Goal: Task Accomplishment & Management: Manage account settings

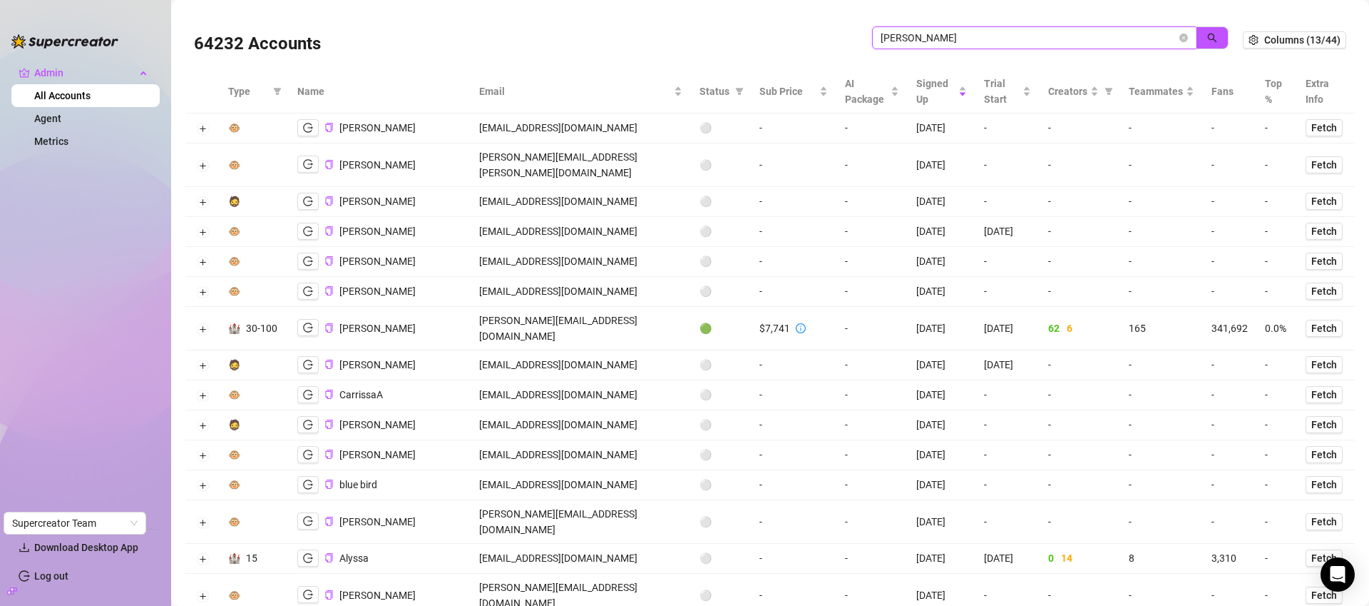
click at [894, 36] on input "[PERSON_NAME]" at bounding box center [1029, 38] width 296 height 16
paste input "[PERSON_NAME]"
type input "[PERSON_NAME][EMAIL_ADDRESS]"
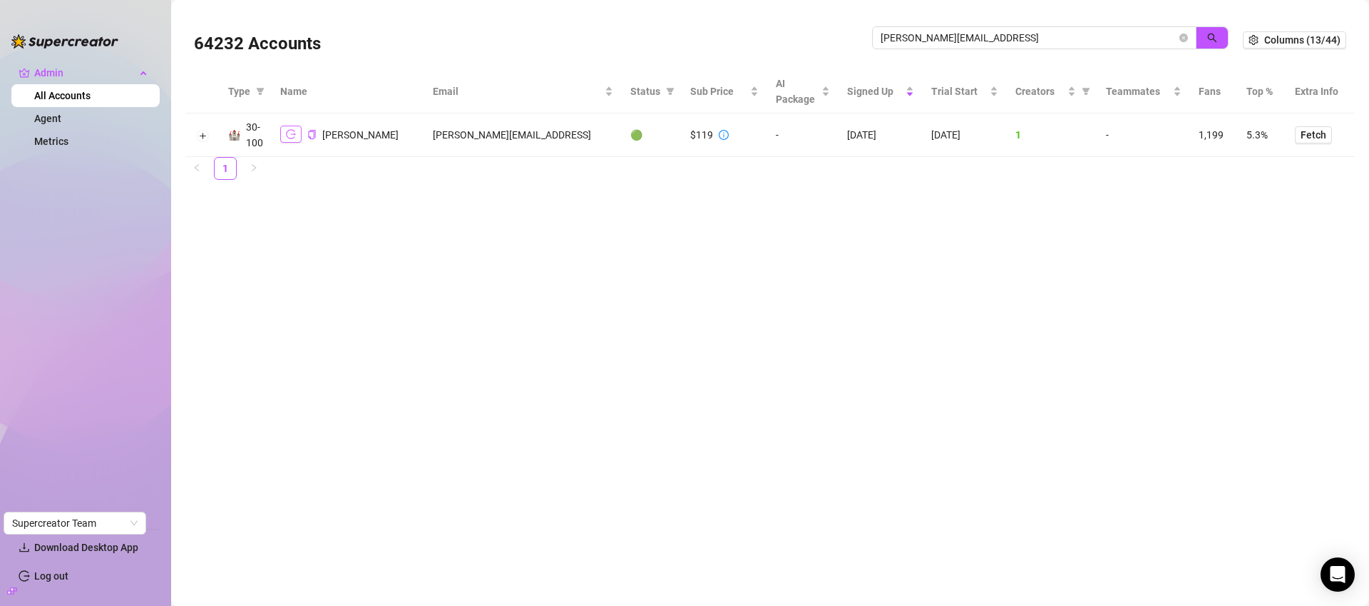
click at [290, 137] on icon "logout" at bounding box center [291, 134] width 10 height 10
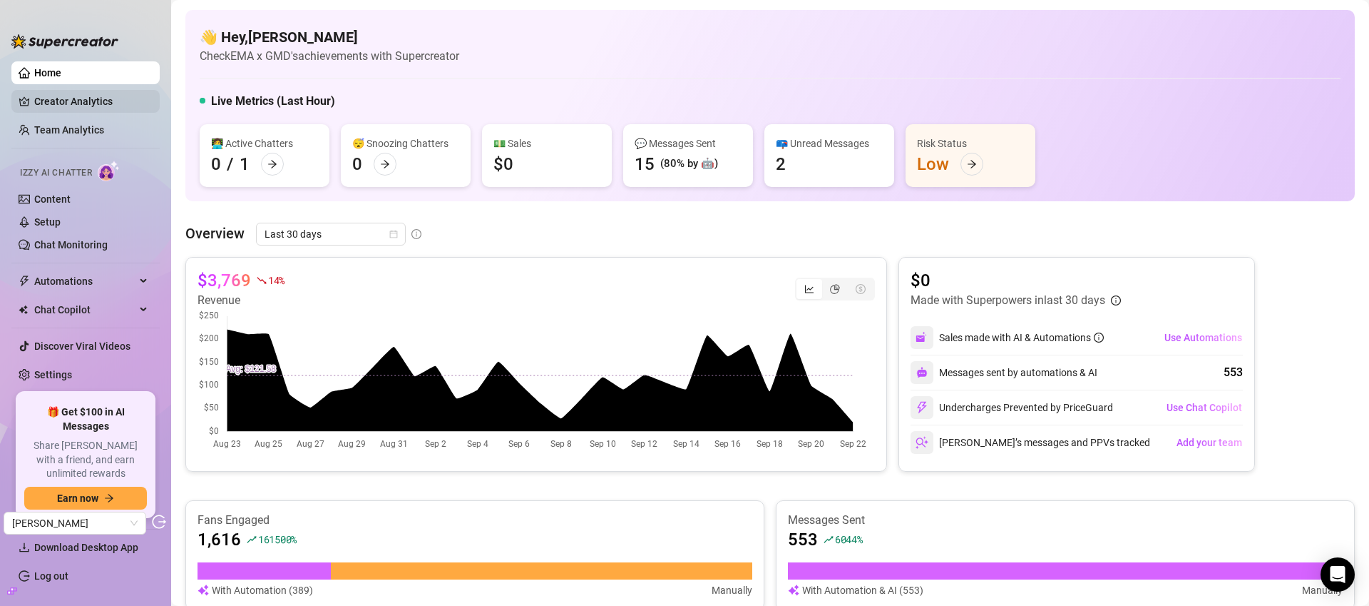
click at [90, 98] on link "Creator Analytics" at bounding box center [91, 101] width 114 height 23
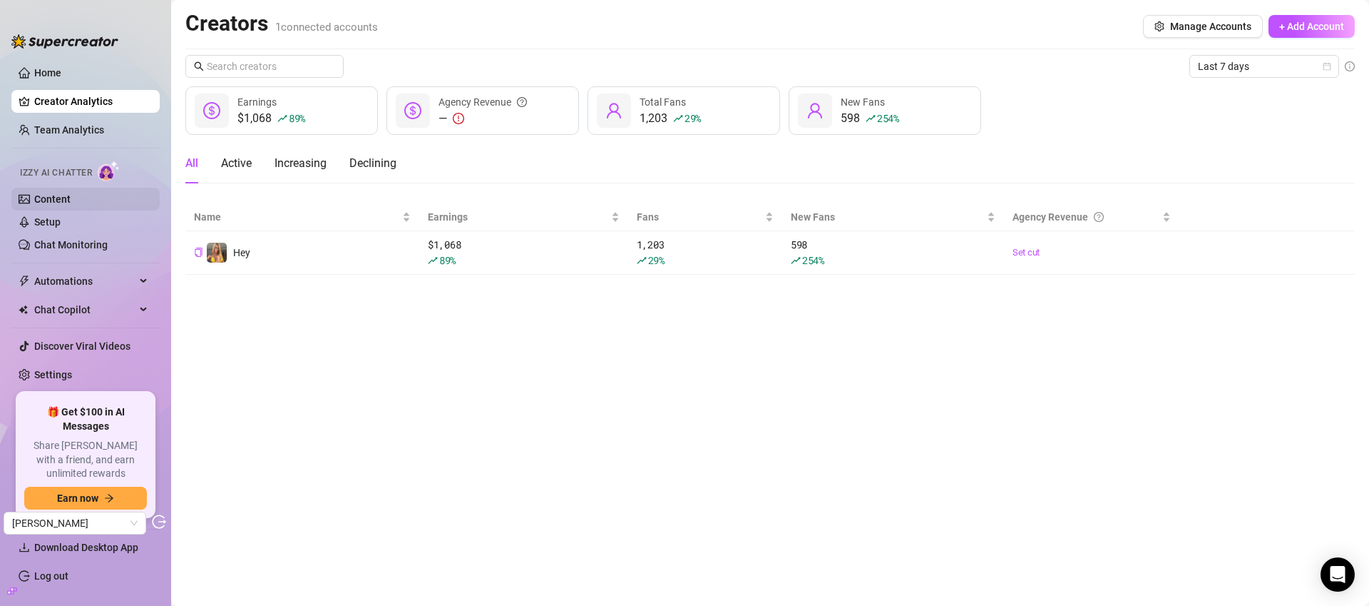
click at [71, 203] on link "Content" at bounding box center [52, 198] width 36 height 11
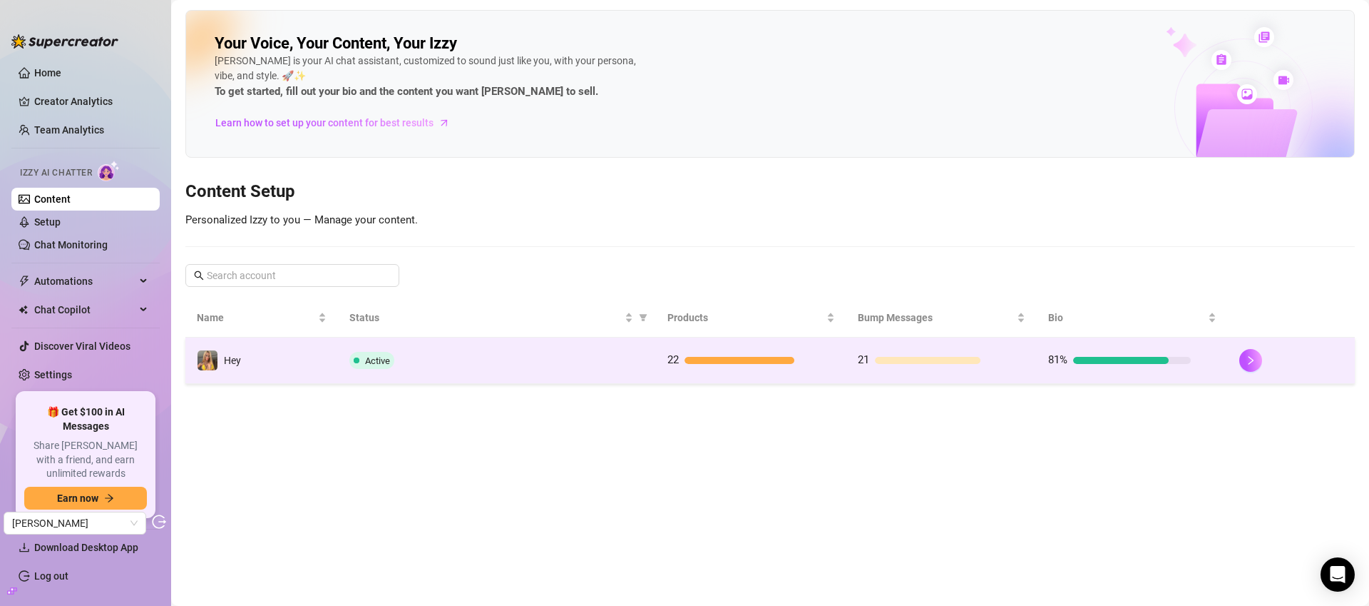
click at [596, 362] on div "Active" at bounding box center [496, 360] width 295 height 17
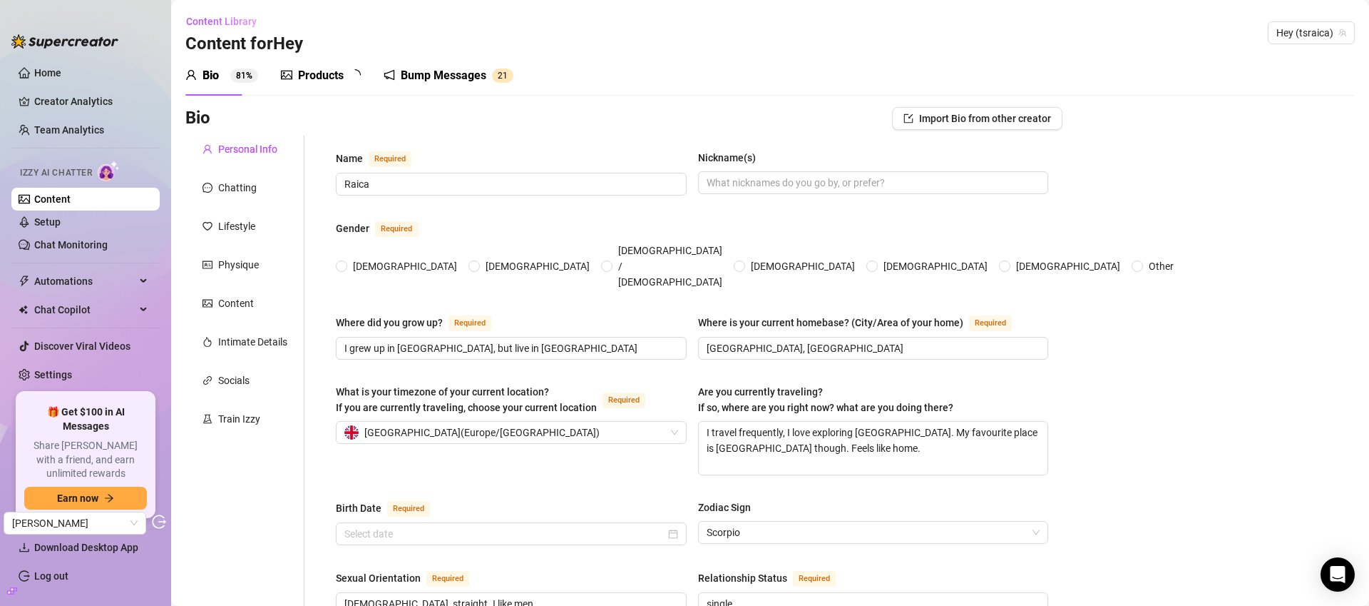
radio input "true"
type input "November 15th, 1999"
click at [320, 67] on div "Products" at bounding box center [321, 75] width 46 height 17
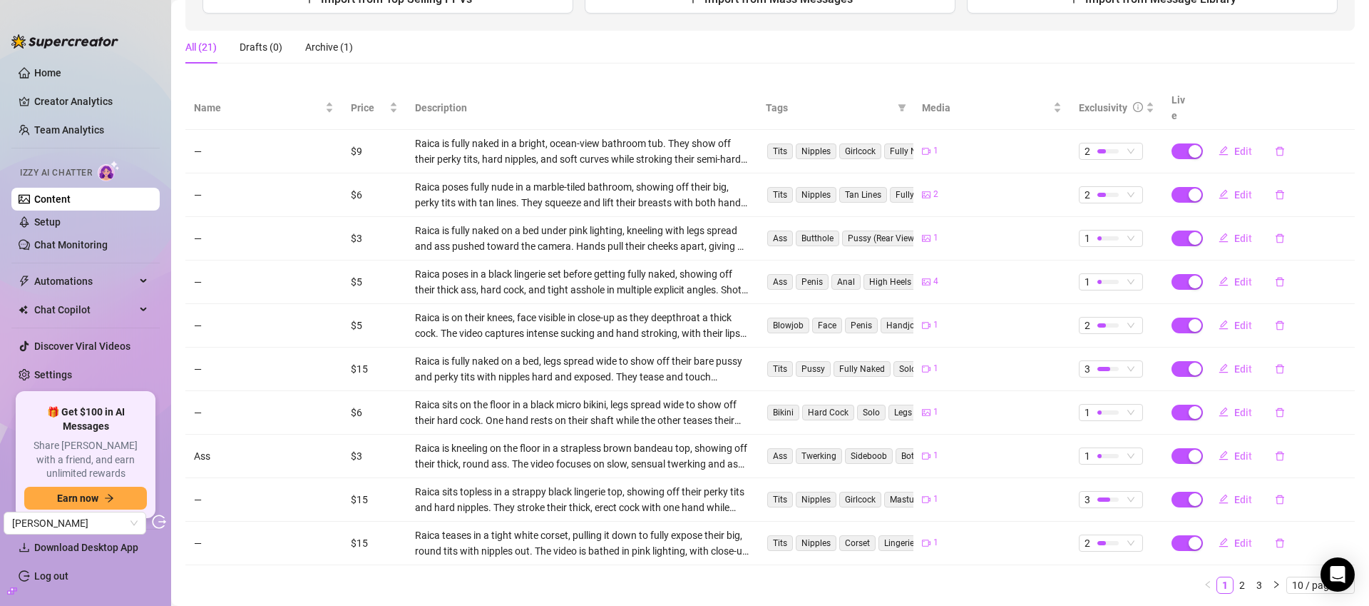
scroll to position [234, 0]
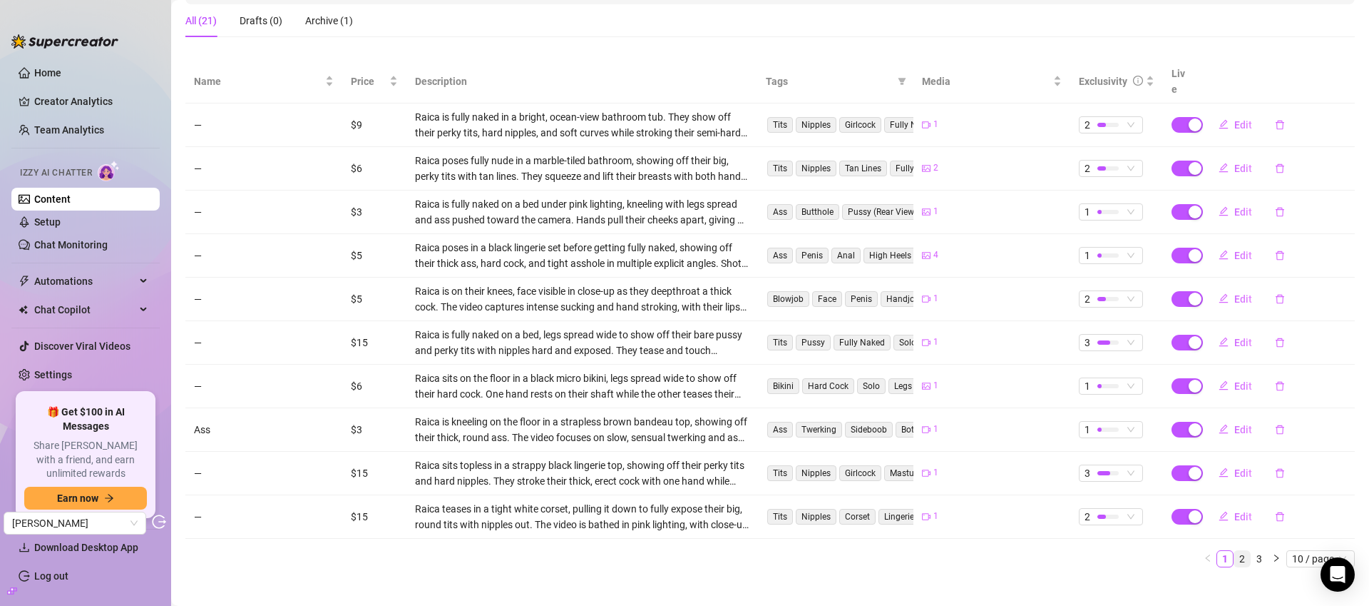
click at [1235, 551] on link "2" at bounding box center [1243, 559] width 16 height 16
click at [1235, 206] on span "Edit" at bounding box center [1244, 211] width 18 height 11
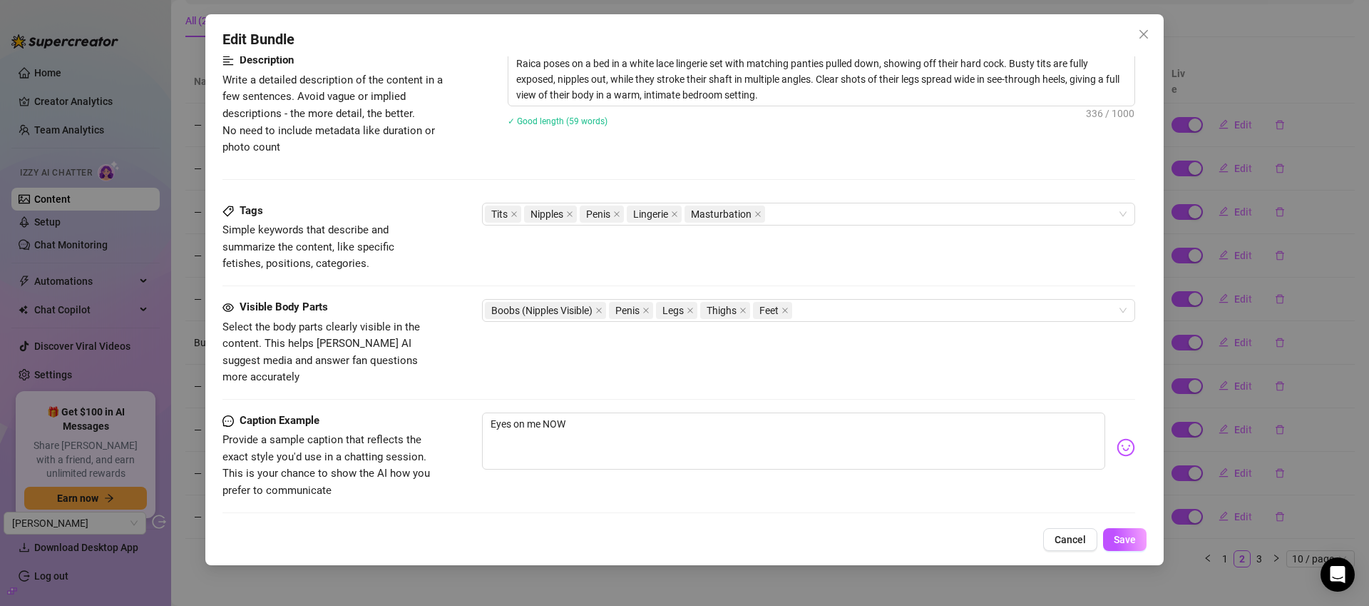
scroll to position [658, 0]
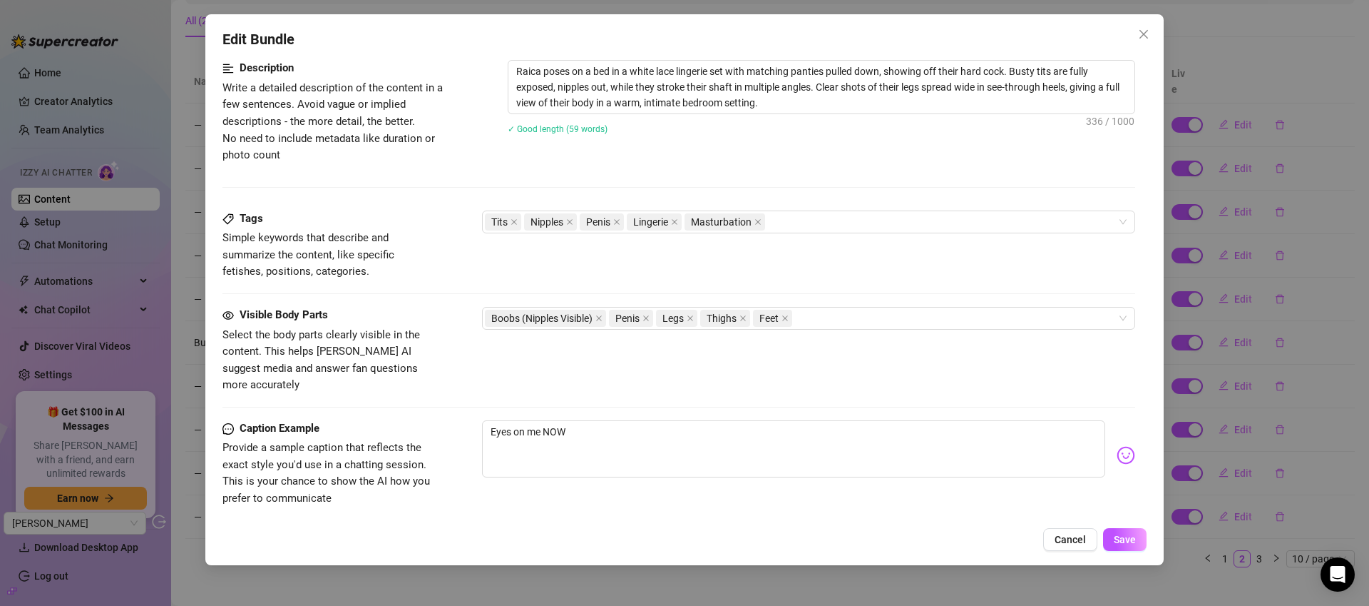
drag, startPoint x: 1148, startPoint y: 35, endPoint x: 1190, endPoint y: 133, distance: 106.8
click at [1148, 35] on icon "close" at bounding box center [1143, 34] width 11 height 11
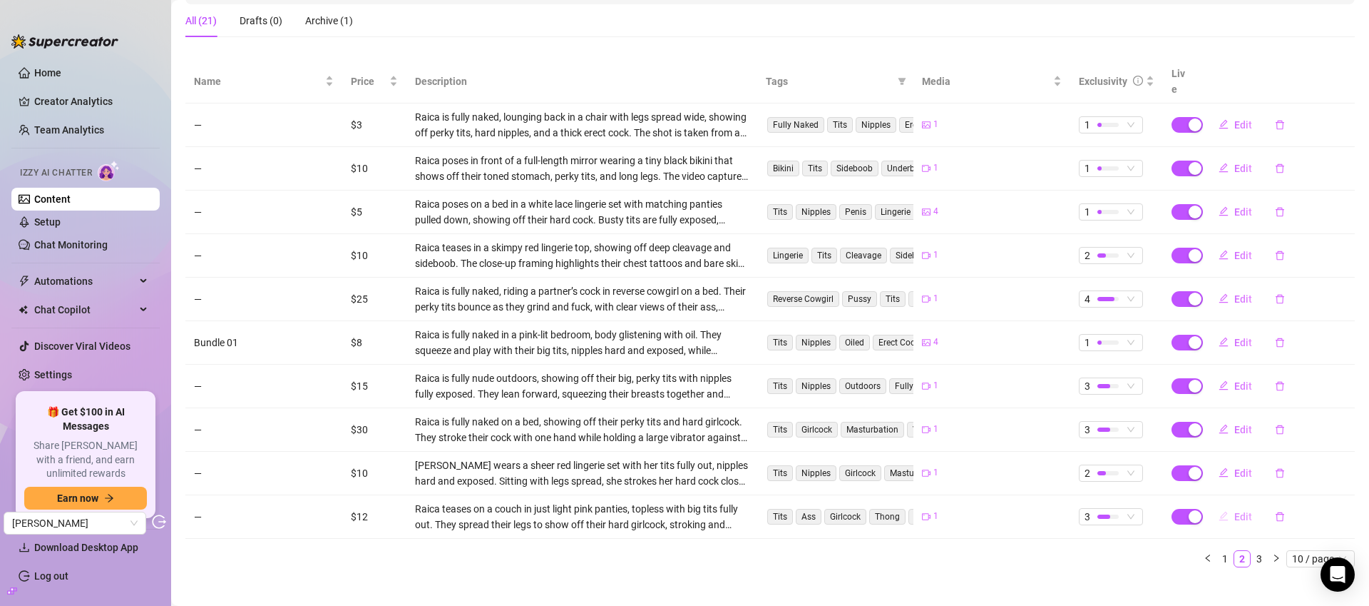
click at [1237, 511] on span "Edit" at bounding box center [1244, 516] width 18 height 11
type textarea "imagine your warm breath wrapped around my fat shaft making me twitch every tim…"
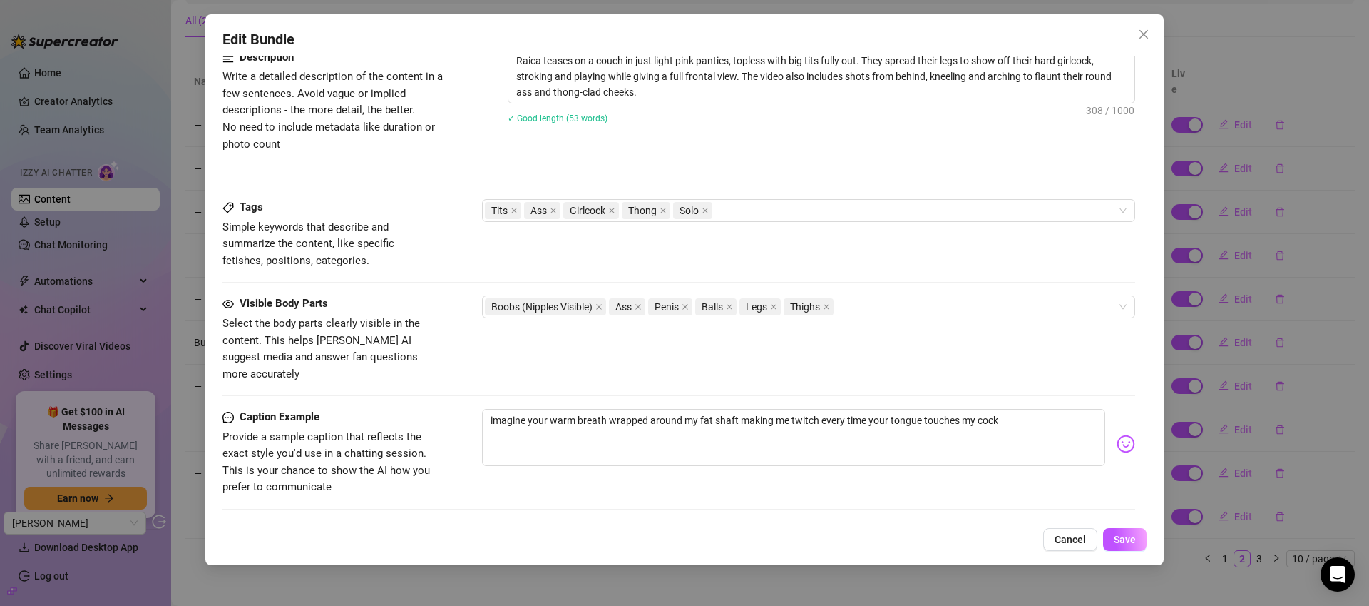
scroll to position [596, 0]
click at [1151, 31] on span "Close" at bounding box center [1144, 34] width 23 height 11
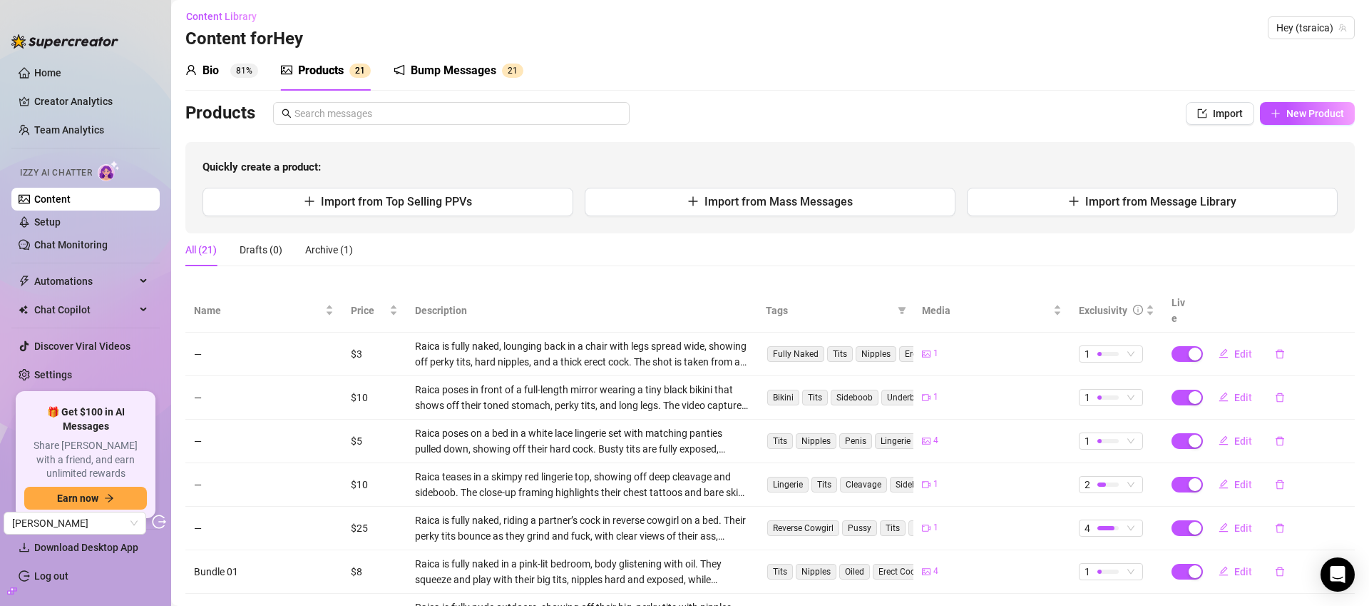
scroll to position [0, 0]
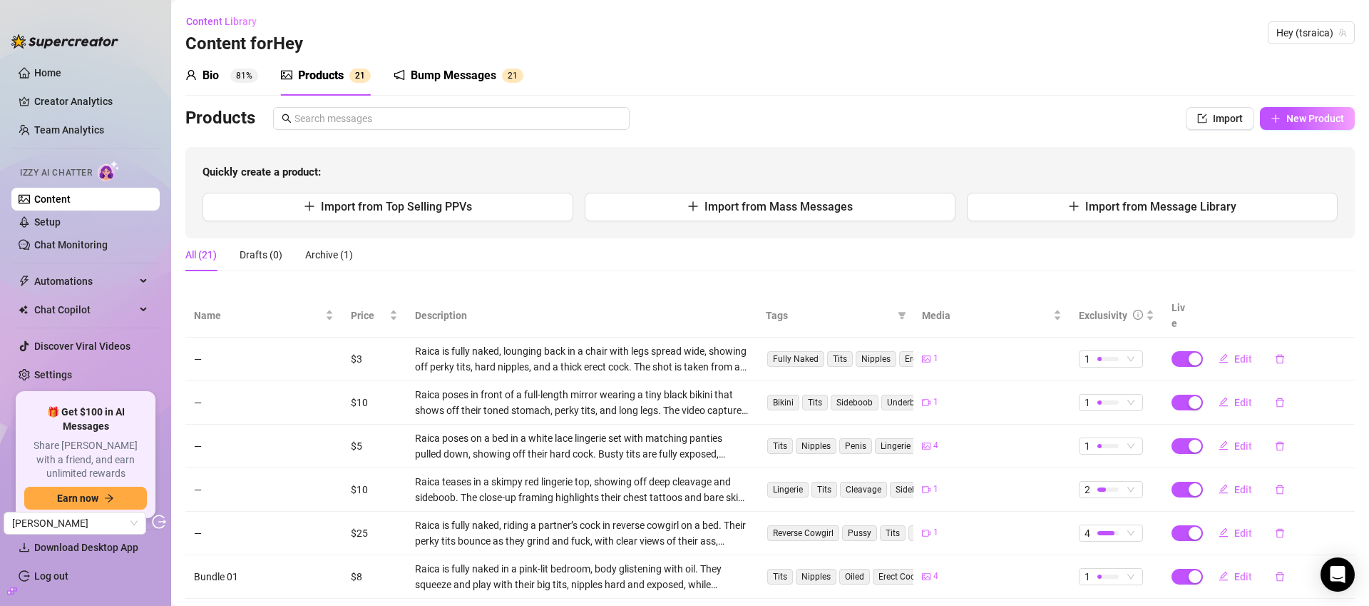
click at [200, 75] on div "Bio 81%" at bounding box center [221, 75] width 73 height 17
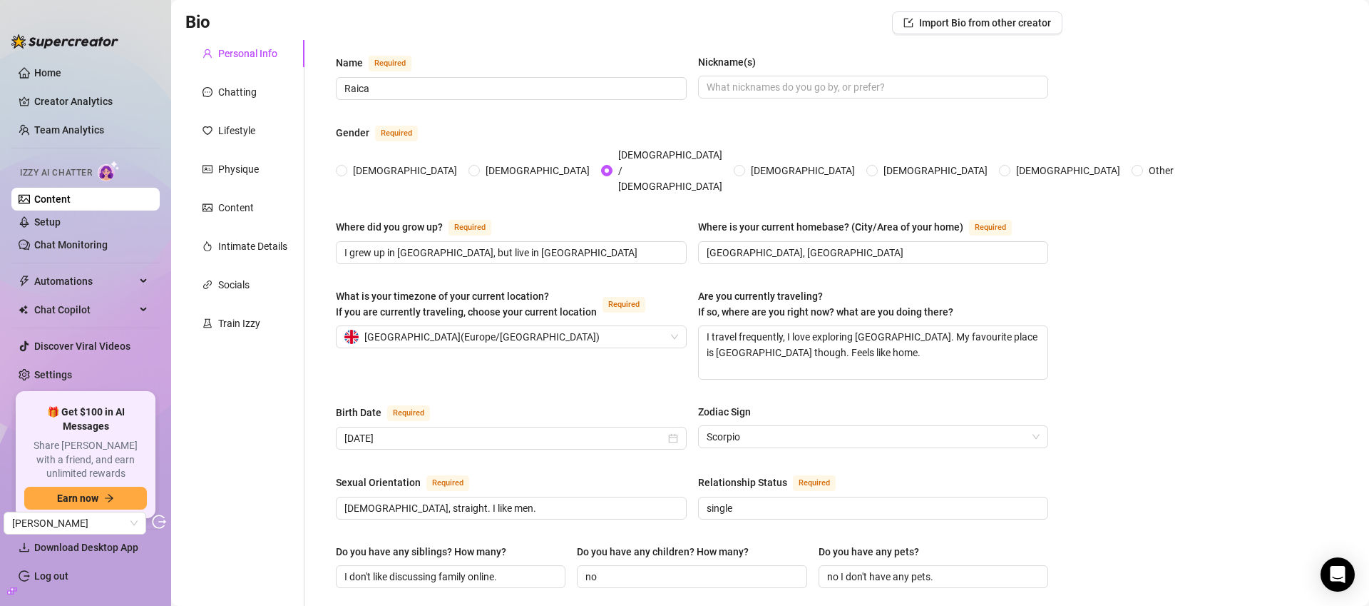
scroll to position [97, 0]
click at [252, 205] on div "Content" at bounding box center [236, 206] width 36 height 16
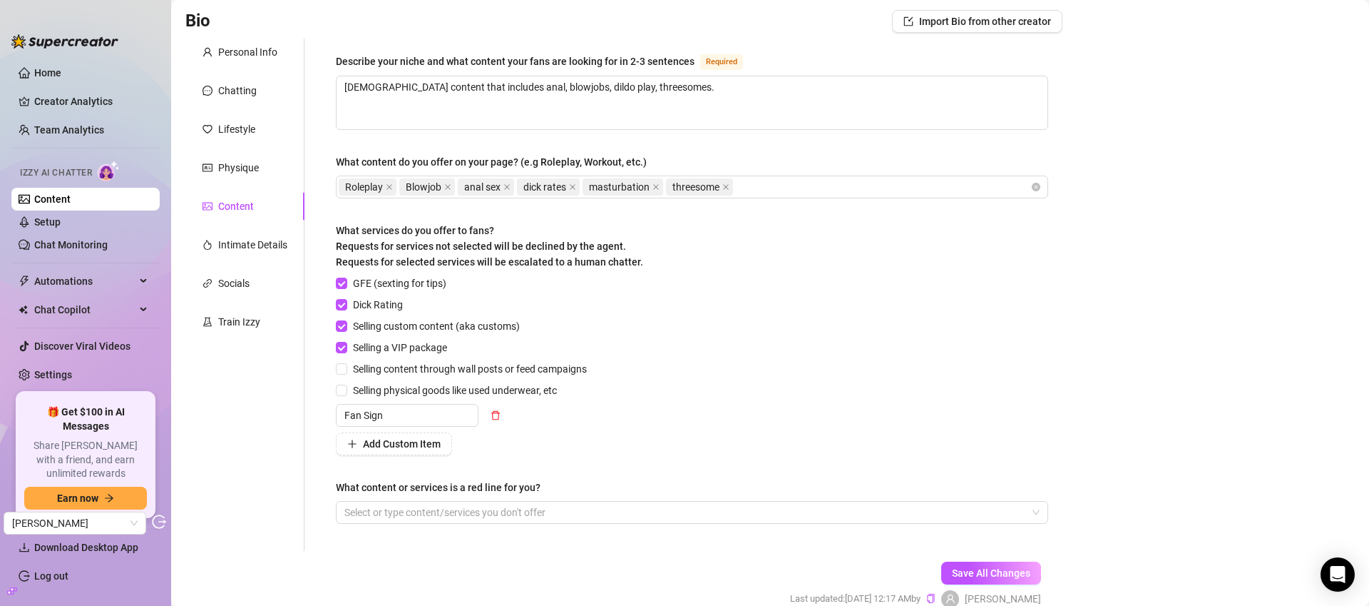
scroll to position [0, 0]
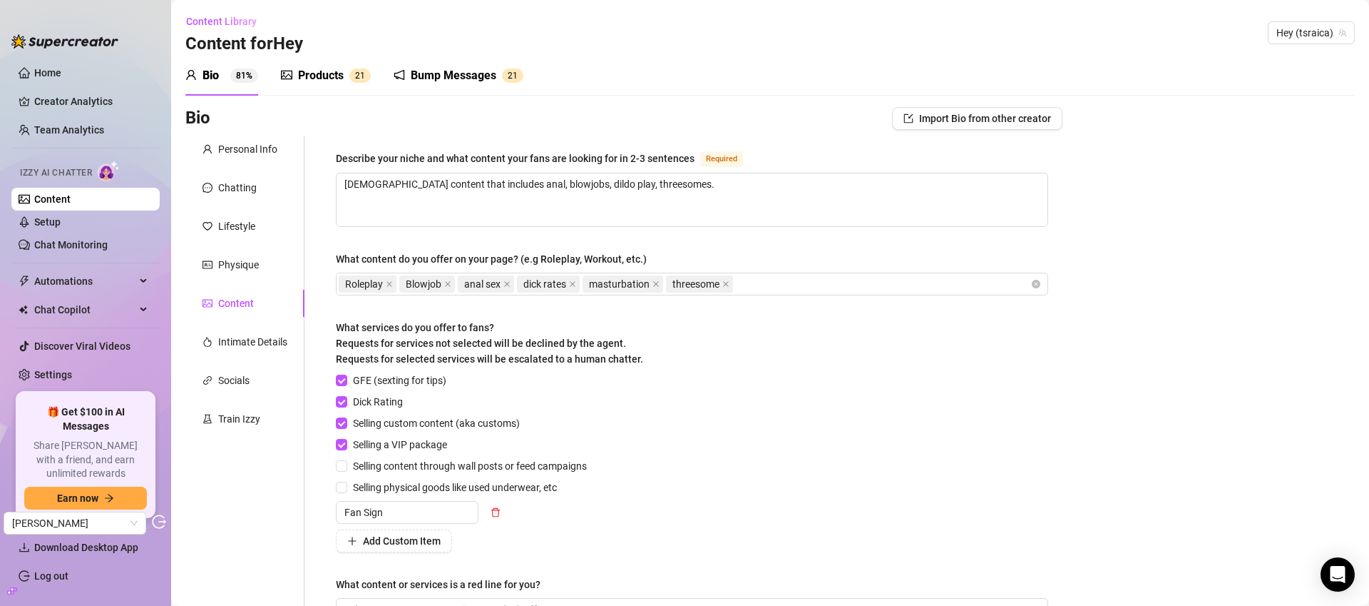
click at [332, 78] on div "Products" at bounding box center [321, 75] width 46 height 17
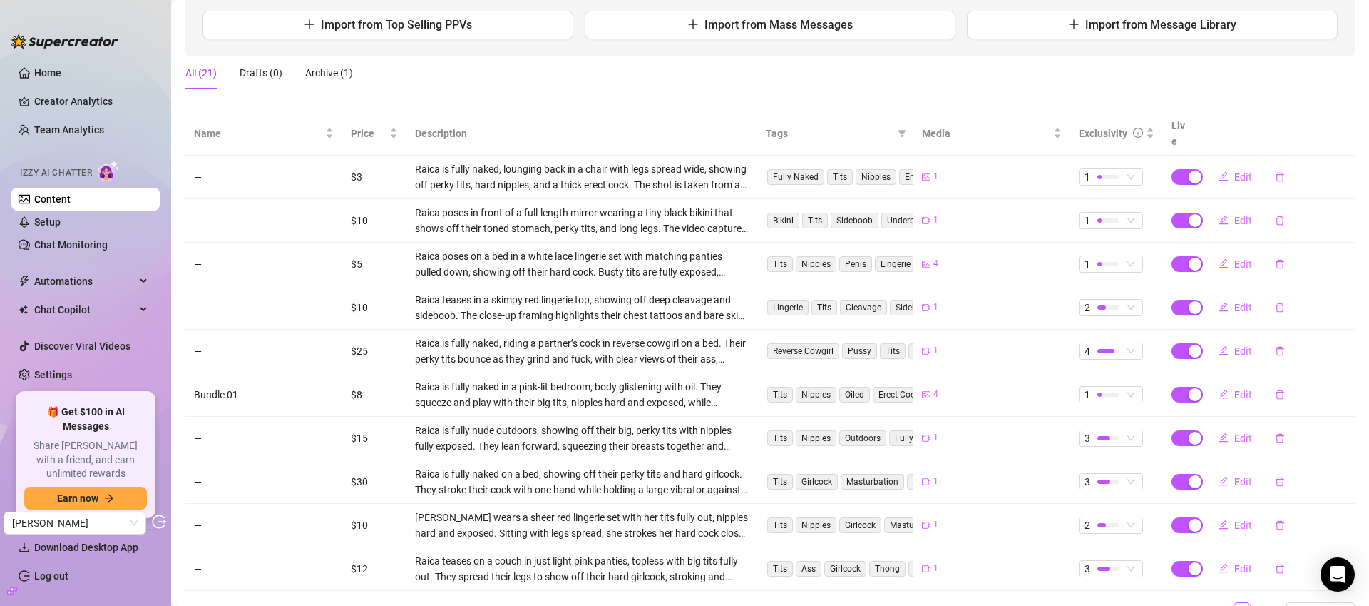
scroll to position [234, 0]
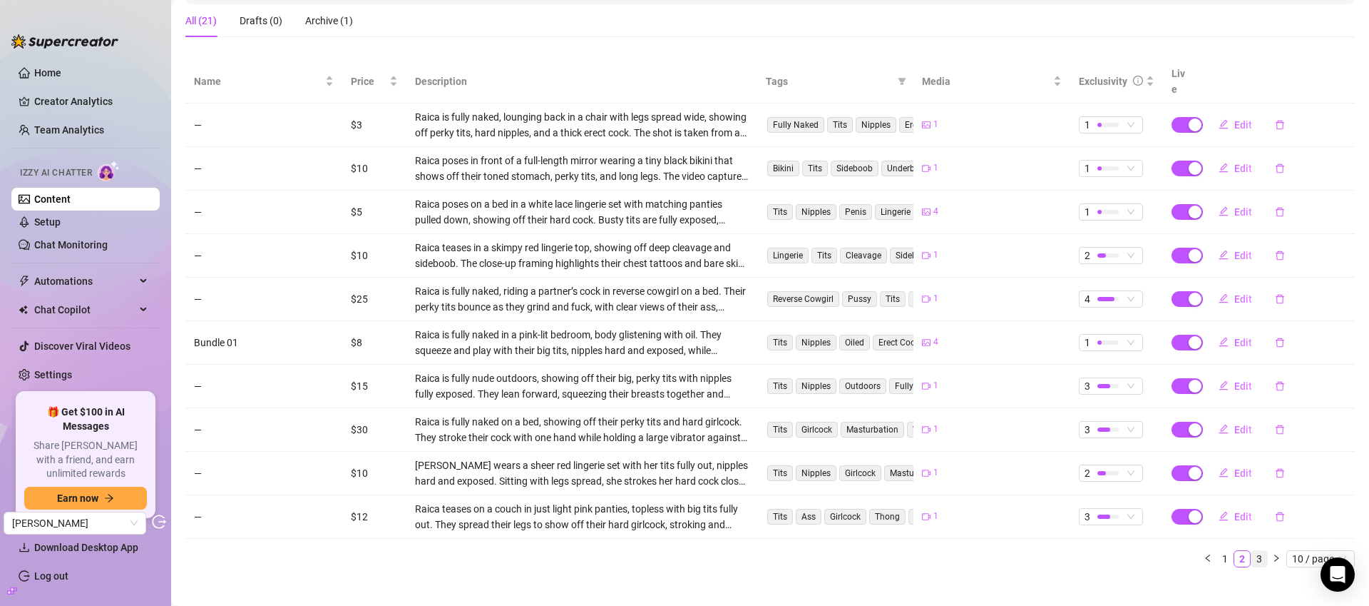
click at [1252, 551] on link "3" at bounding box center [1260, 559] width 16 height 16
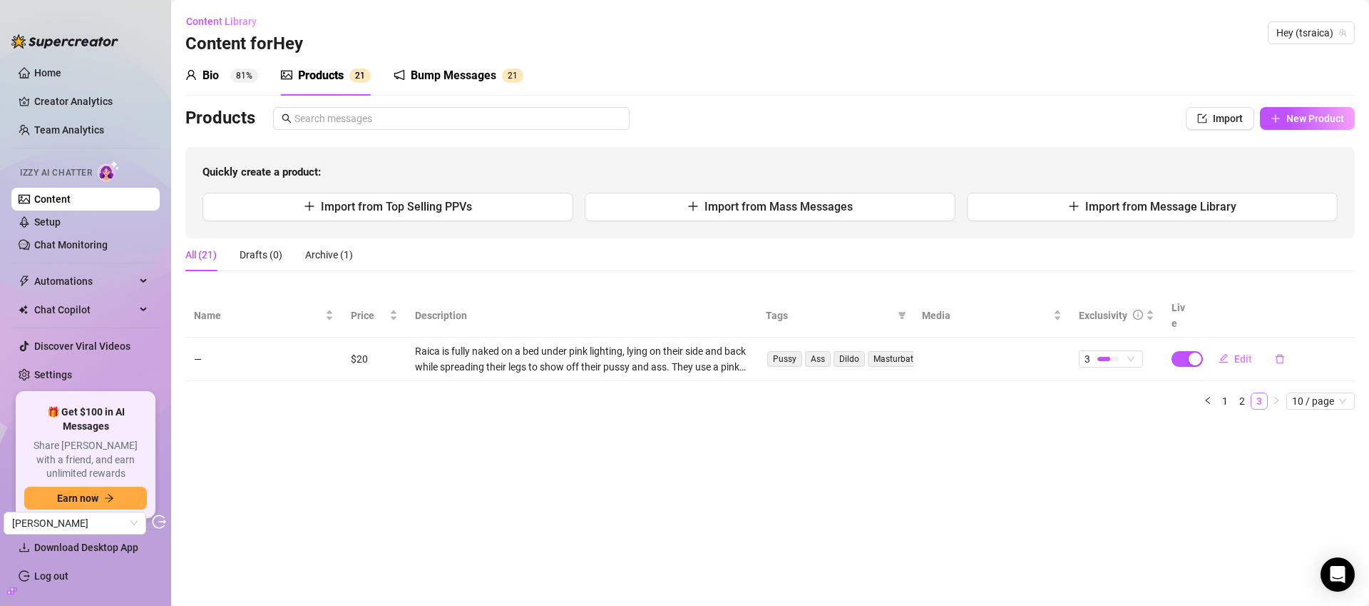
scroll to position [0, 0]
click at [1221, 393] on link "1" at bounding box center [1225, 401] width 16 height 16
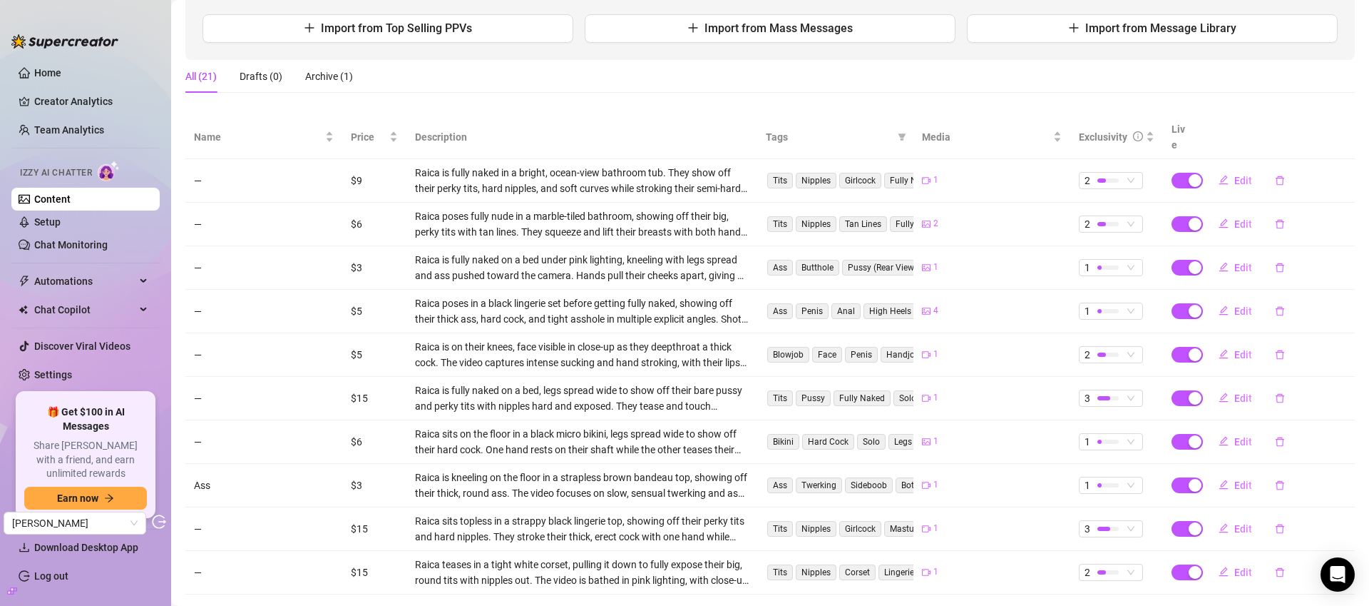
scroll to position [234, 0]
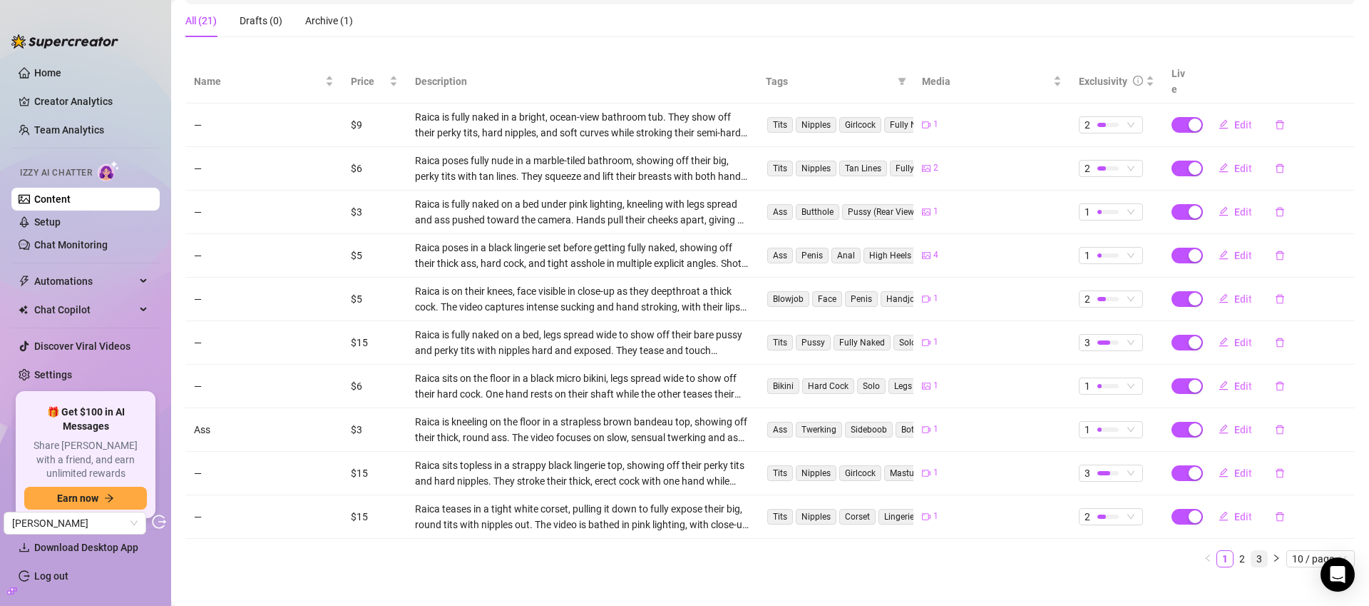
click at [1252, 551] on link "3" at bounding box center [1260, 559] width 16 height 16
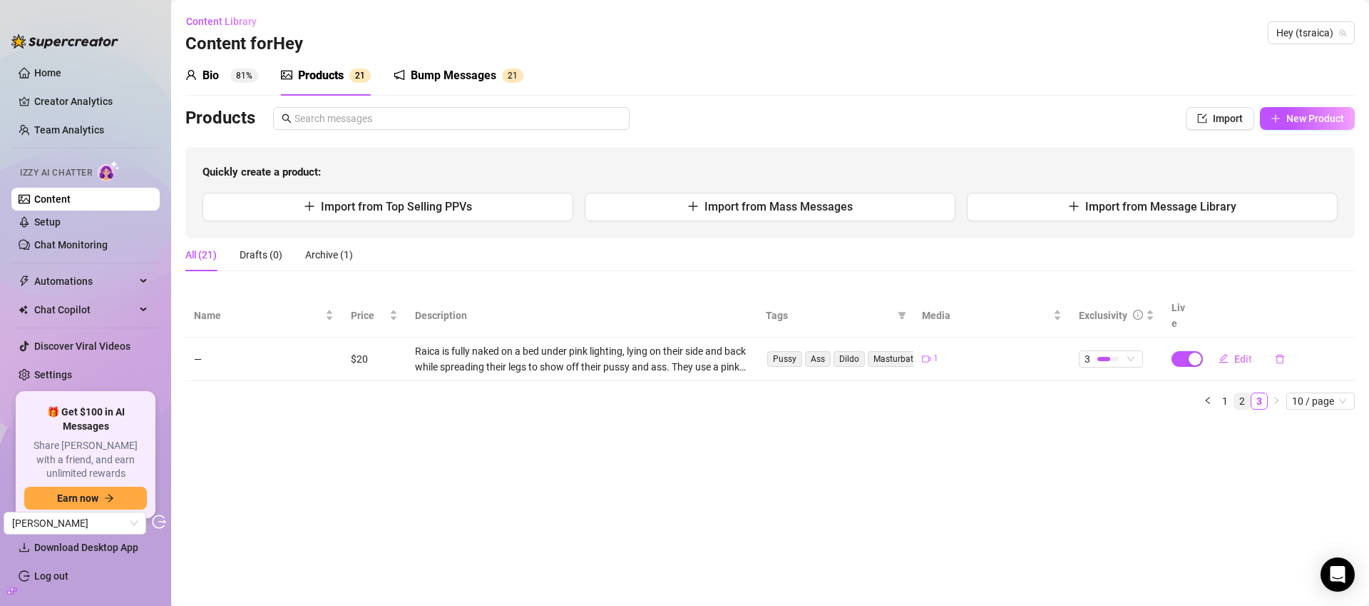
click at [1235, 393] on link "2" at bounding box center [1243, 401] width 16 height 16
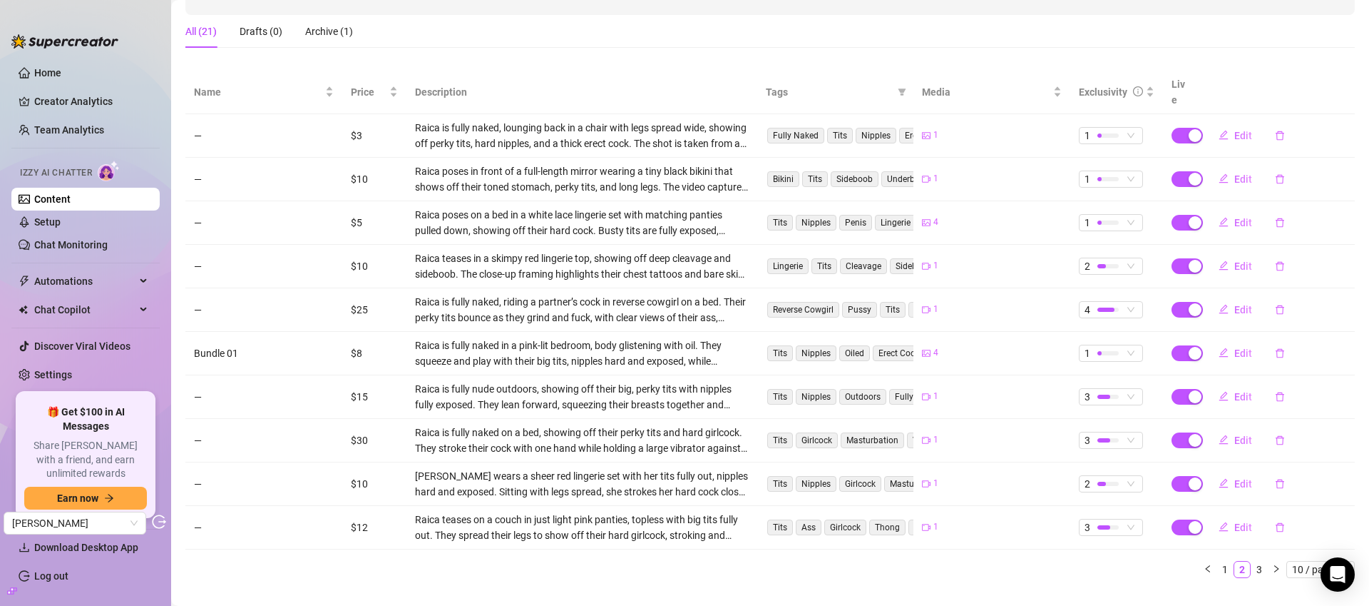
scroll to position [234, 0]
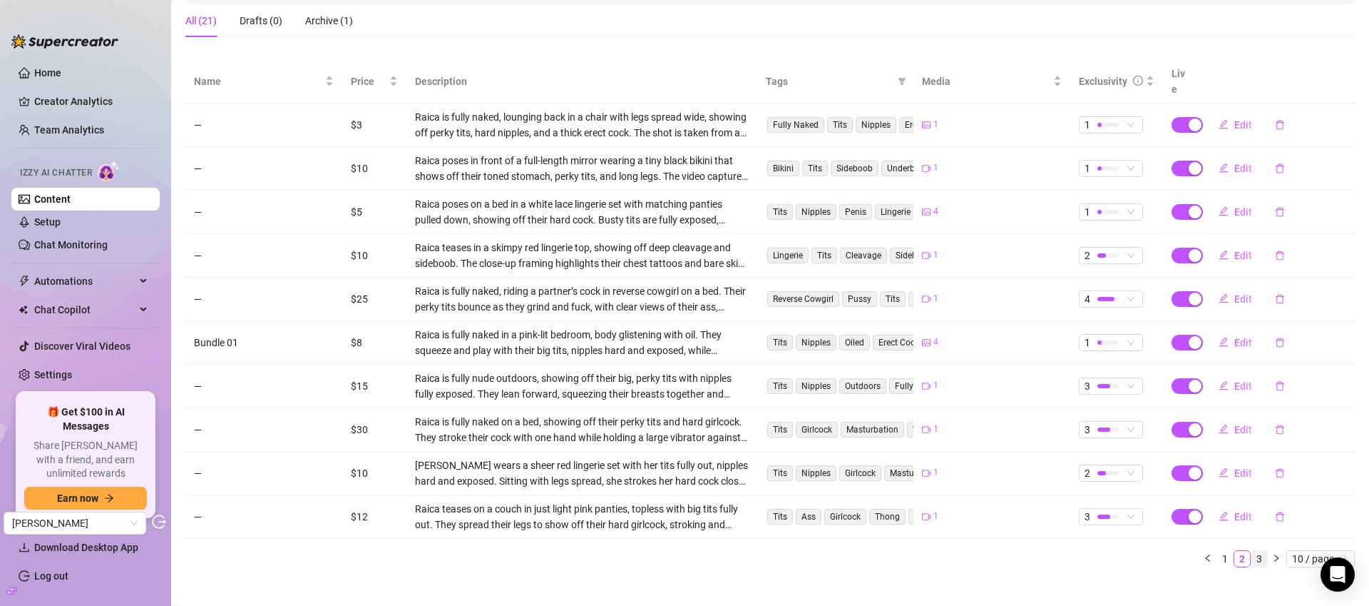
click at [1252, 551] on link "3" at bounding box center [1260, 559] width 16 height 16
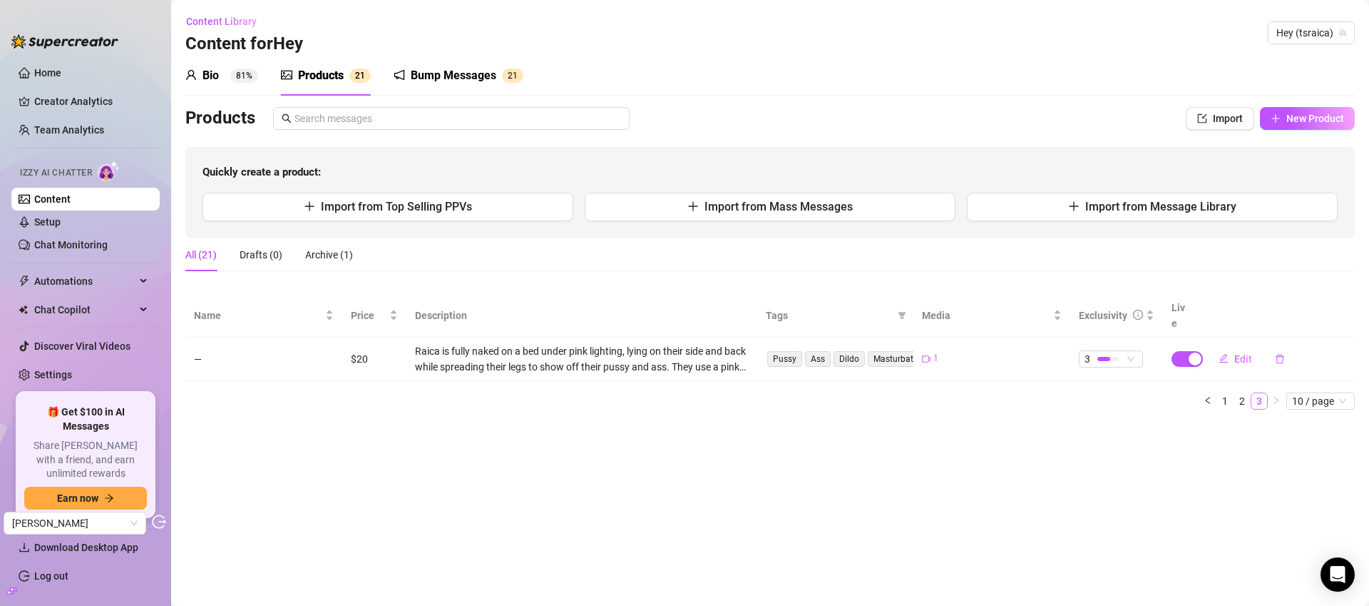
scroll to position [0, 0]
click at [1229, 393] on link "1" at bounding box center [1225, 401] width 16 height 16
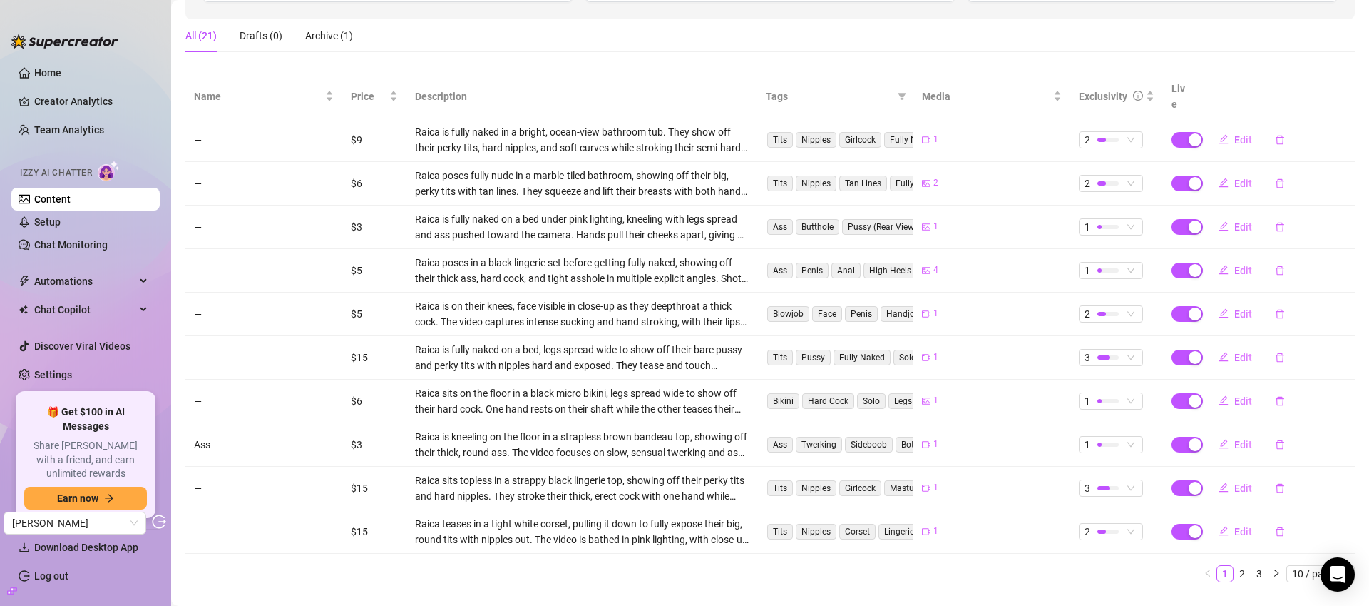
scroll to position [234, 0]
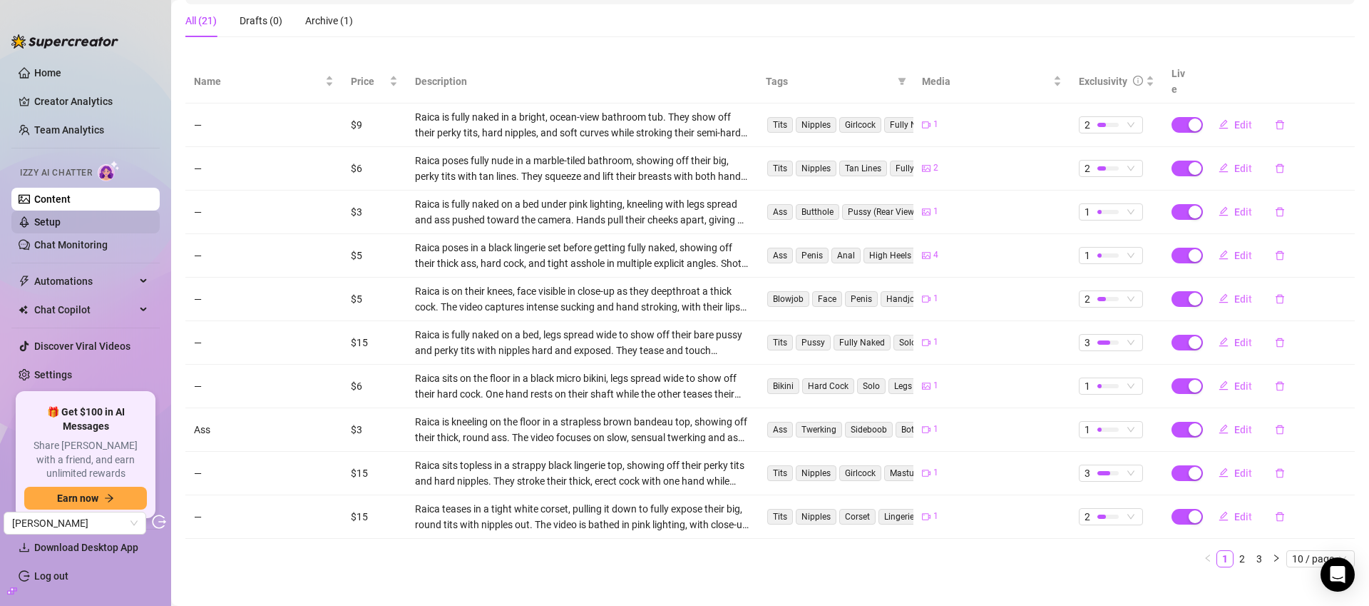
click at [61, 218] on link "Setup" at bounding box center [47, 221] width 26 height 11
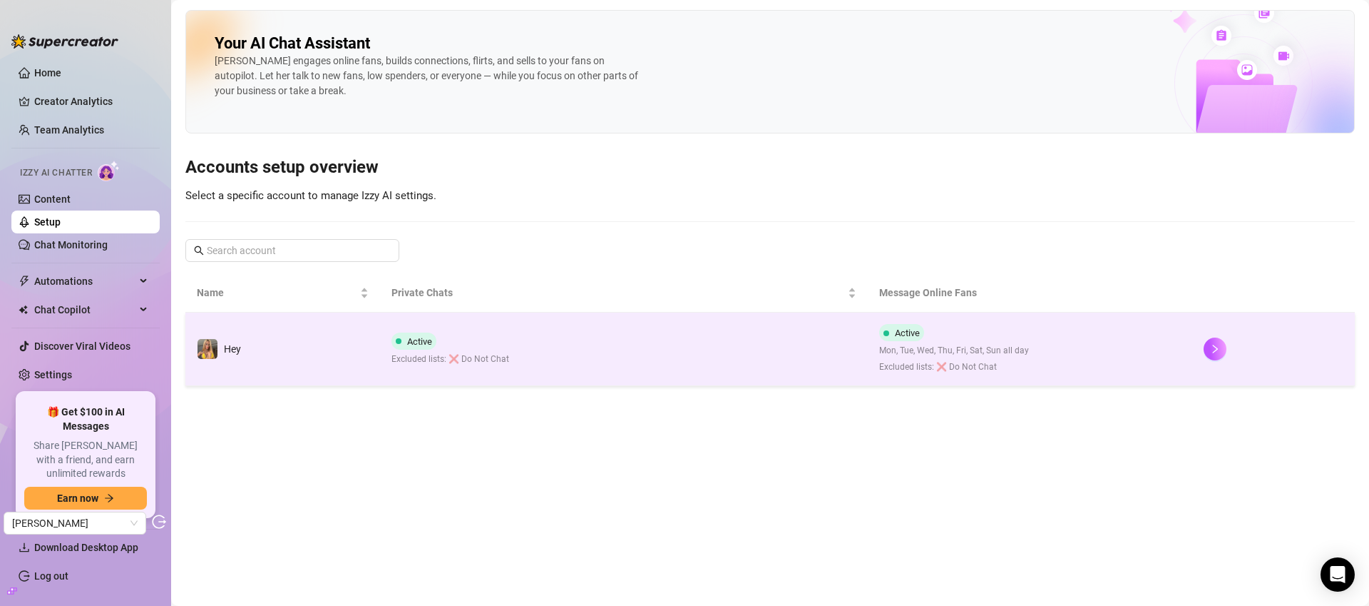
click at [778, 344] on td "Active Excluded lists: ❌ Do Not Chat" at bounding box center [623, 348] width 487 height 73
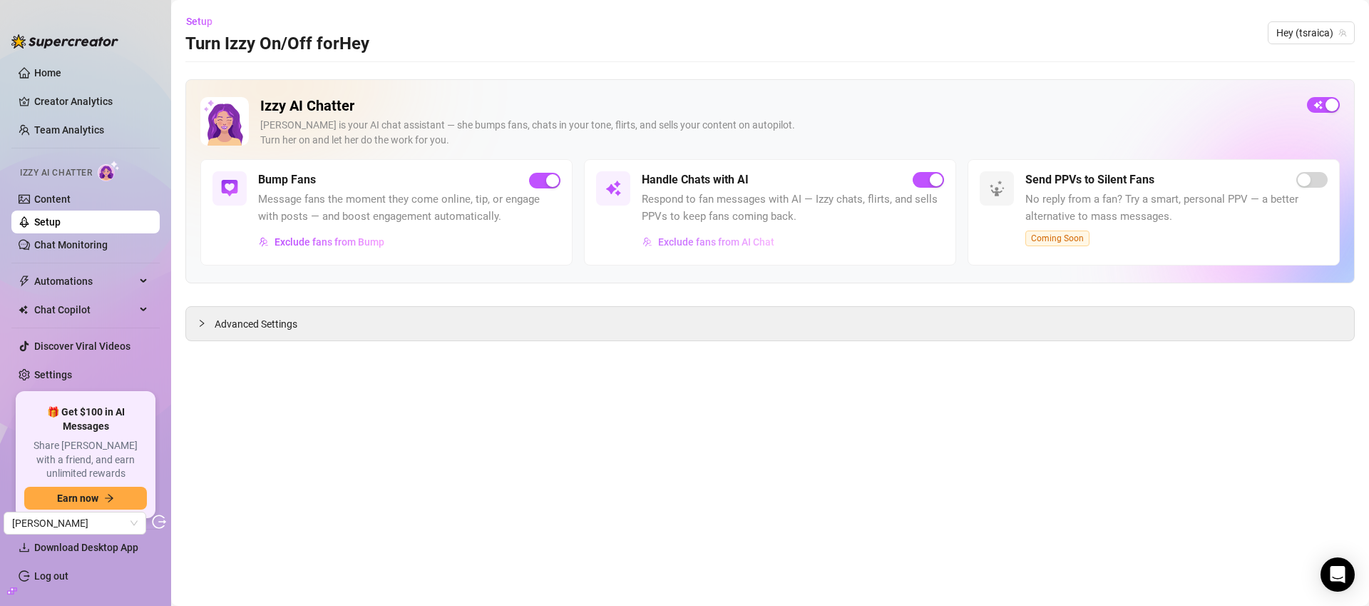
click at [694, 242] on span "Exclude fans from AI Chat" at bounding box center [716, 241] width 116 height 11
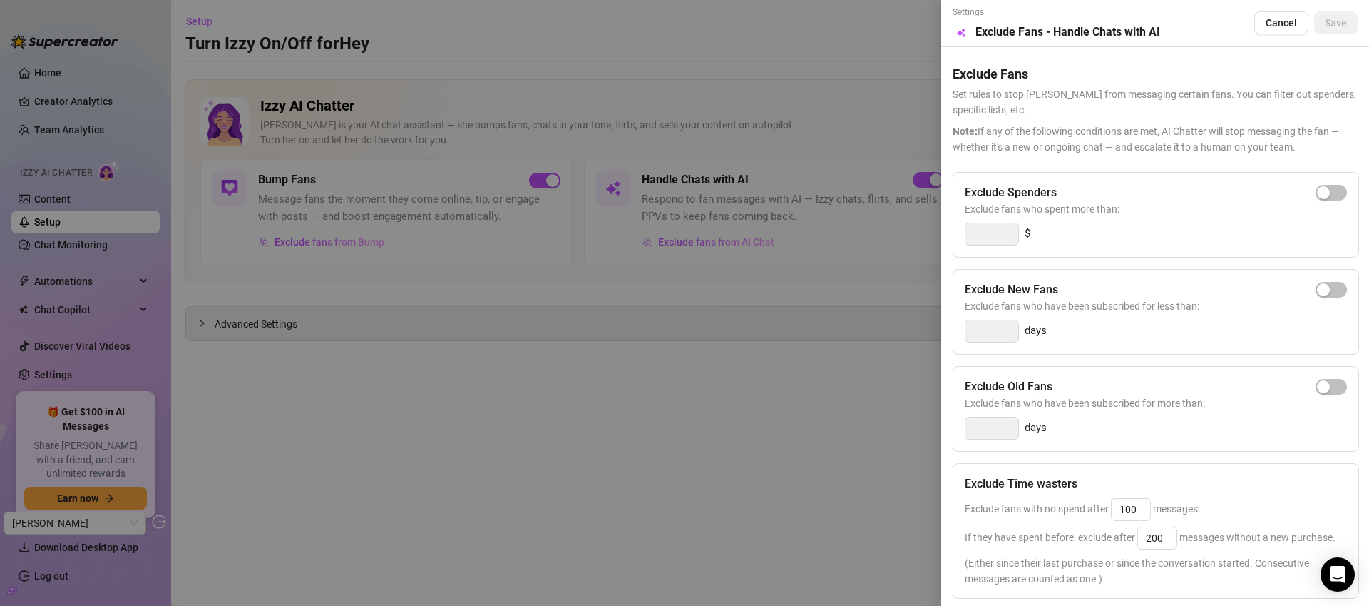
drag, startPoint x: 534, startPoint y: 444, endPoint x: 517, endPoint y: 422, distance: 28.5
click at [533, 444] on div at bounding box center [684, 303] width 1369 height 606
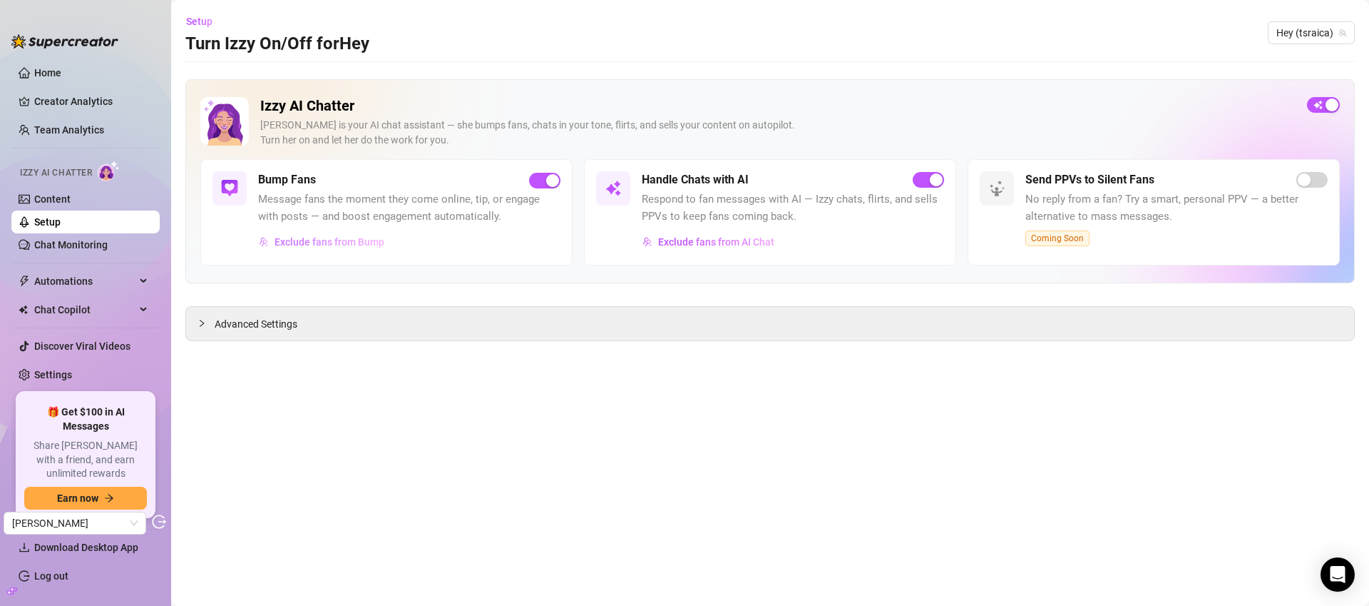
click at [369, 245] on span "Exclude fans from Bump" at bounding box center [330, 241] width 110 height 11
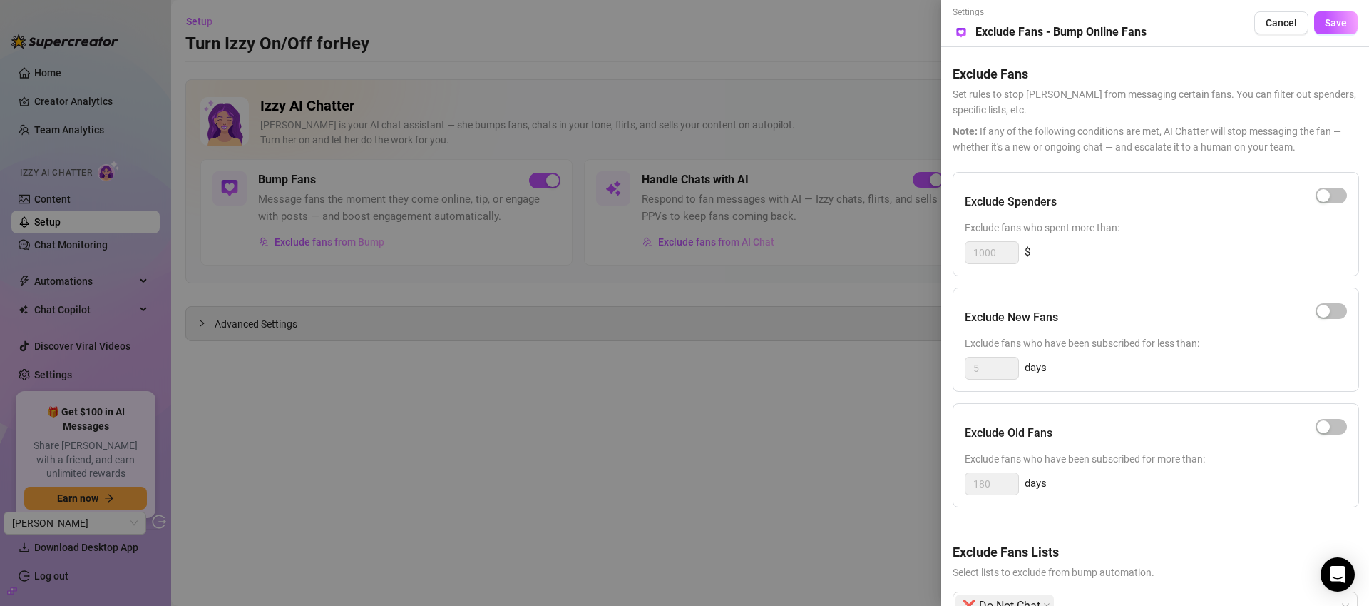
click at [780, 524] on div at bounding box center [684, 303] width 1369 height 606
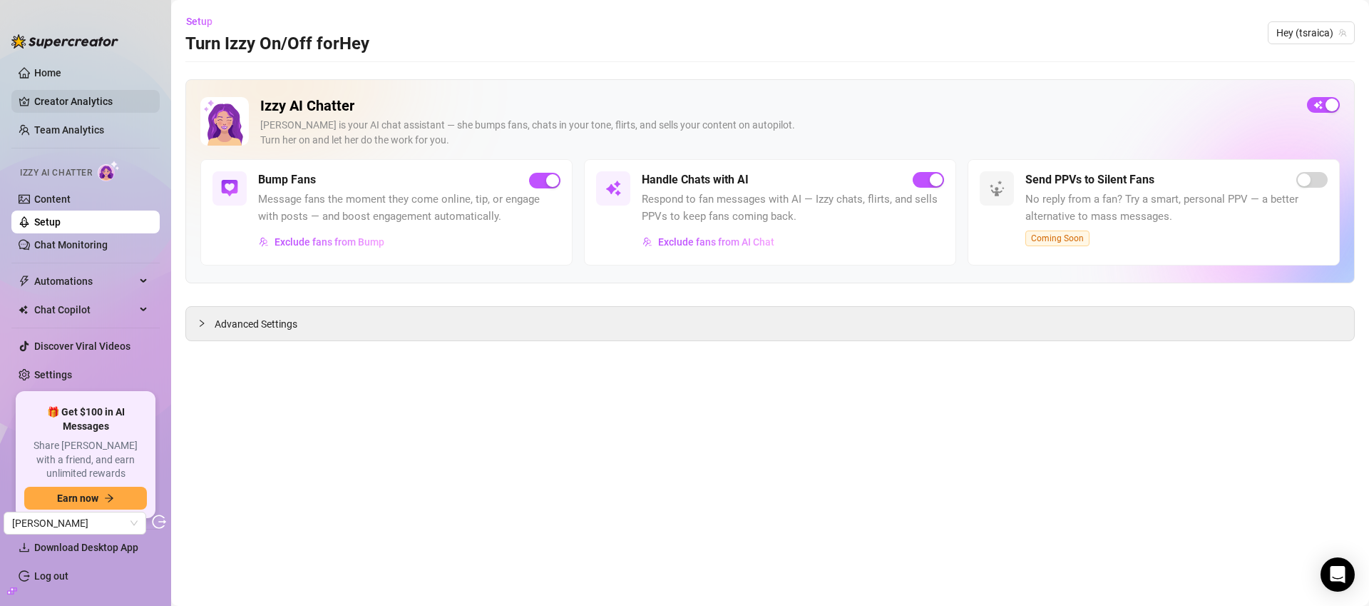
click at [60, 98] on link "Creator Analytics" at bounding box center [91, 101] width 114 height 23
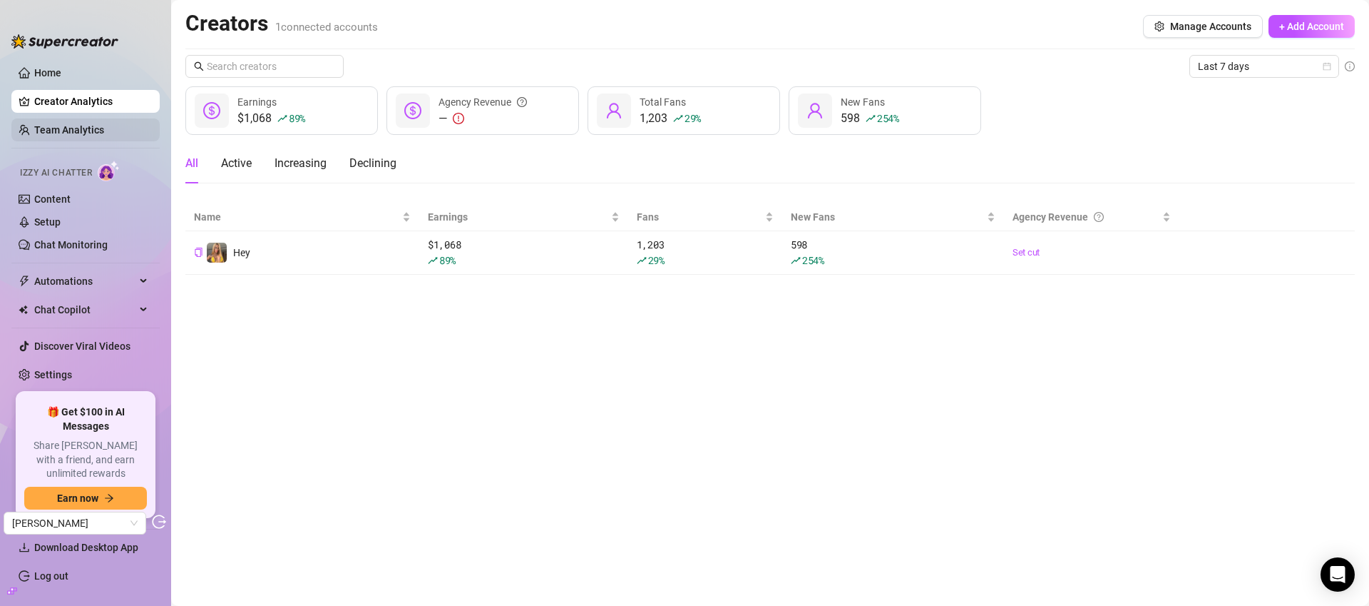
click at [86, 133] on link "Team Analytics" at bounding box center [69, 129] width 70 height 11
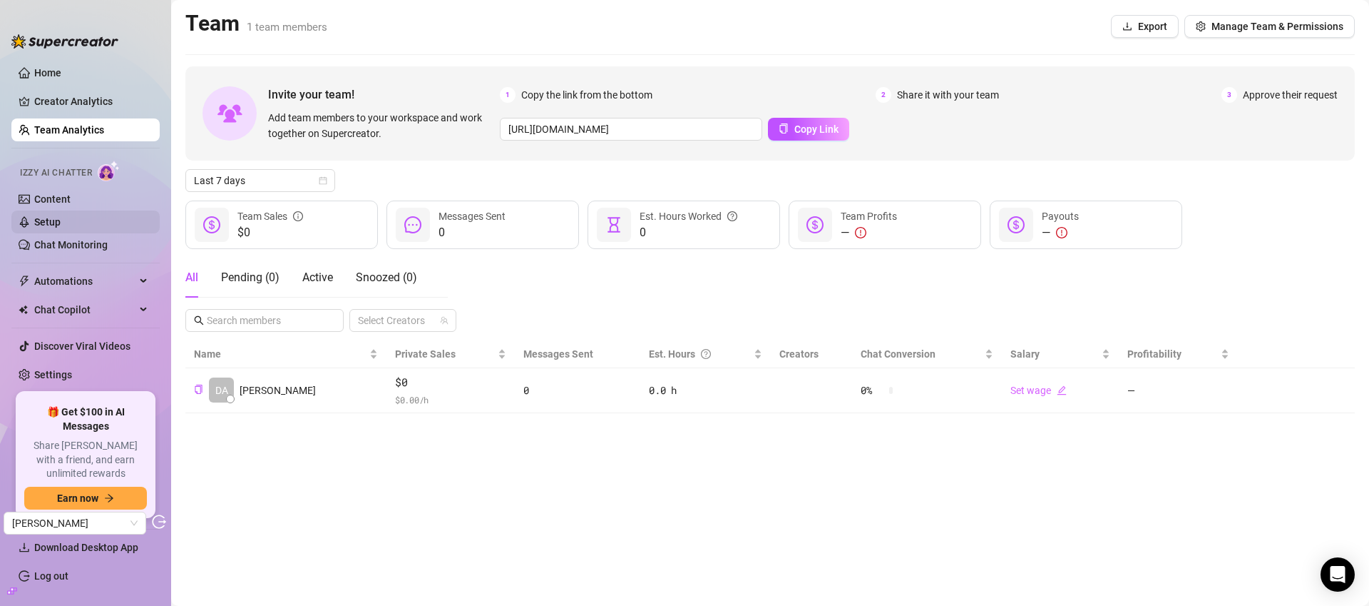
click at [61, 228] on link "Setup" at bounding box center [47, 221] width 26 height 11
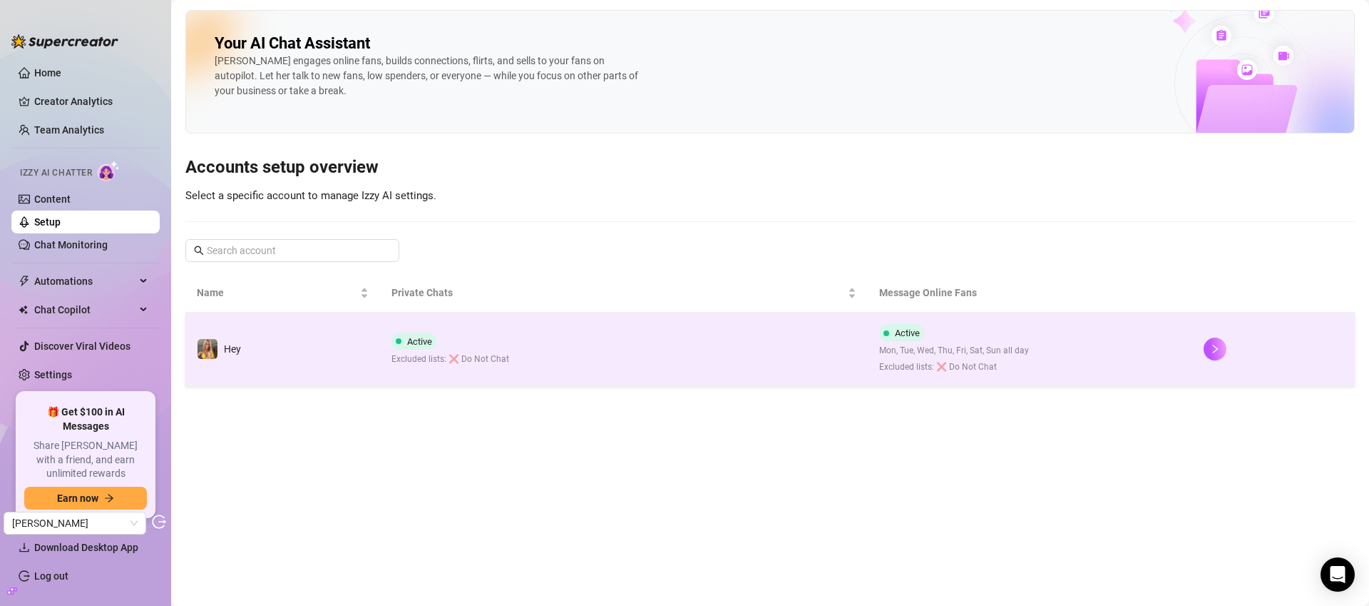
click at [666, 344] on td "Active Excluded lists: ❌ Do Not Chat" at bounding box center [623, 348] width 487 height 73
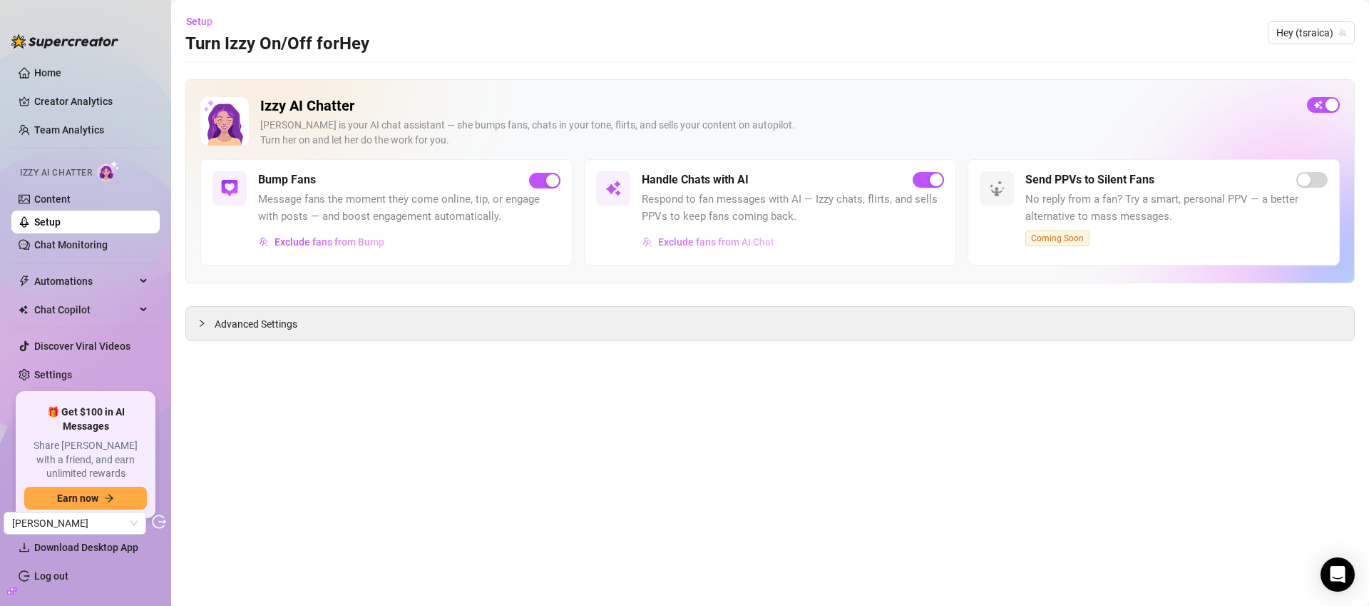
click at [709, 242] on span "Exclude fans from AI Chat" at bounding box center [716, 241] width 116 height 11
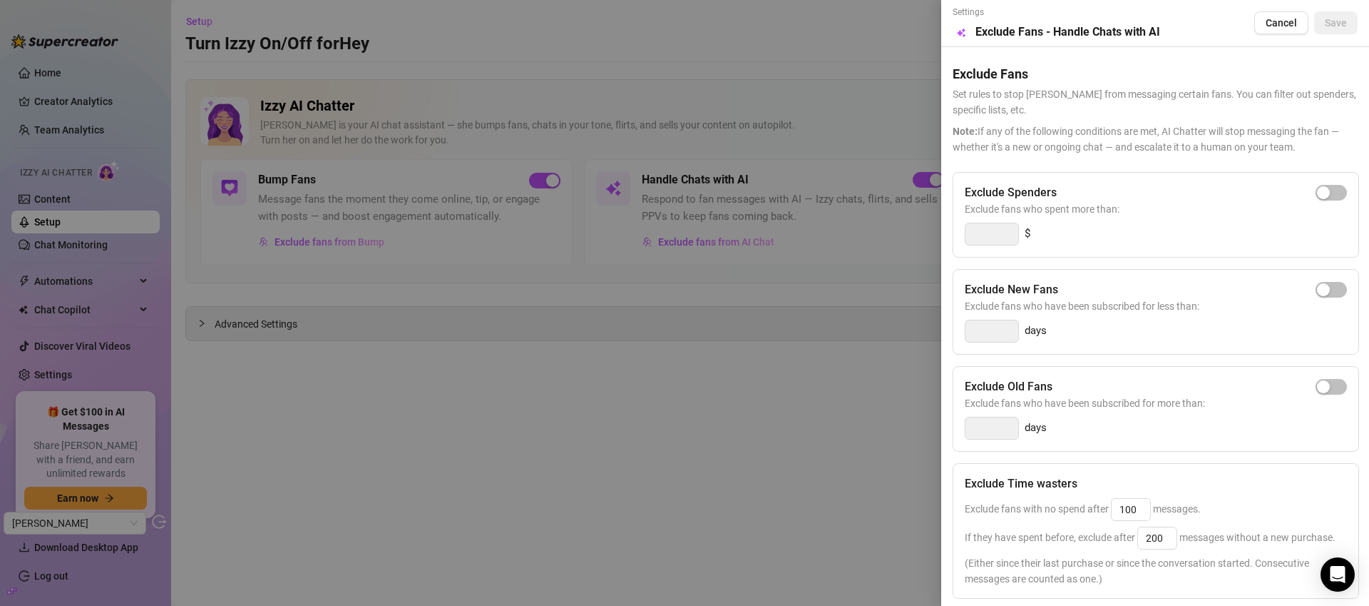
drag, startPoint x: 1260, startPoint y: 26, endPoint x: 1041, endPoint y: 116, distance: 237.1
click at [1266, 26] on span "Cancel" at bounding box center [1281, 22] width 31 height 11
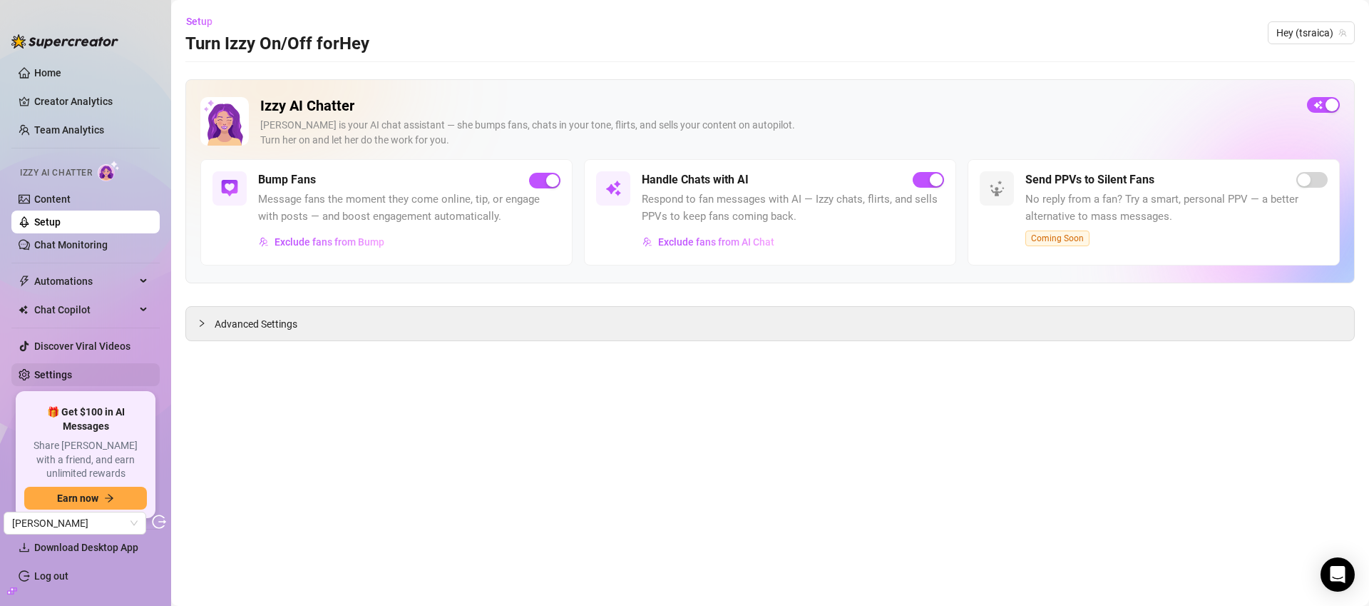
click at [72, 379] on link "Settings" at bounding box center [53, 374] width 38 height 11
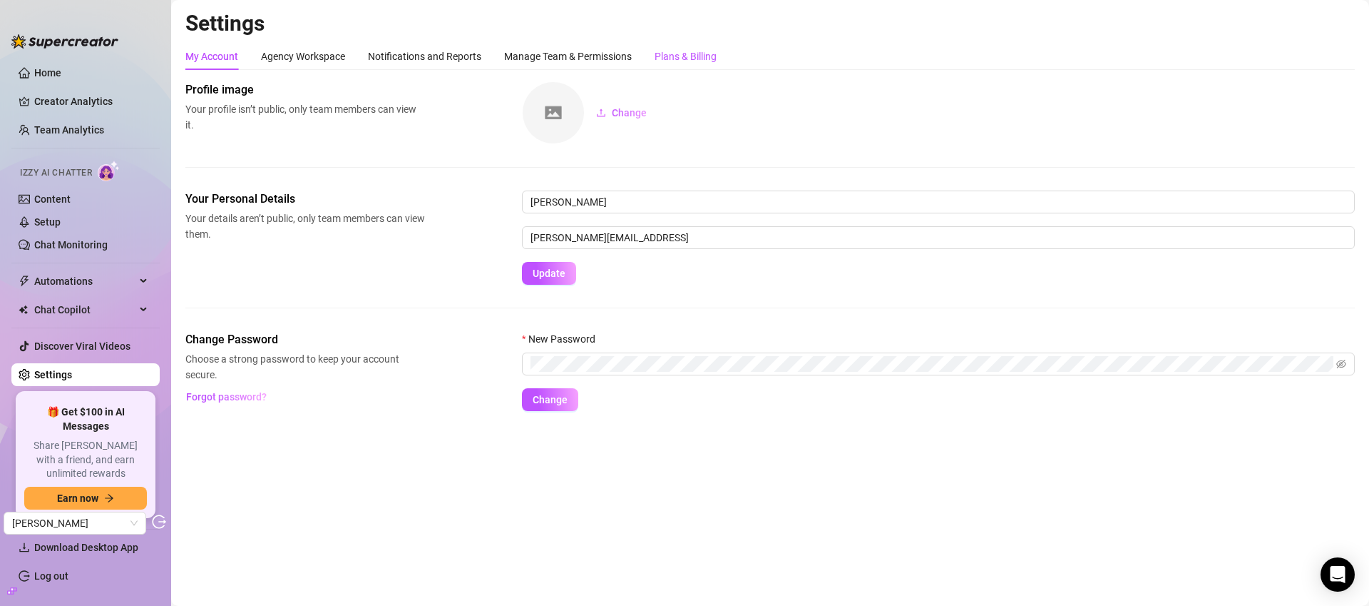
click at [693, 56] on div "Plans & Billing" at bounding box center [686, 56] width 62 height 16
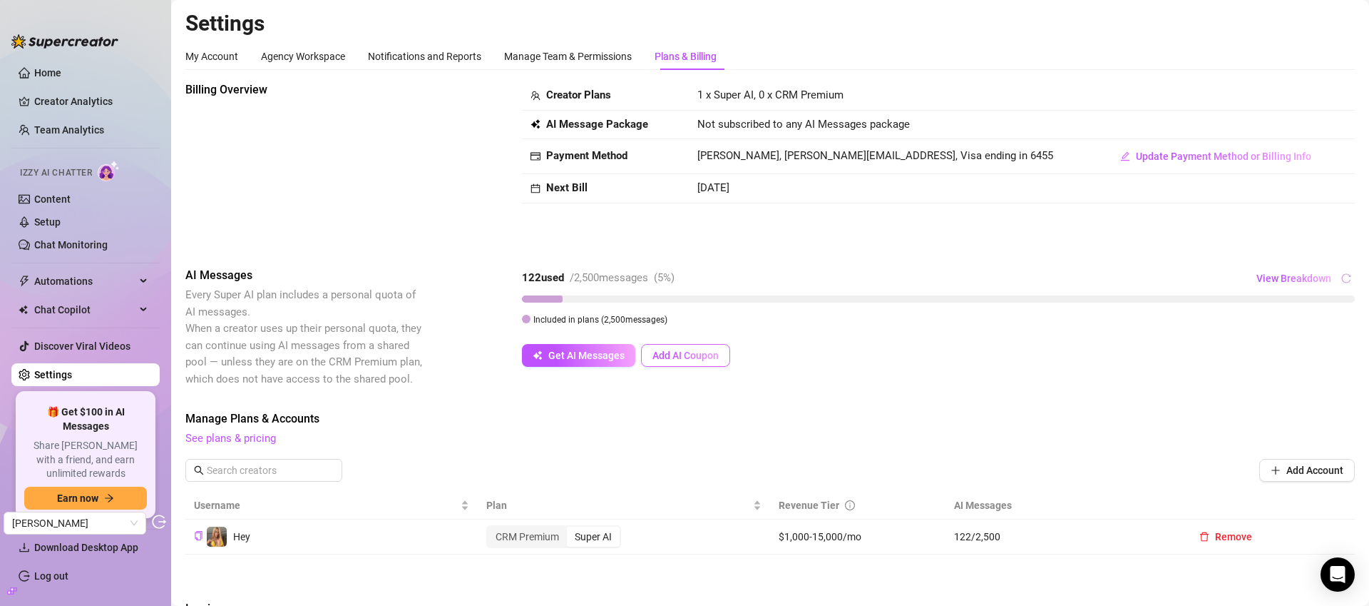
click at [690, 347] on button "Add AI Coupon" at bounding box center [685, 355] width 89 height 23
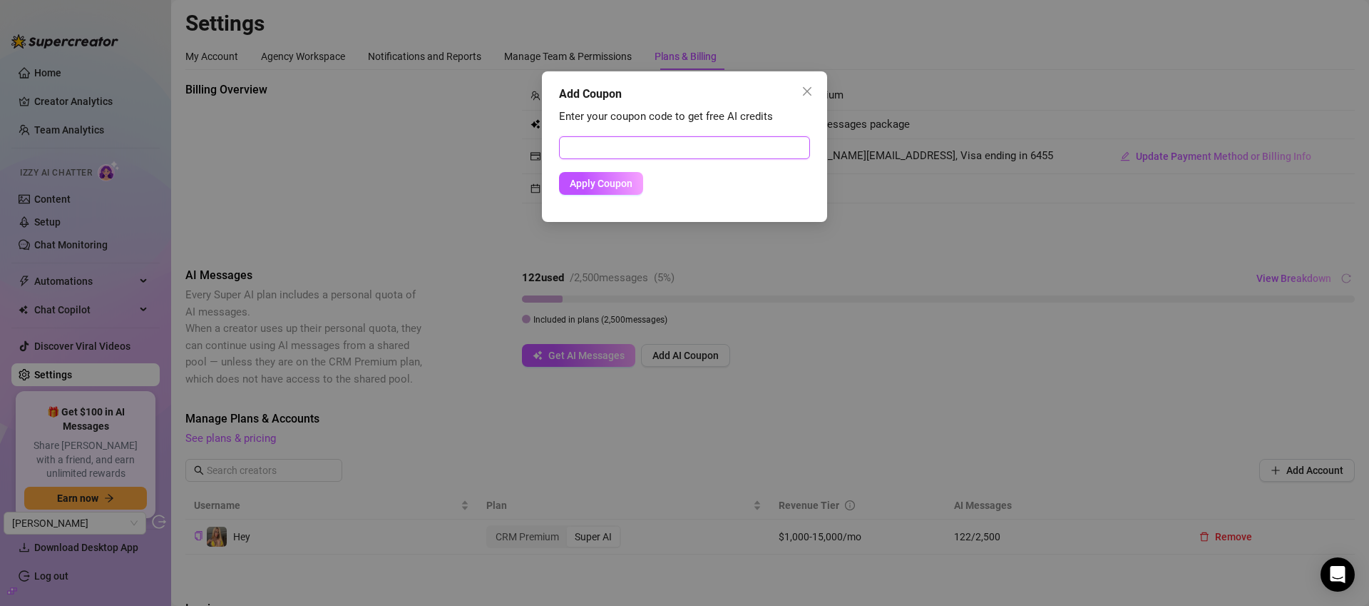
click at [722, 145] on input "text" at bounding box center [684, 147] width 251 height 23
paste input "A515A855015O0KAZ067D"
type input "A515A855015O0KAZ067D"
click at [565, 190] on button "Apply Coupon" at bounding box center [601, 183] width 84 height 23
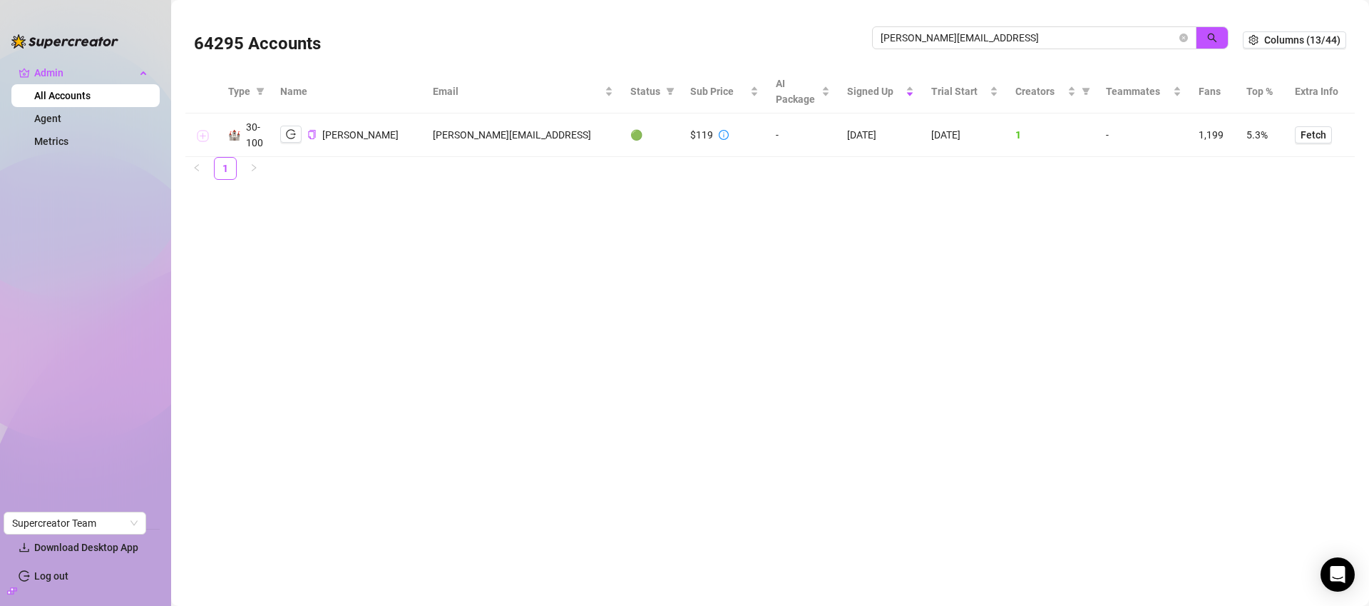
click at [200, 133] on button "Expand row" at bounding box center [202, 135] width 11 height 11
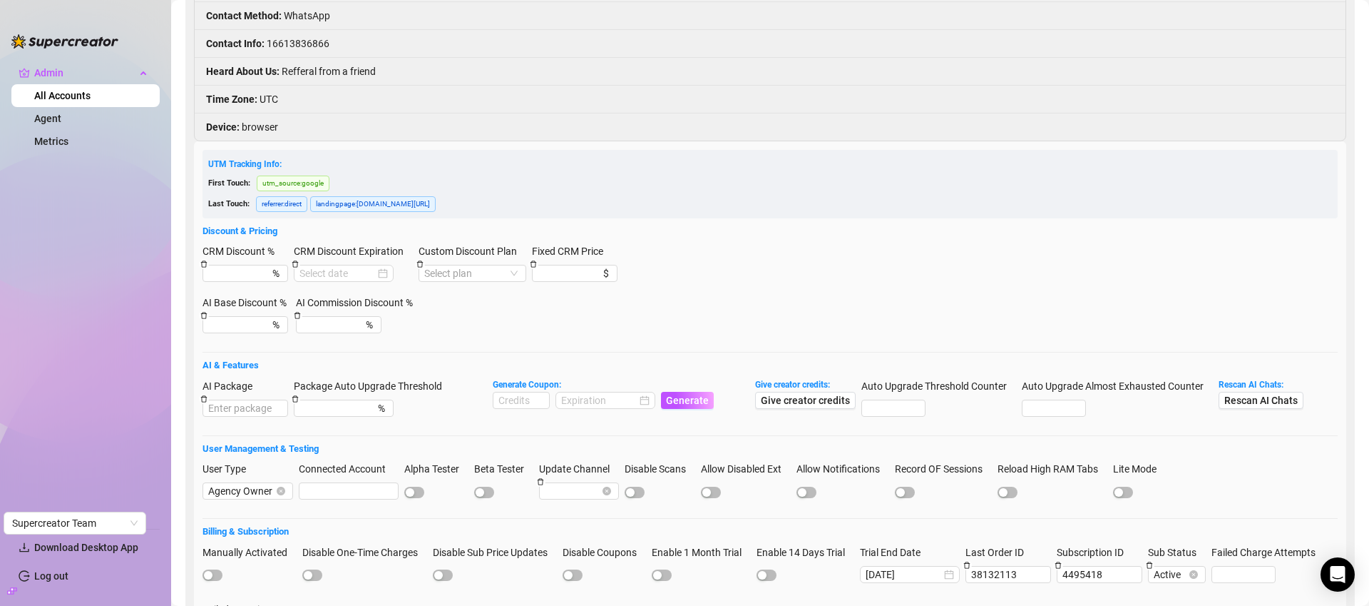
scroll to position [272, 0]
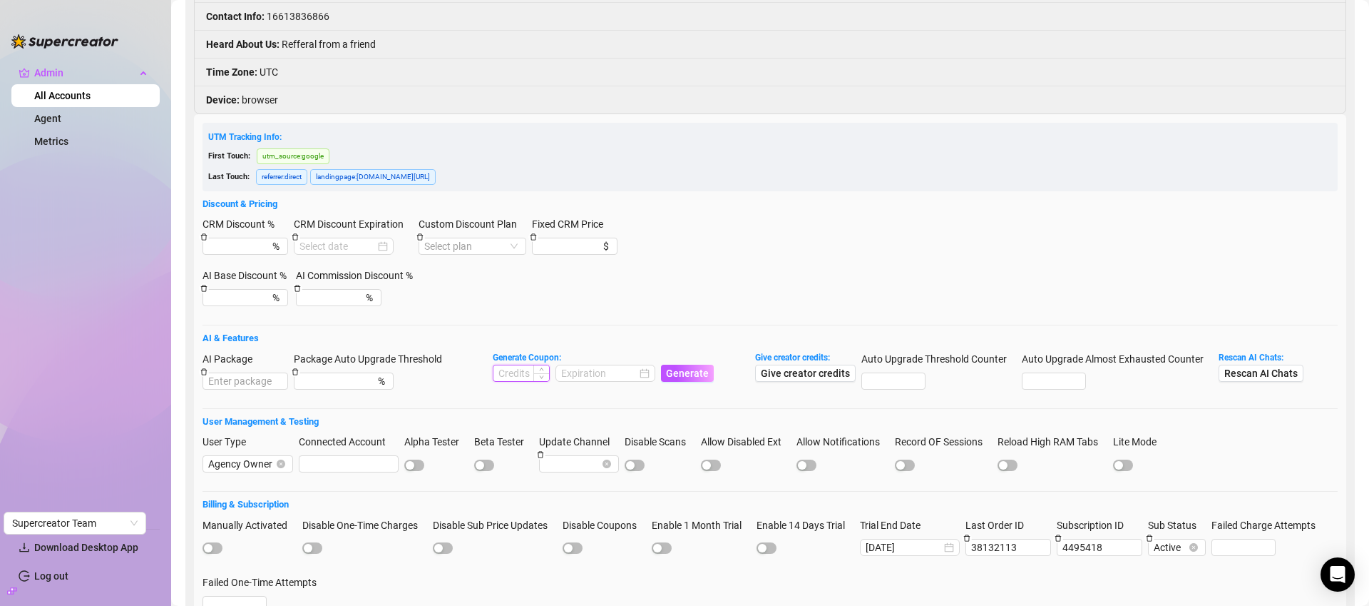
click at [520, 370] on input at bounding box center [522, 373] width 56 height 16
type input "1500"
click at [616, 374] on input at bounding box center [599, 373] width 76 height 16
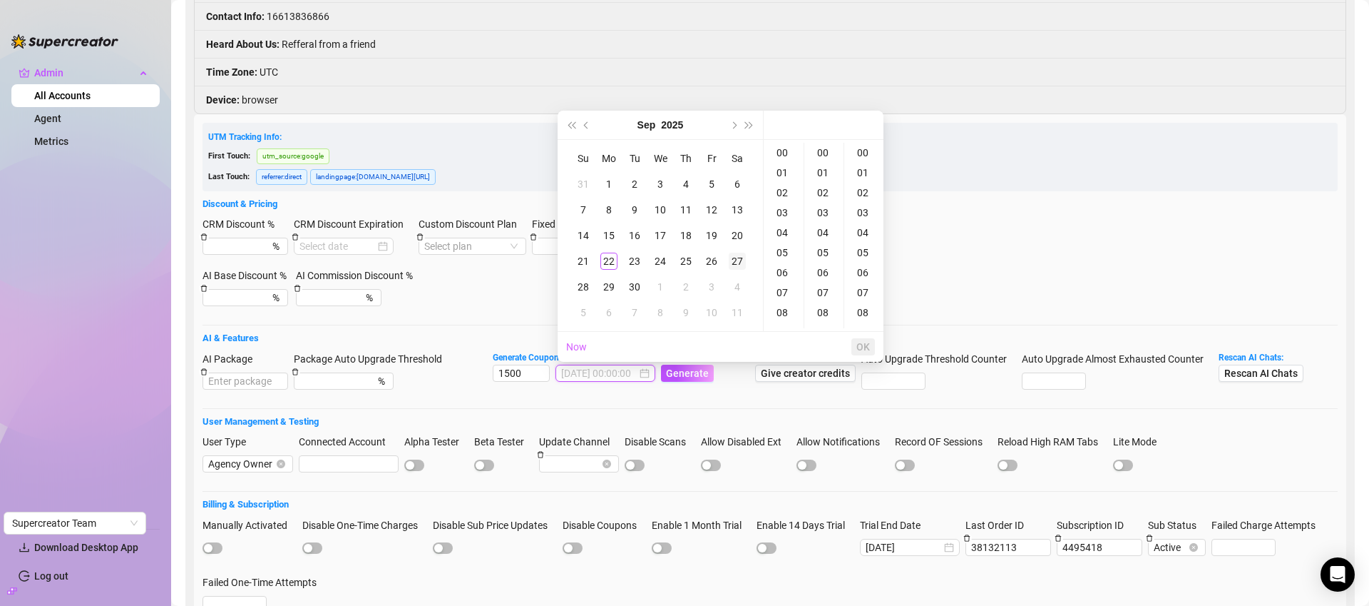
type input "2025-09-27 00:00:00"
type input "2025-09-22 00:01:00"
type input "2025-09-22 00:00:00"
type input "2025-09-06 00:00:00"
click at [735, 128] on button "Next month (PageDown)" at bounding box center [733, 125] width 16 height 29
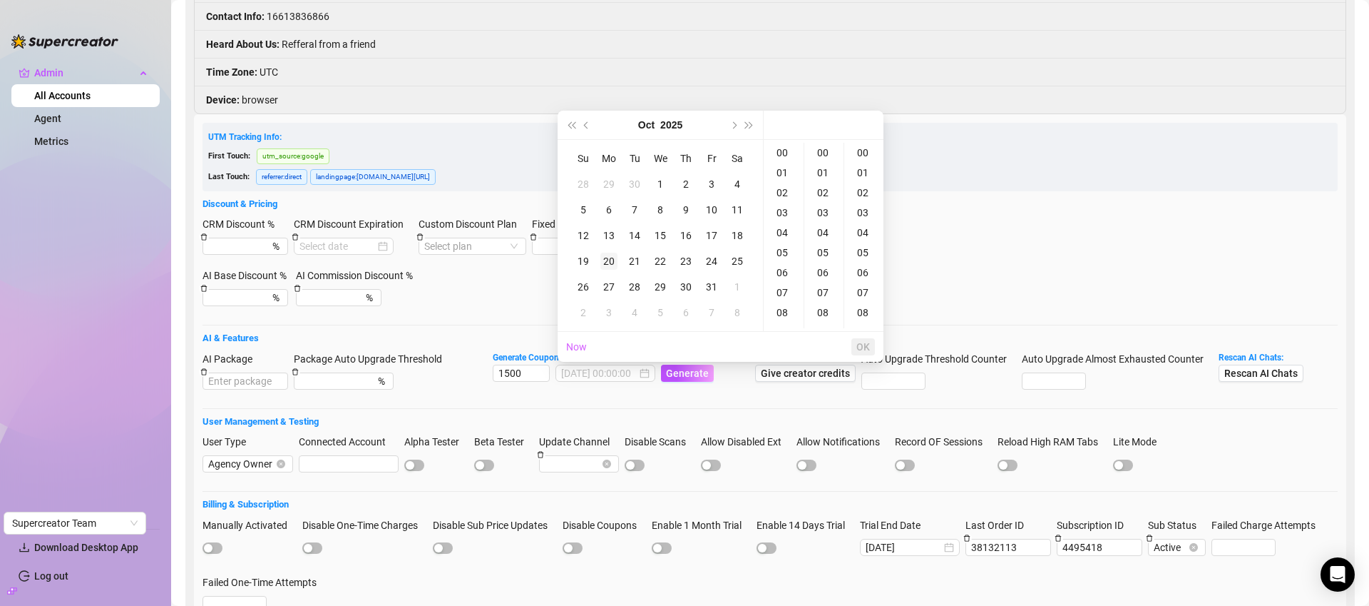
click at [610, 260] on div "20" at bounding box center [609, 260] width 17 height 17
type input "2025-10-20 00:00:00"
click at [867, 347] on span "OK" at bounding box center [864, 346] width 14 height 11
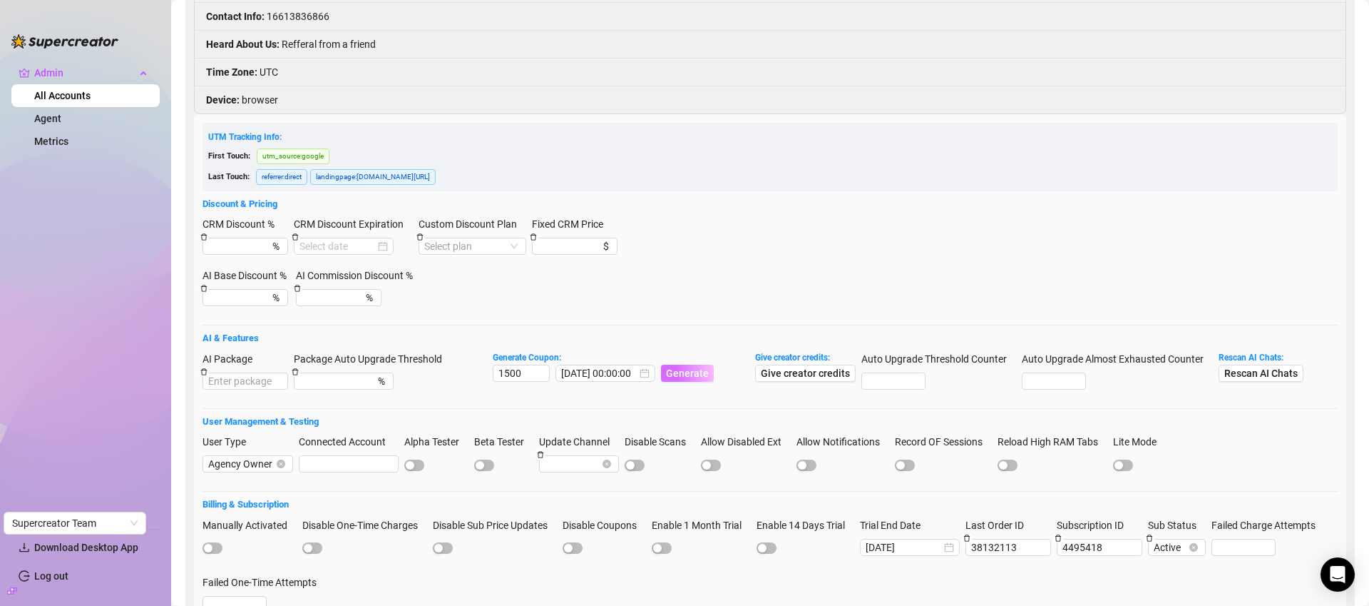
click at [690, 374] on span "Generate" at bounding box center [687, 372] width 43 height 11
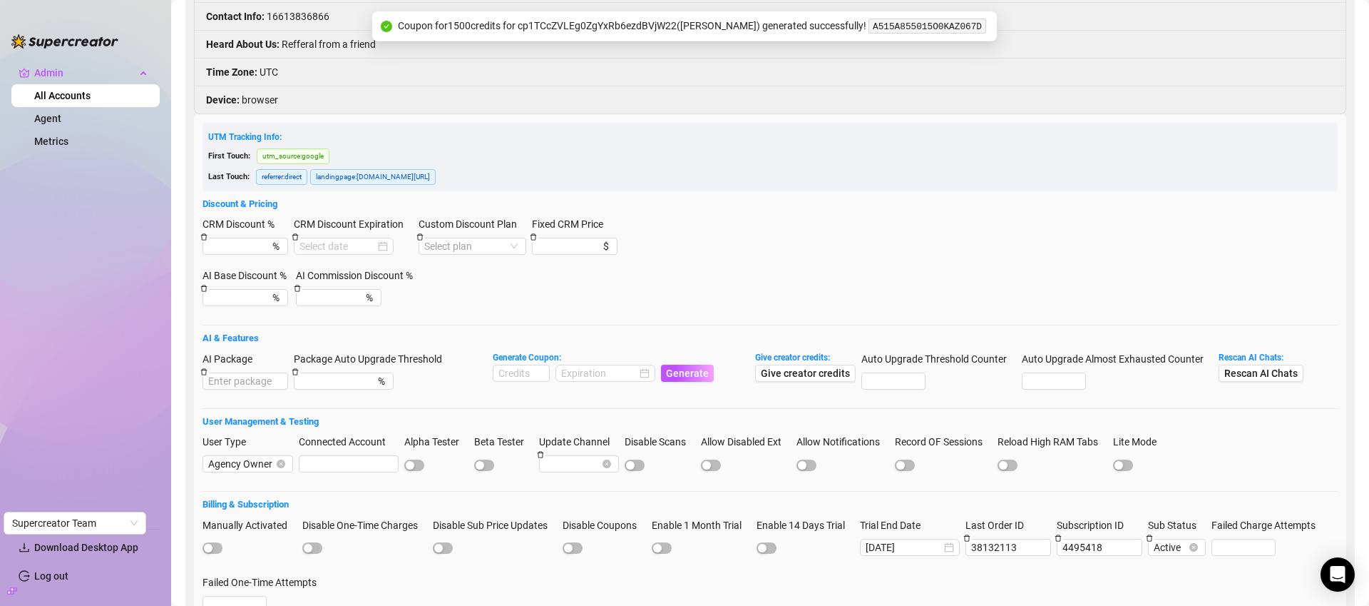
click at [932, 21] on code "A515A855015O0KAZ067D" at bounding box center [928, 26] width 118 height 15
copy code "A515A855015O0KAZ067D"
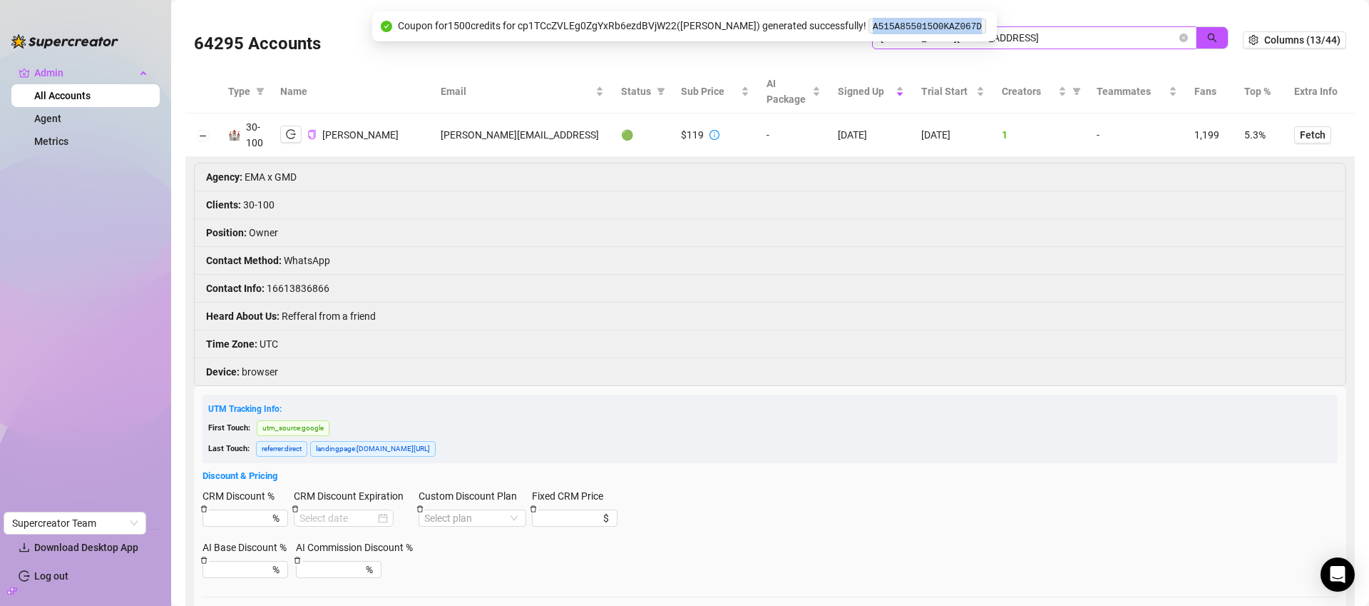
click at [1180, 39] on icon "close-circle" at bounding box center [1184, 38] width 9 height 9
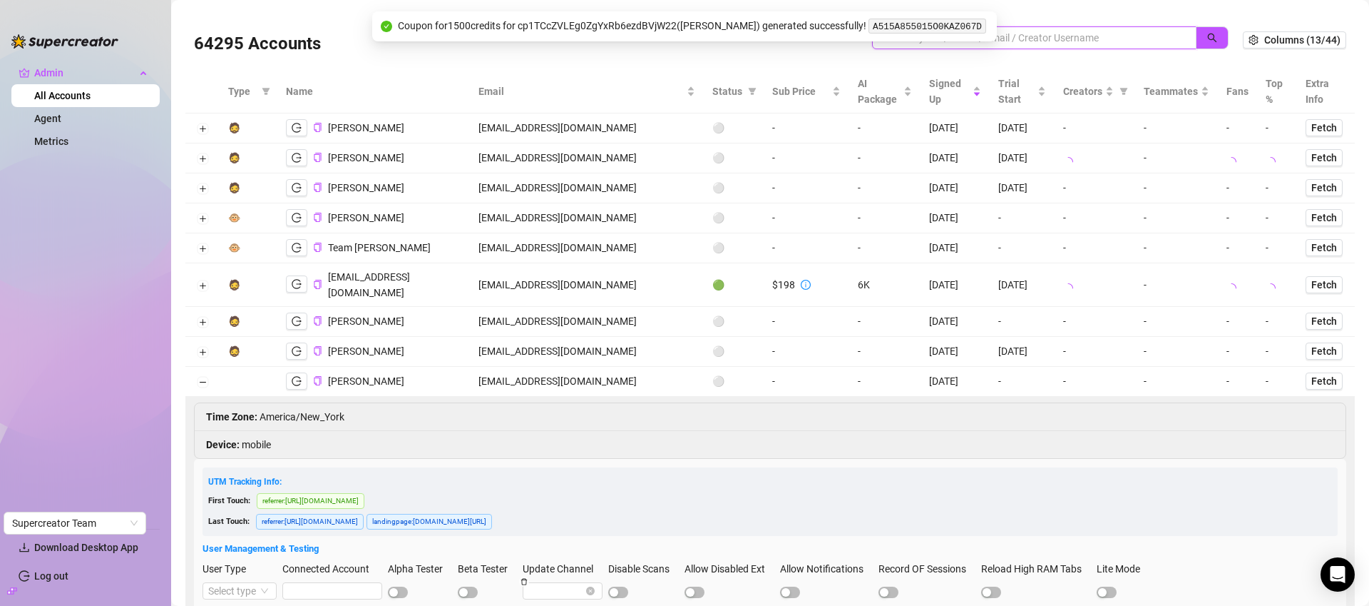
click at [1120, 36] on input "search" at bounding box center [1029, 38] width 296 height 16
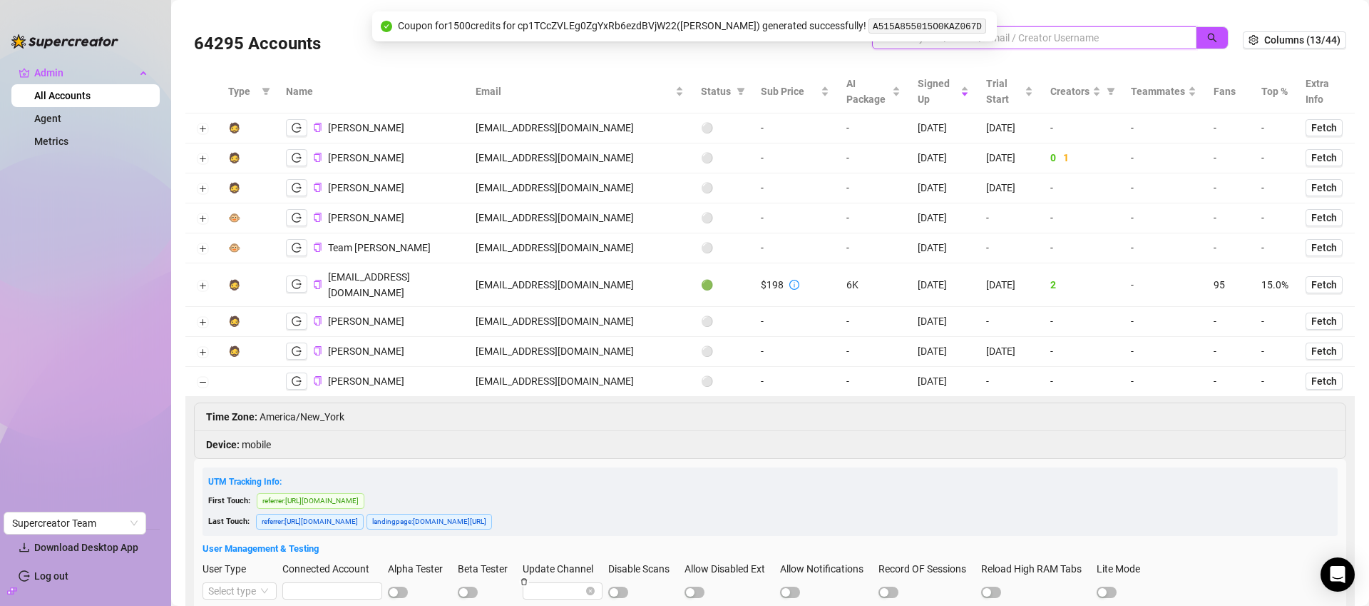
paste input "kevin@eatschannel.com"
type input "kevin@eatschannel.com"
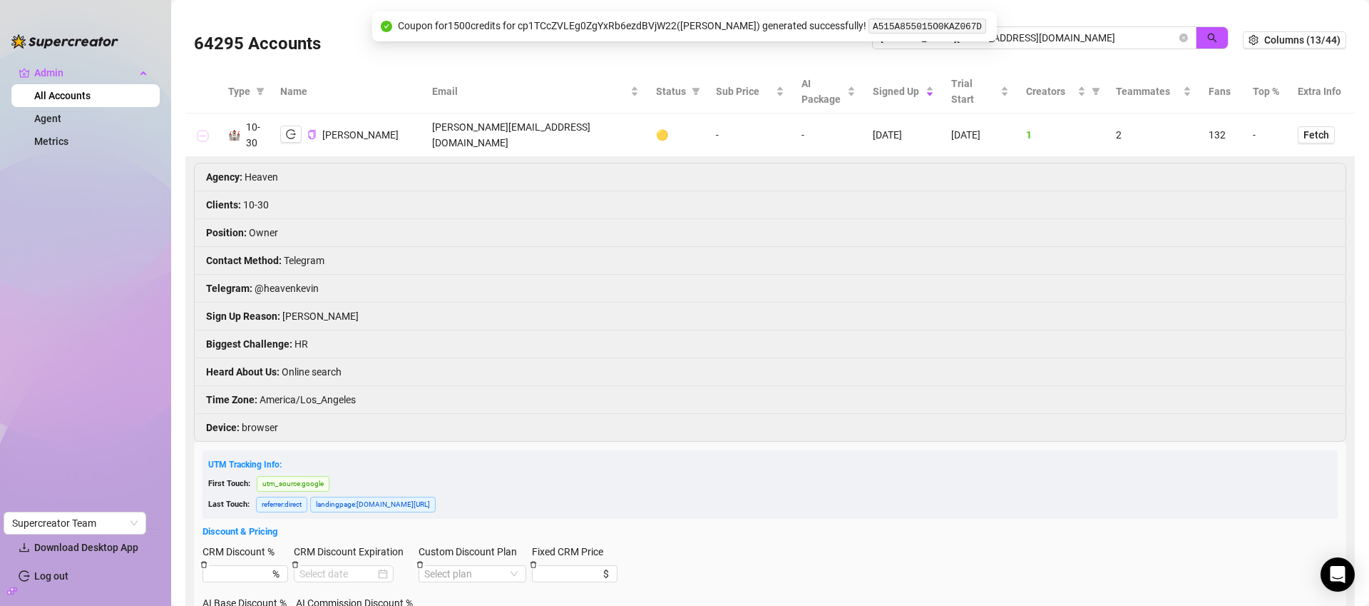
click at [200, 139] on button "Collapse row" at bounding box center [202, 135] width 11 height 11
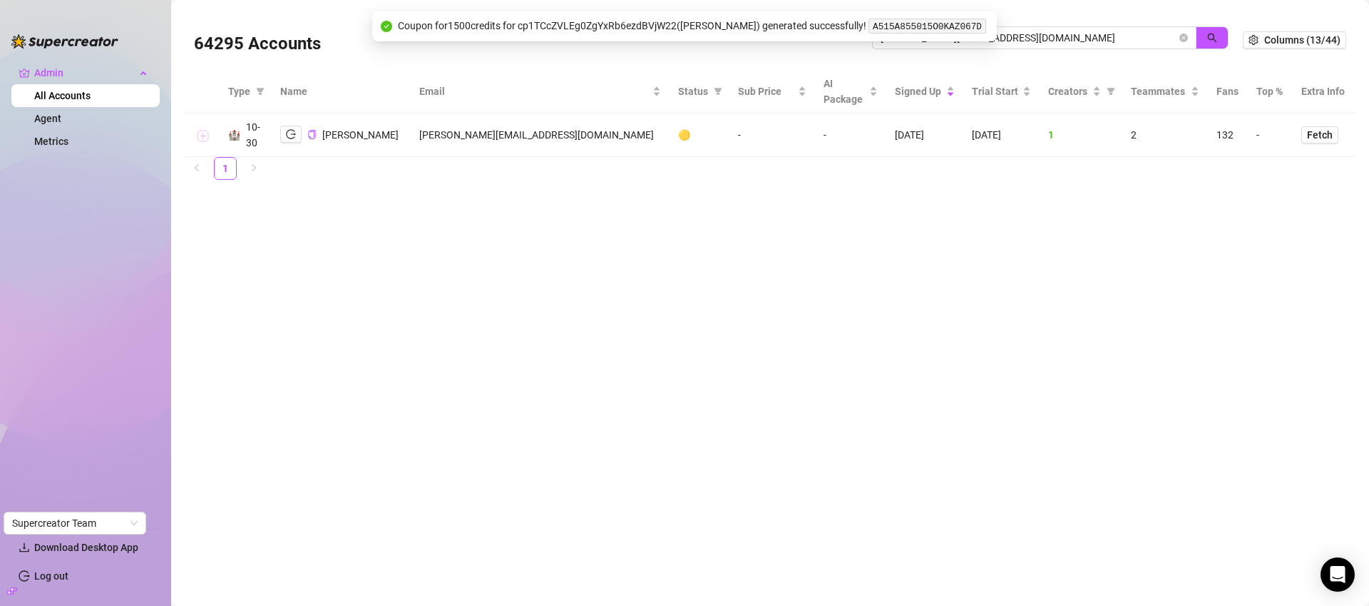
click at [204, 134] on button "Expand row" at bounding box center [202, 135] width 11 height 11
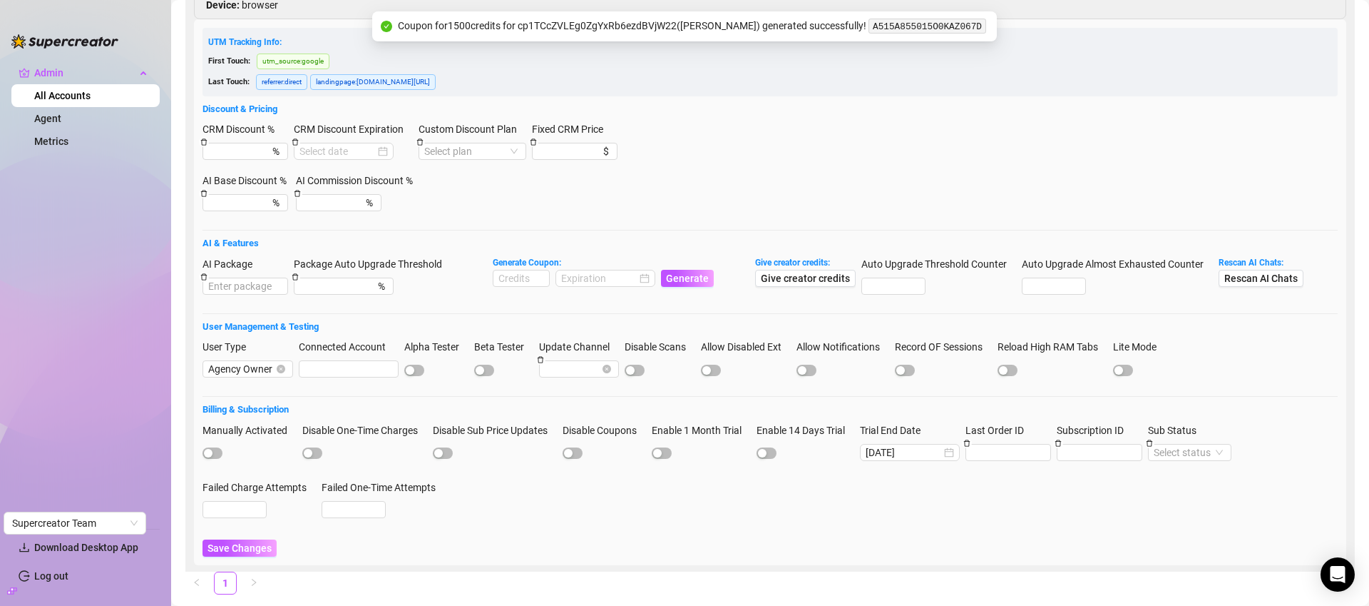
scroll to position [420, 0]
click at [930, 457] on input "2025-09-23" at bounding box center [904, 454] width 76 height 16
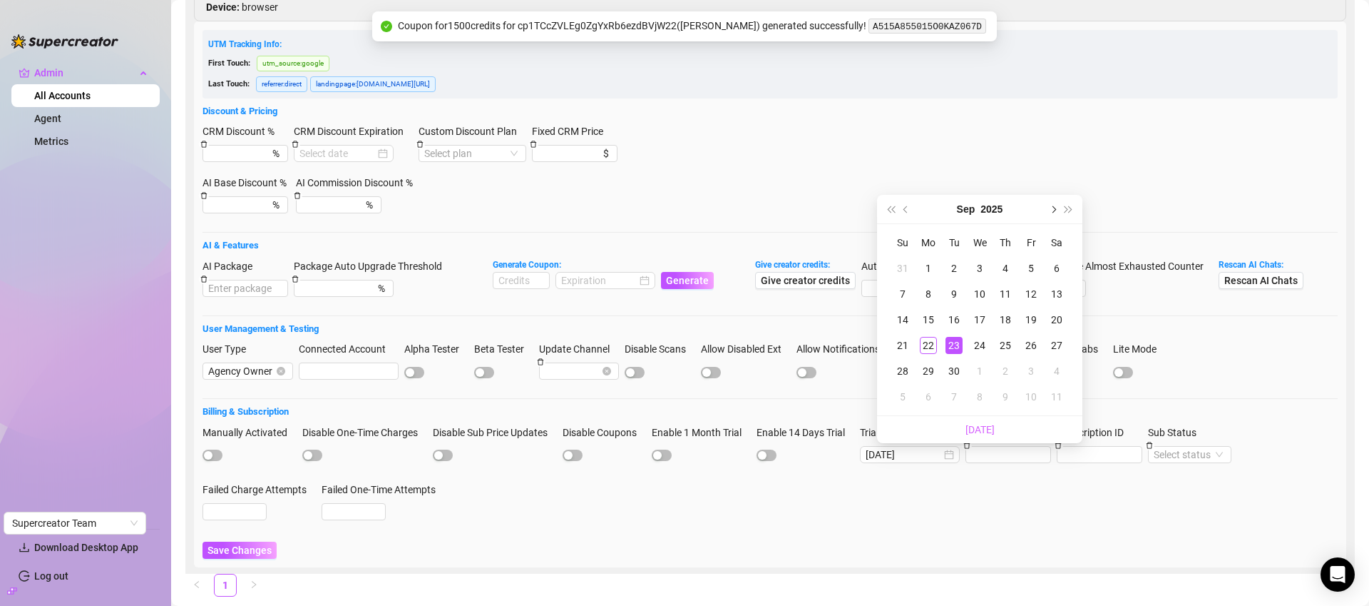
click at [1052, 208] on span "Next month (PageDown)" at bounding box center [1052, 208] width 7 height 7
type input "2025-10-01"
click at [984, 267] on div "1" at bounding box center [979, 268] width 17 height 17
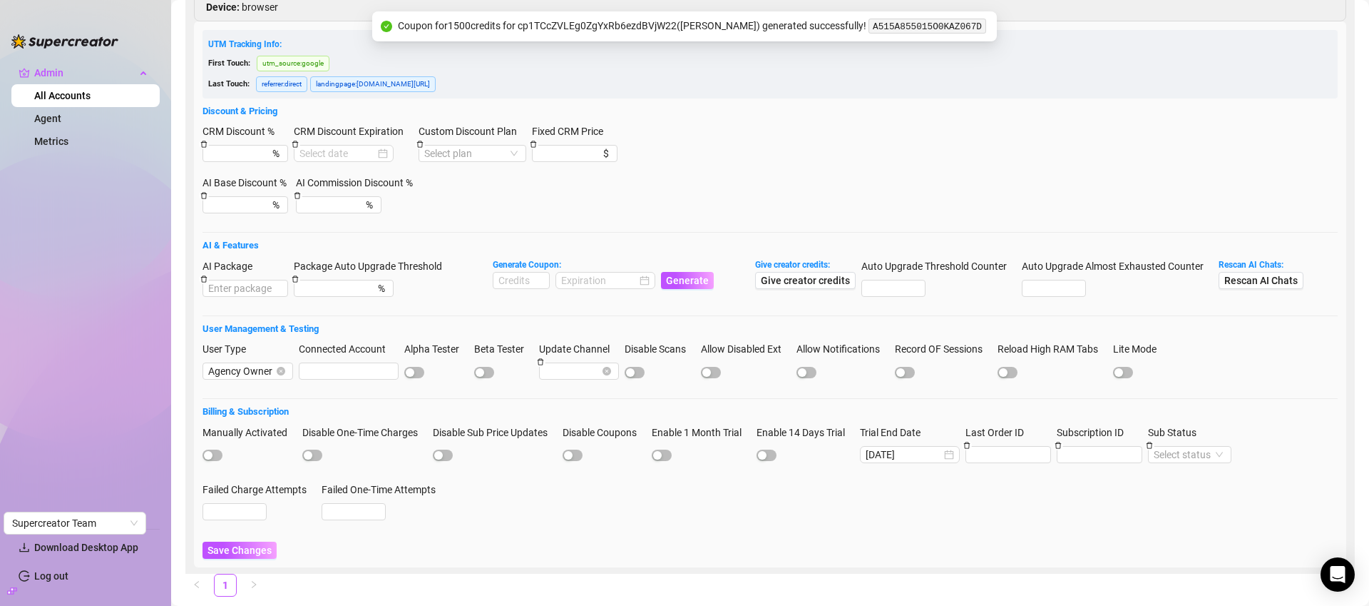
click at [250, 546] on span "Save Changes" at bounding box center [240, 549] width 64 height 11
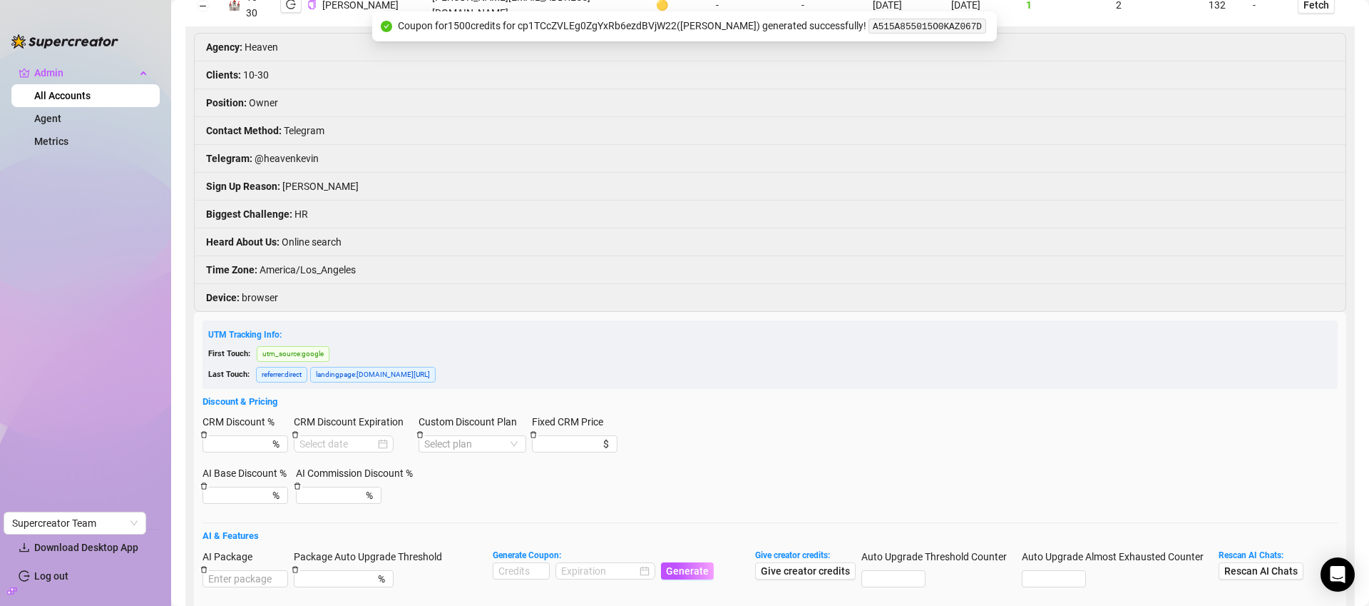
scroll to position [0, 0]
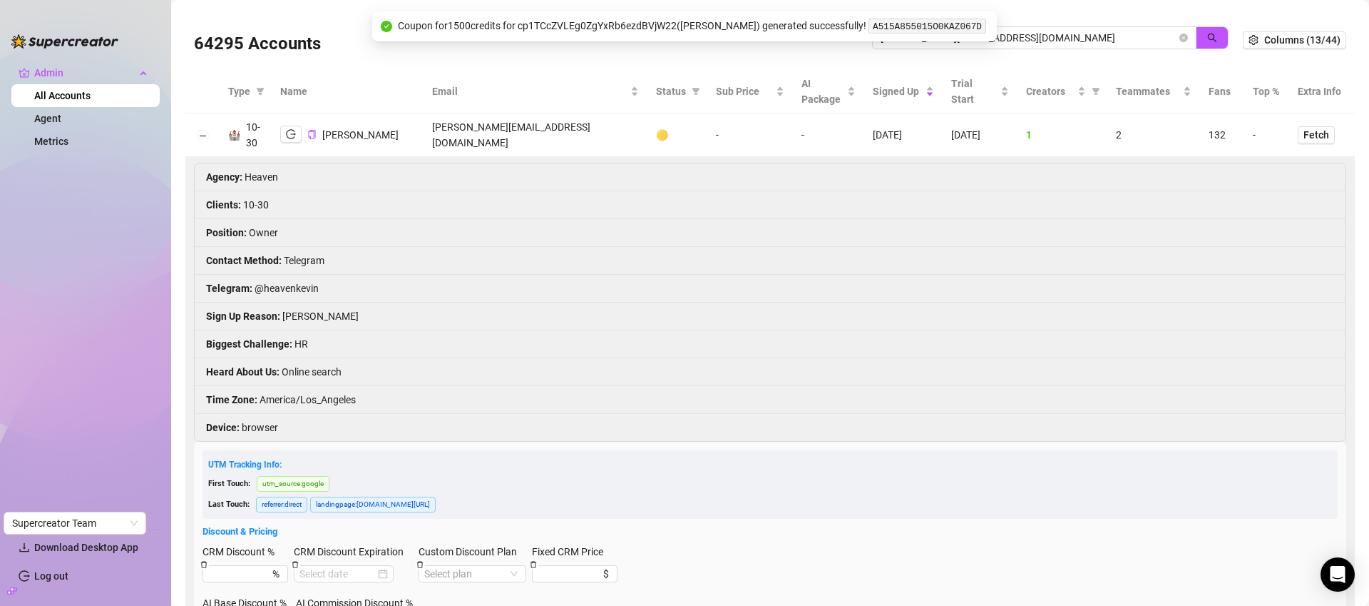
drag, startPoint x: 1174, startPoint y: 37, endPoint x: 753, endPoint y: 125, distance: 429.8
click at [1180, 37] on icon "close-circle" at bounding box center [1184, 38] width 9 height 9
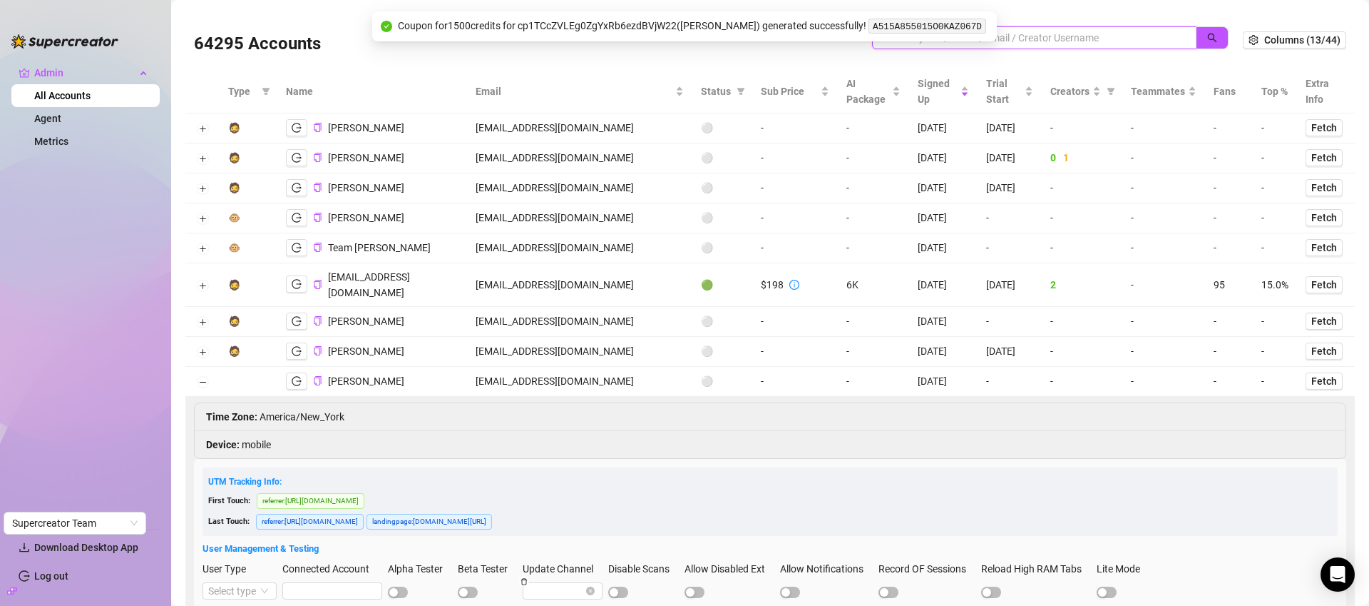
click at [1083, 39] on input "search" at bounding box center [1029, 38] width 296 height 16
paste input "PedroRolleJr@gmail.com"
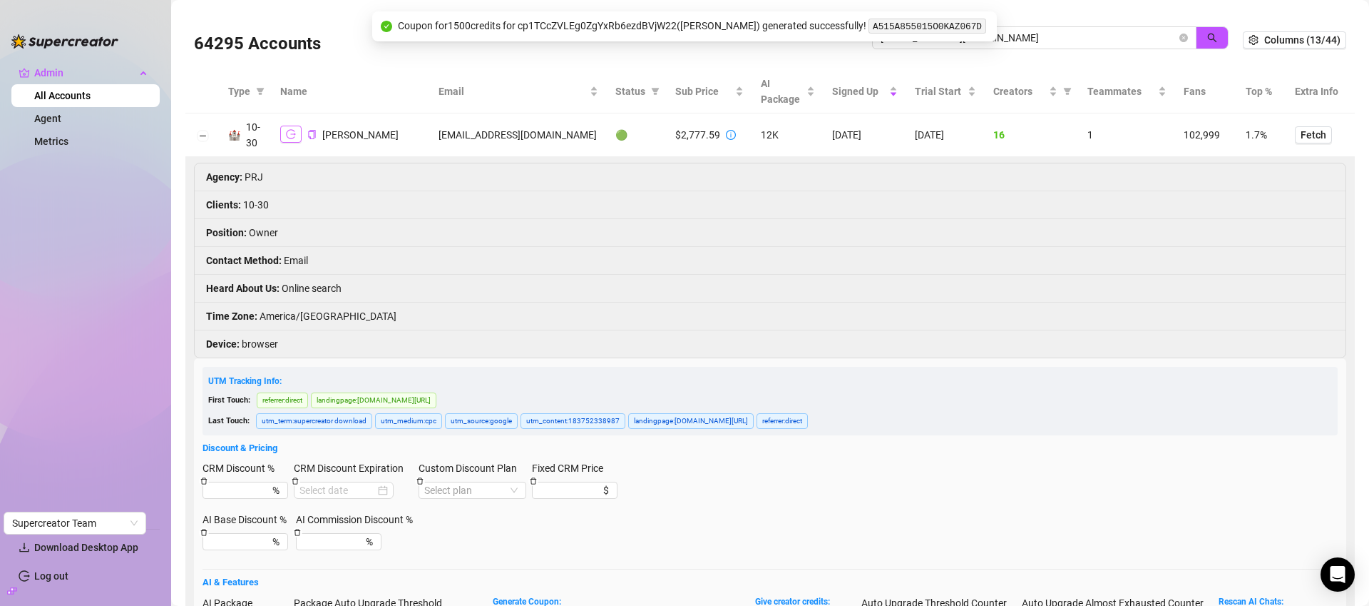
click at [290, 131] on icon "logout" at bounding box center [291, 134] width 10 height 10
click at [1087, 36] on input "PedroRolleJr@gmail.com" at bounding box center [1029, 38] width 296 height 16
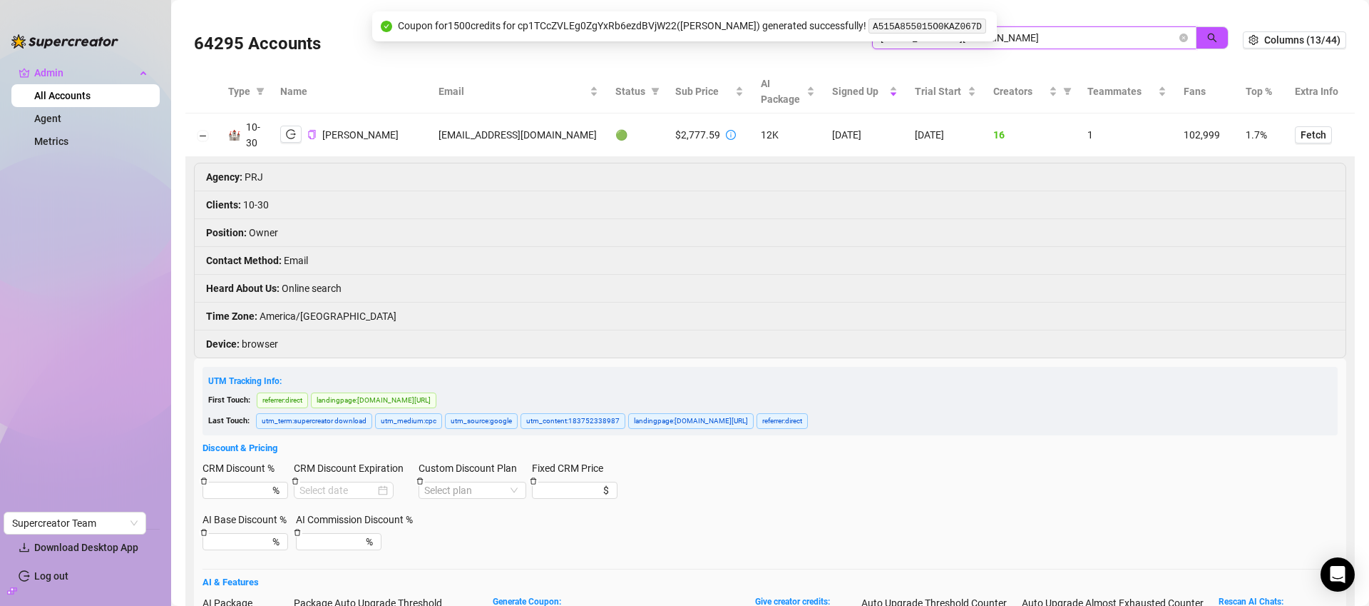
paste input "pedrosupercreator@gmail.com"
type input "pedrosupercreator@gmail.com"
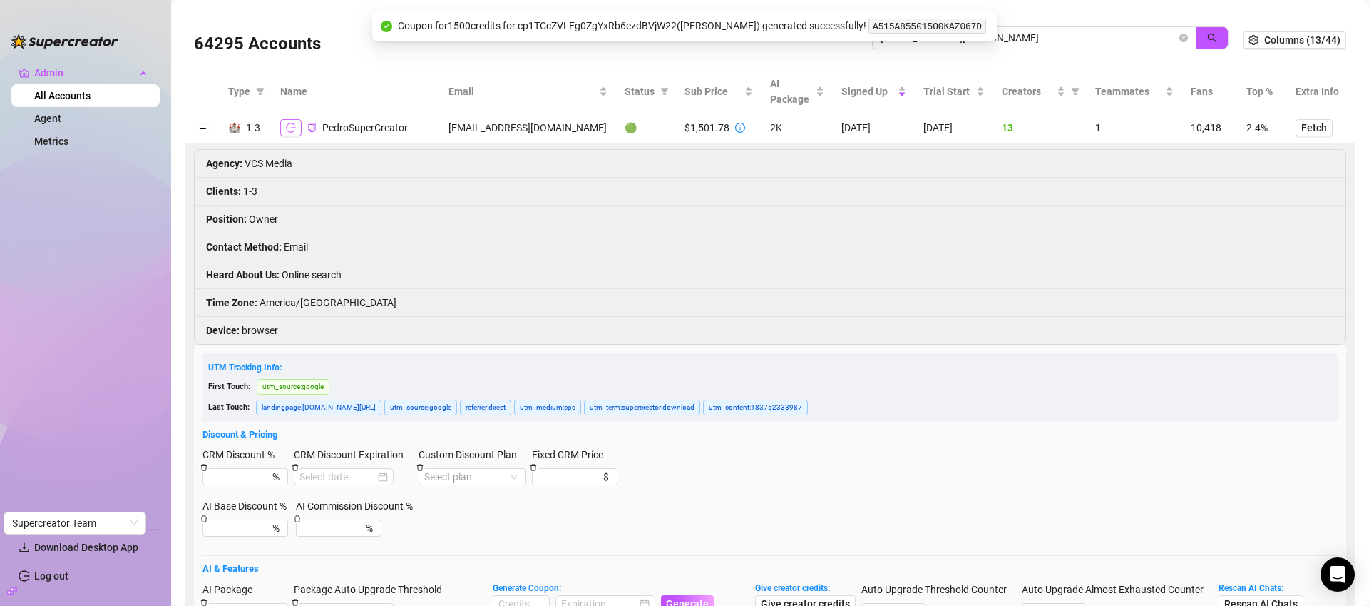
click at [292, 126] on icon "logout" at bounding box center [291, 128] width 10 height 10
click at [197, 125] on button "Collapse row" at bounding box center [202, 128] width 11 height 11
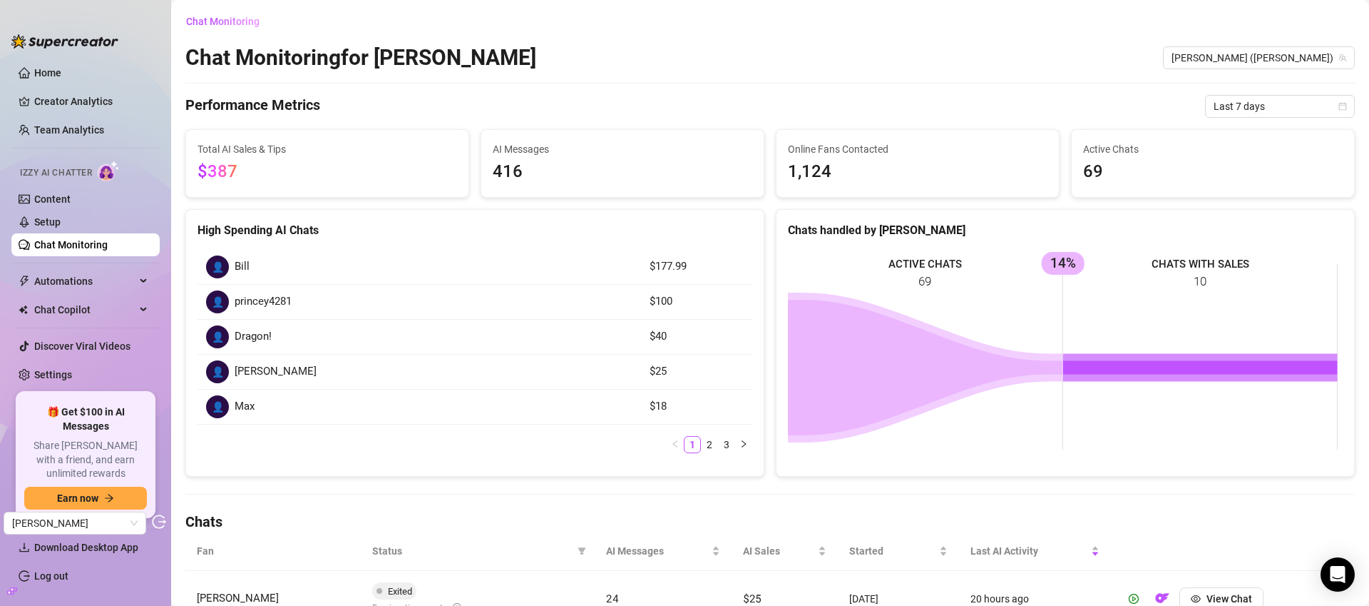
scroll to position [410, 0]
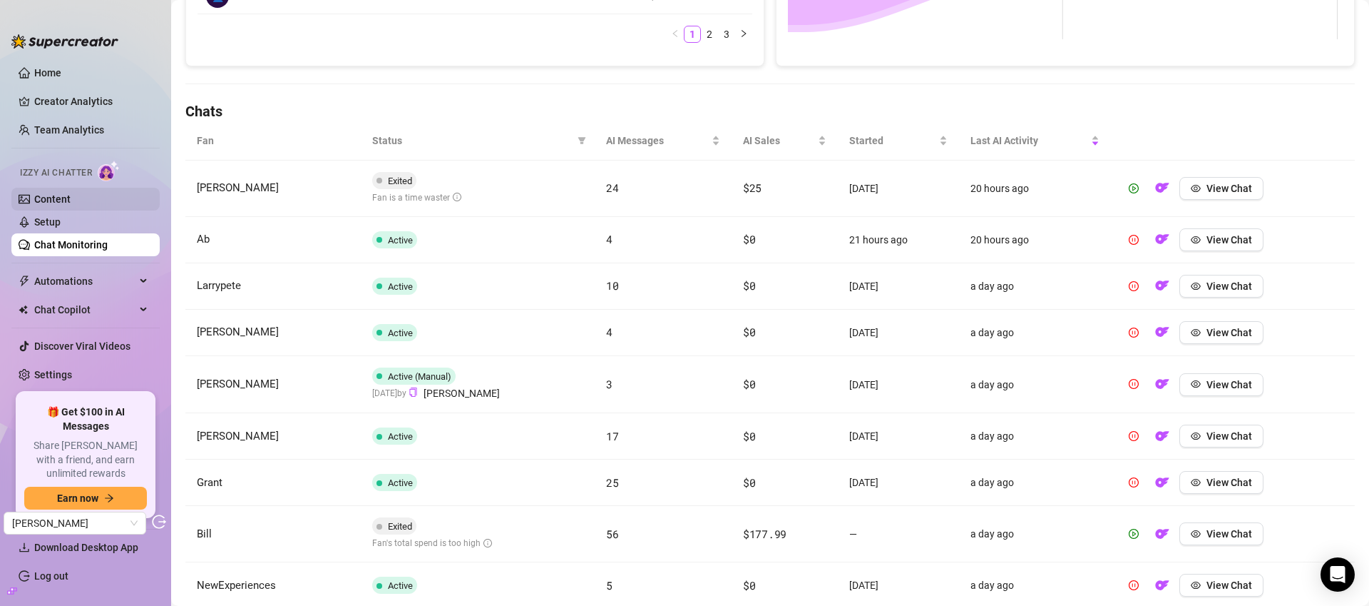
click at [56, 202] on link "Content" at bounding box center [52, 198] width 36 height 11
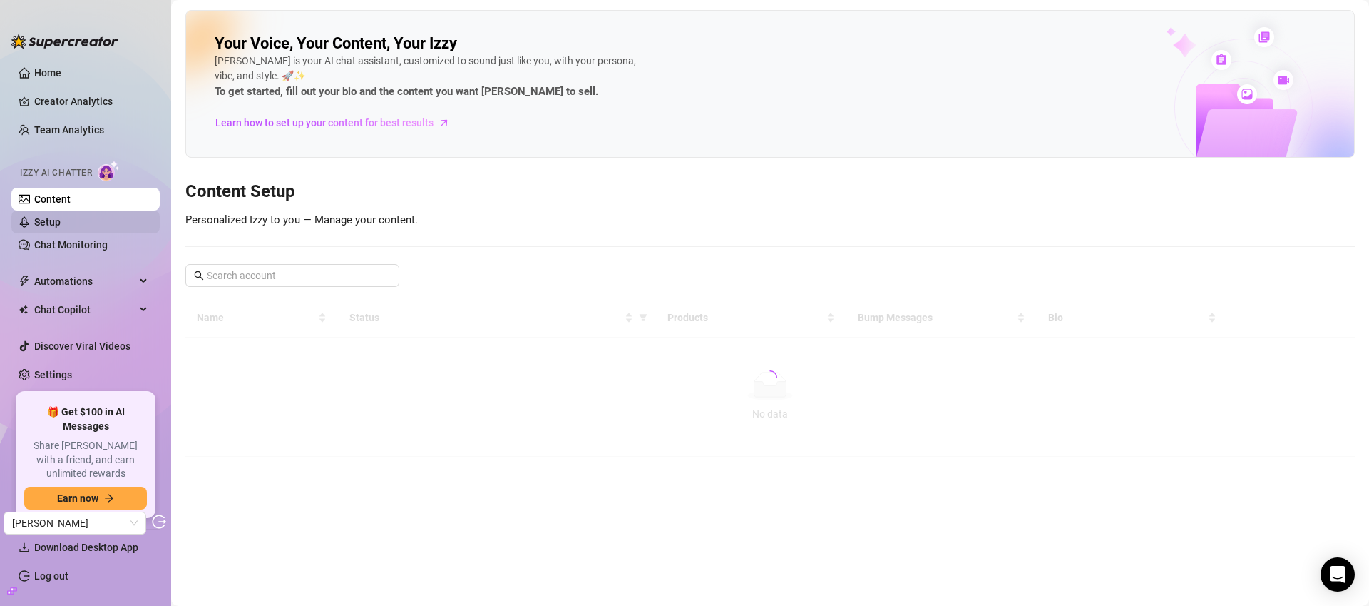
click at [61, 218] on link "Setup" at bounding box center [47, 221] width 26 height 11
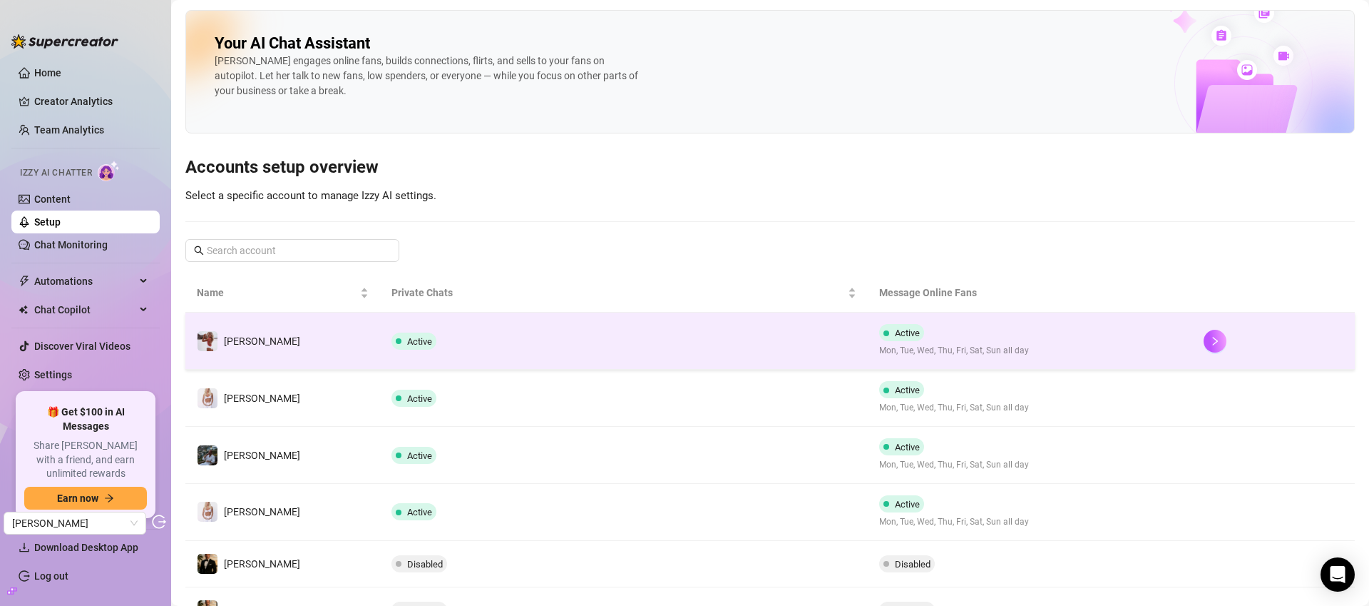
click at [661, 330] on td "Active" at bounding box center [623, 340] width 487 height 57
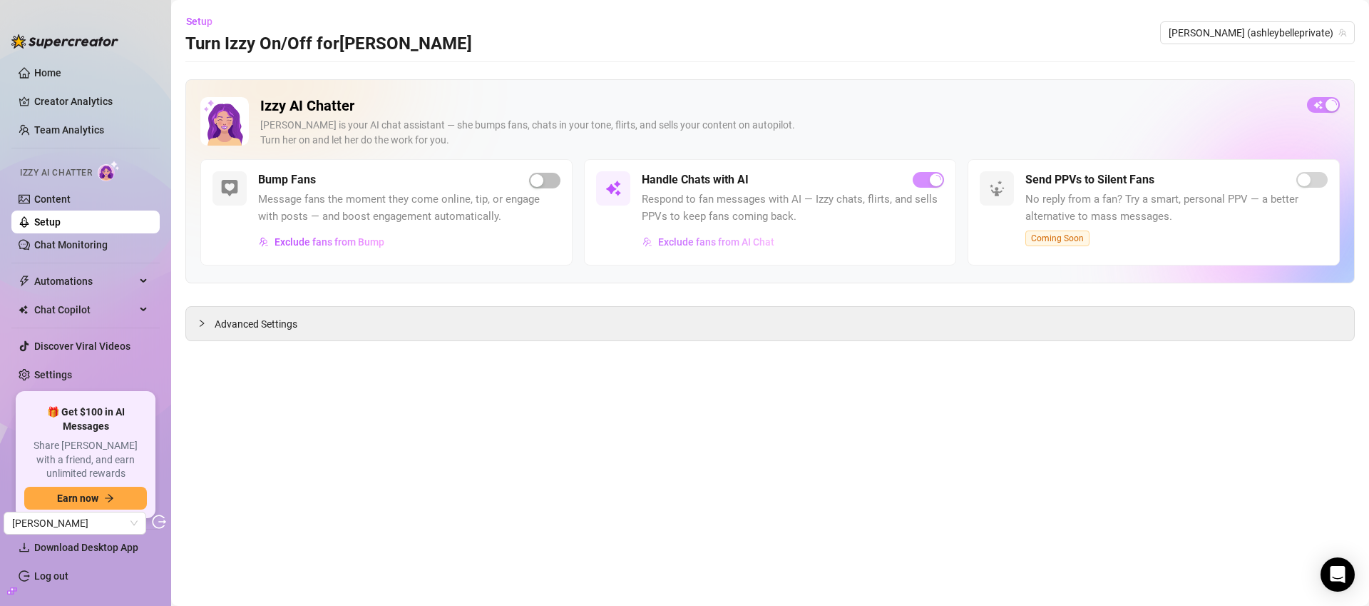
click at [724, 240] on span "Exclude fans from AI Chat" at bounding box center [716, 241] width 116 height 11
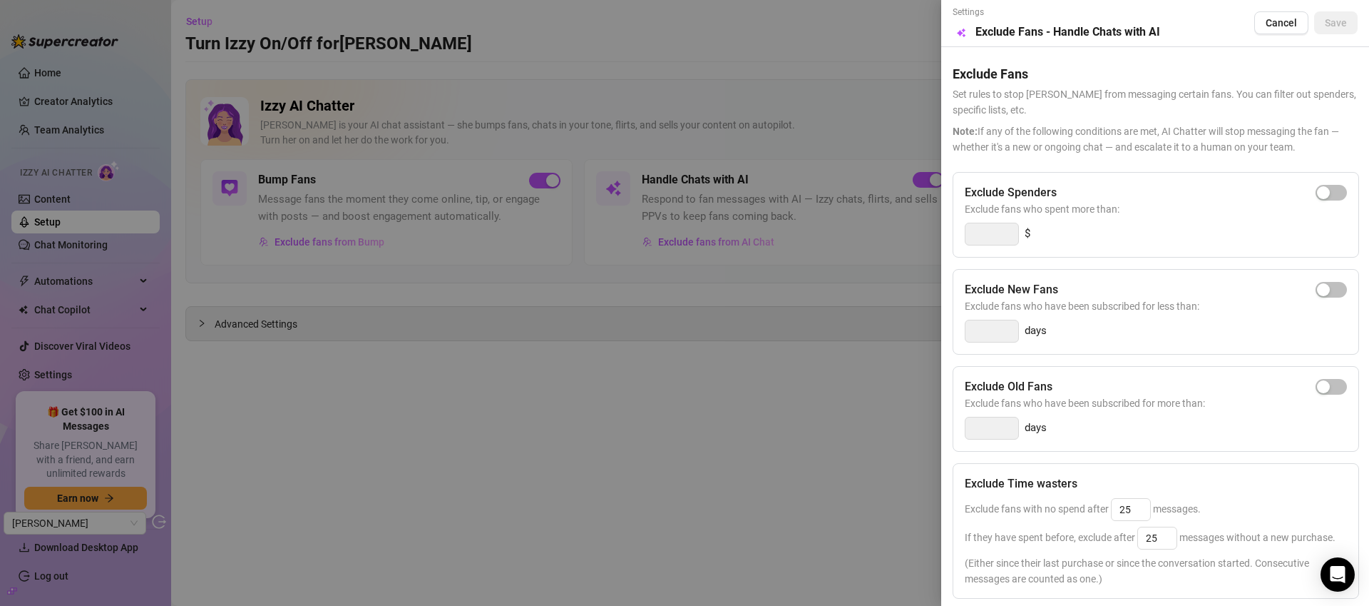
click at [842, 56] on div at bounding box center [684, 303] width 1369 height 606
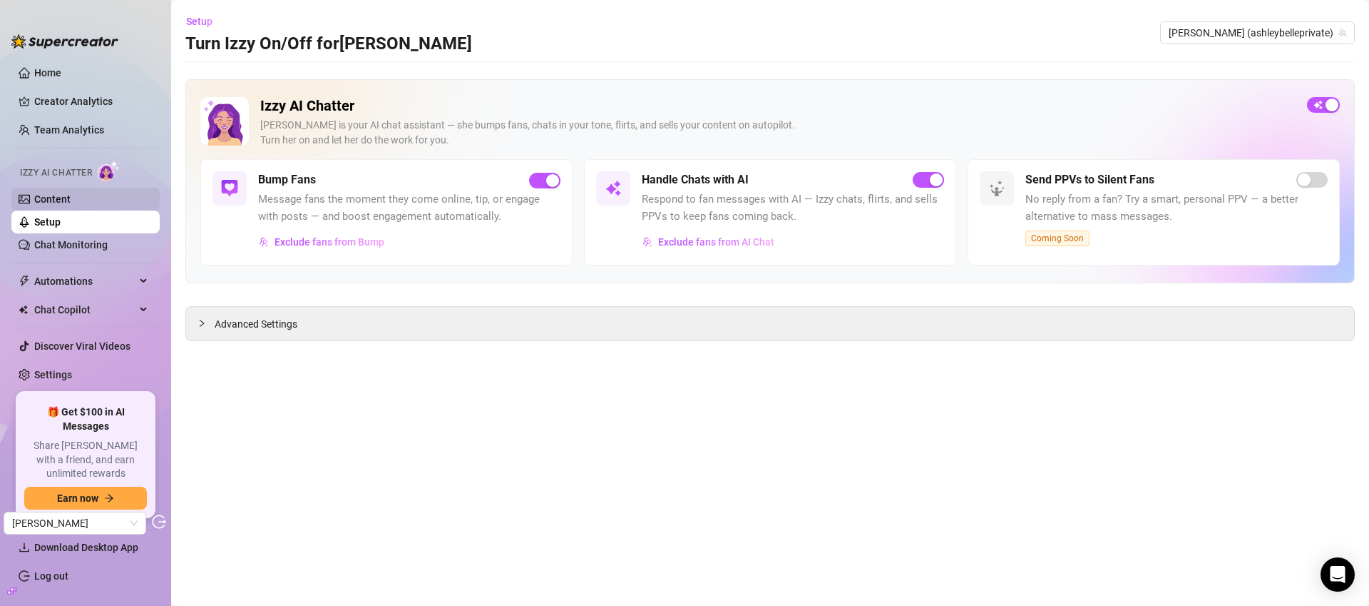
click at [71, 205] on link "Content" at bounding box center [52, 198] width 36 height 11
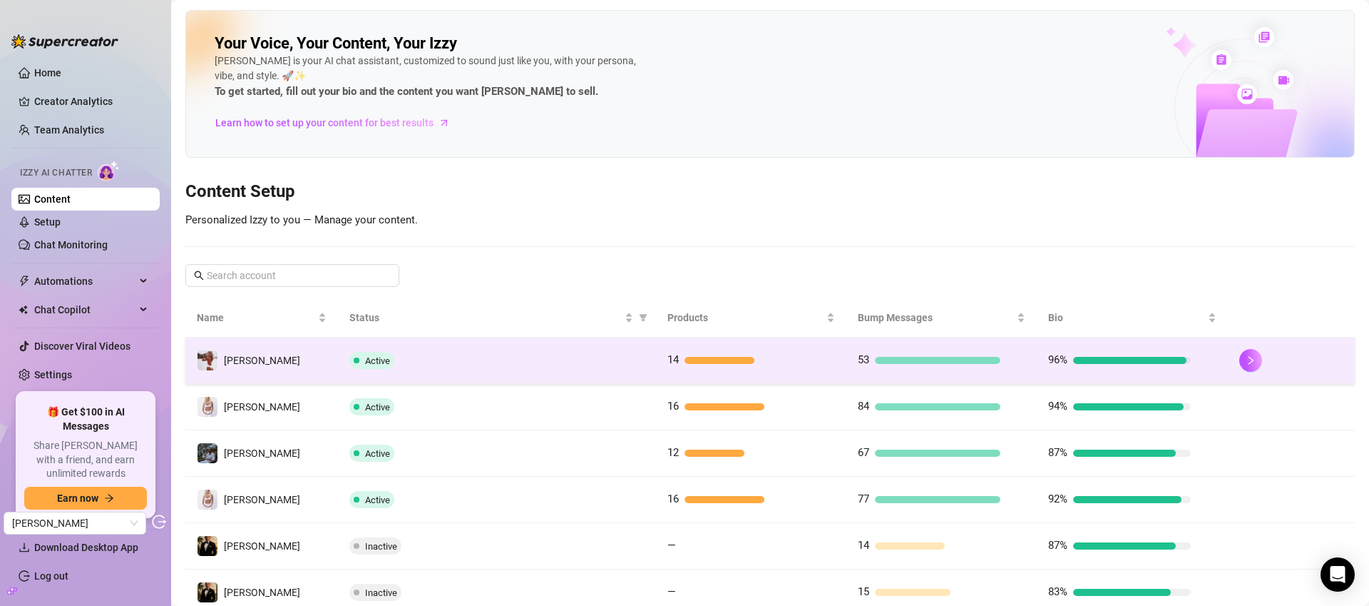
click at [569, 364] on div "Active" at bounding box center [496, 360] width 295 height 17
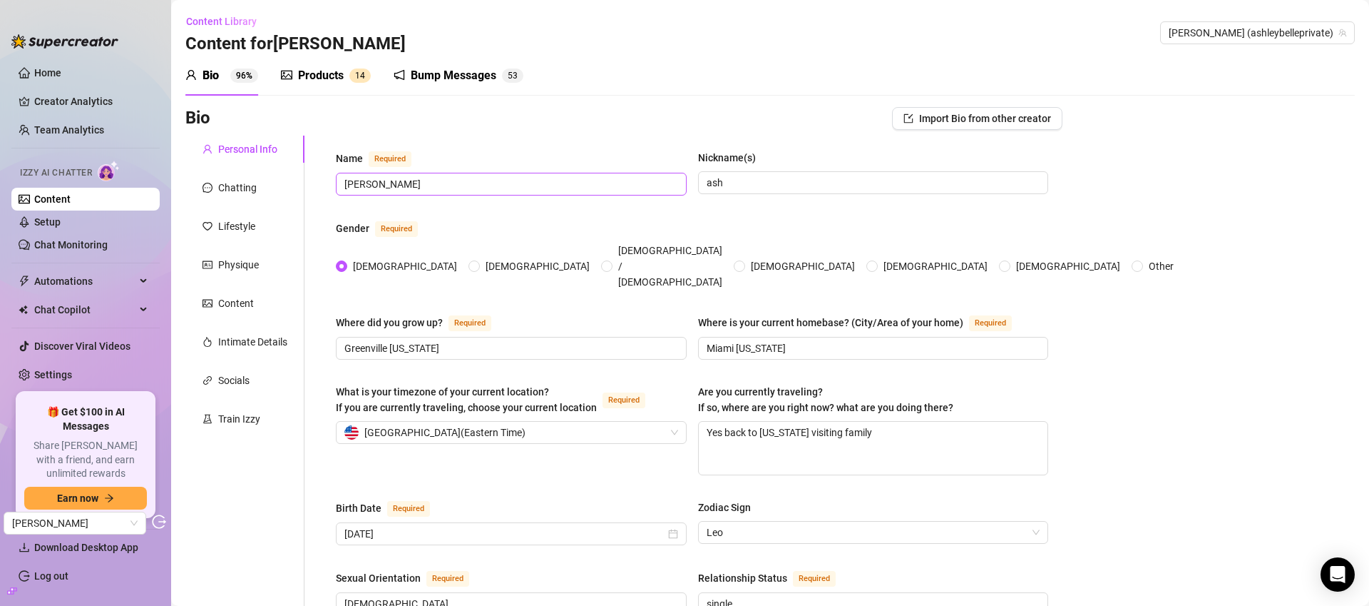
scroll to position [3, 0]
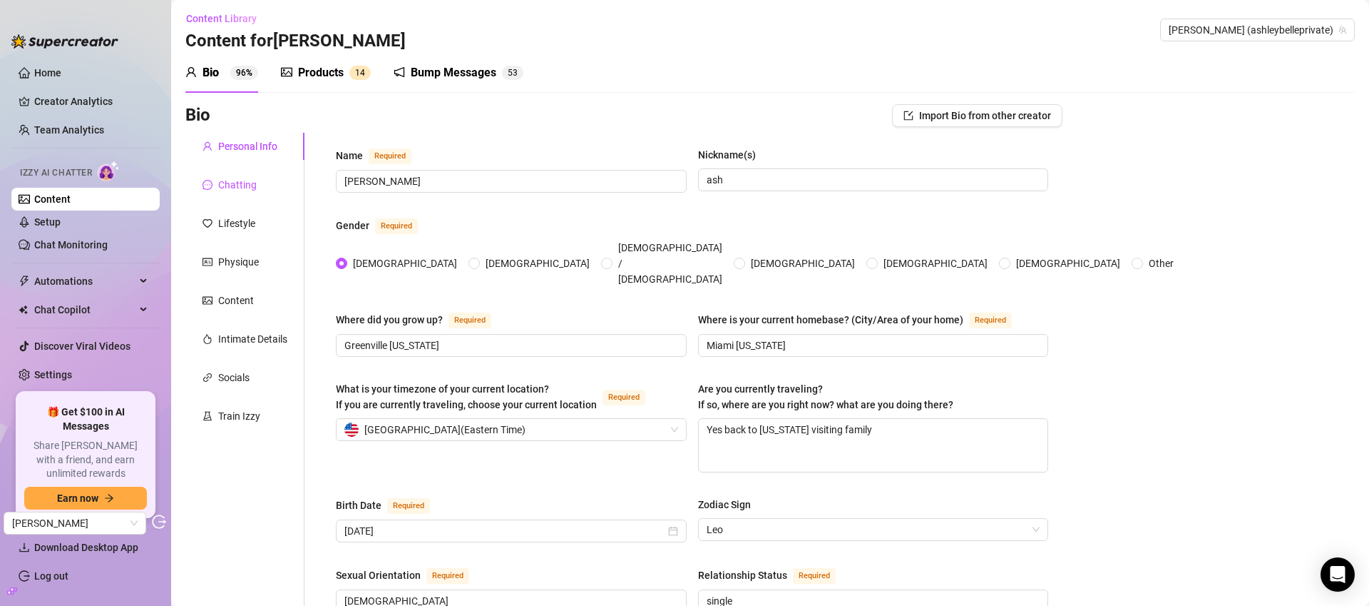
click at [256, 192] on div "Chatting" at bounding box center [237, 185] width 39 height 16
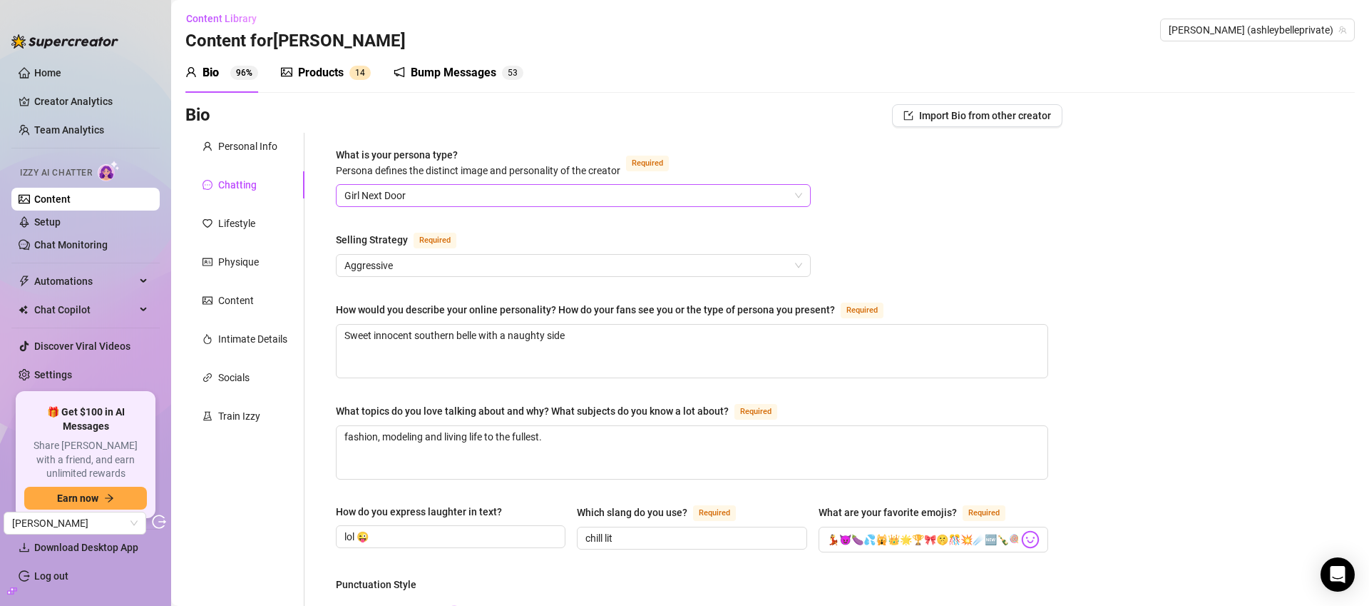
click at [416, 190] on span "Girl Next Door" at bounding box center [573, 195] width 458 height 21
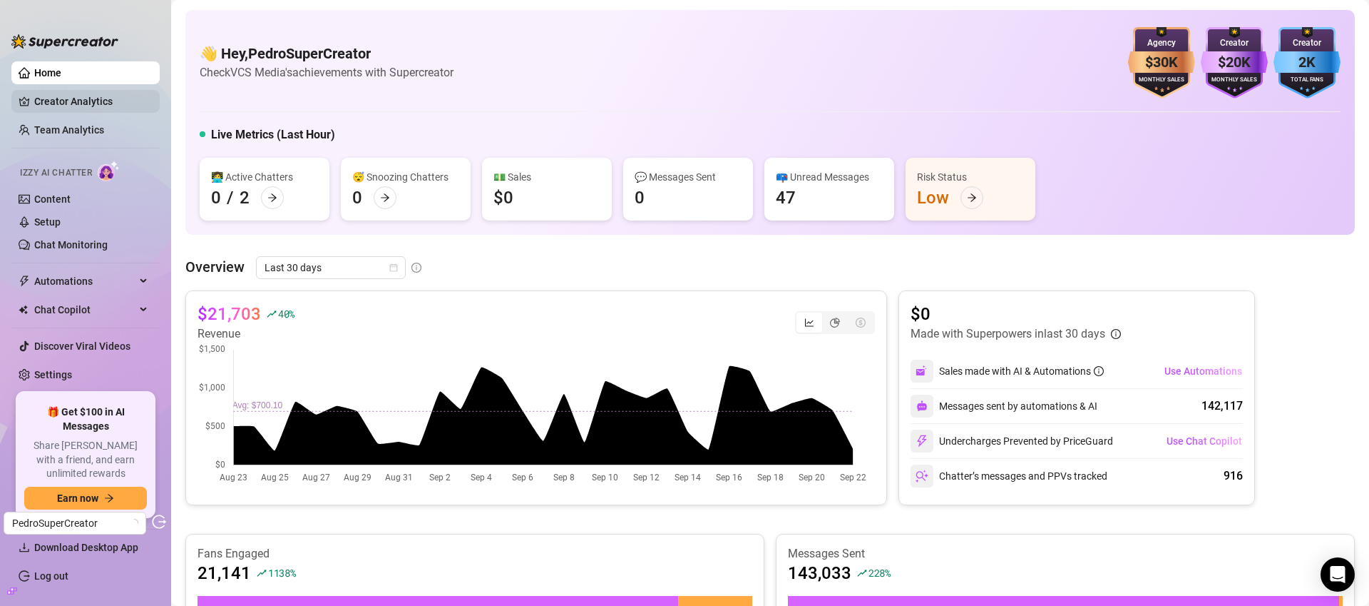
click at [83, 100] on link "Creator Analytics" at bounding box center [91, 101] width 114 height 23
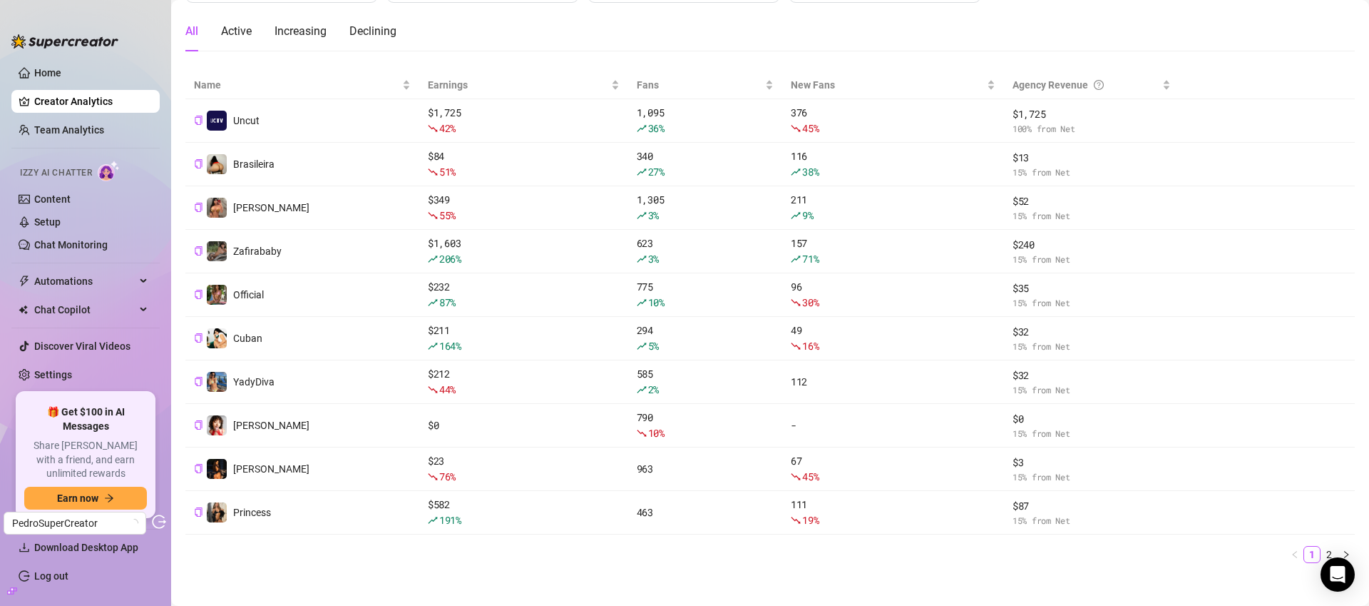
scroll to position [143, 0]
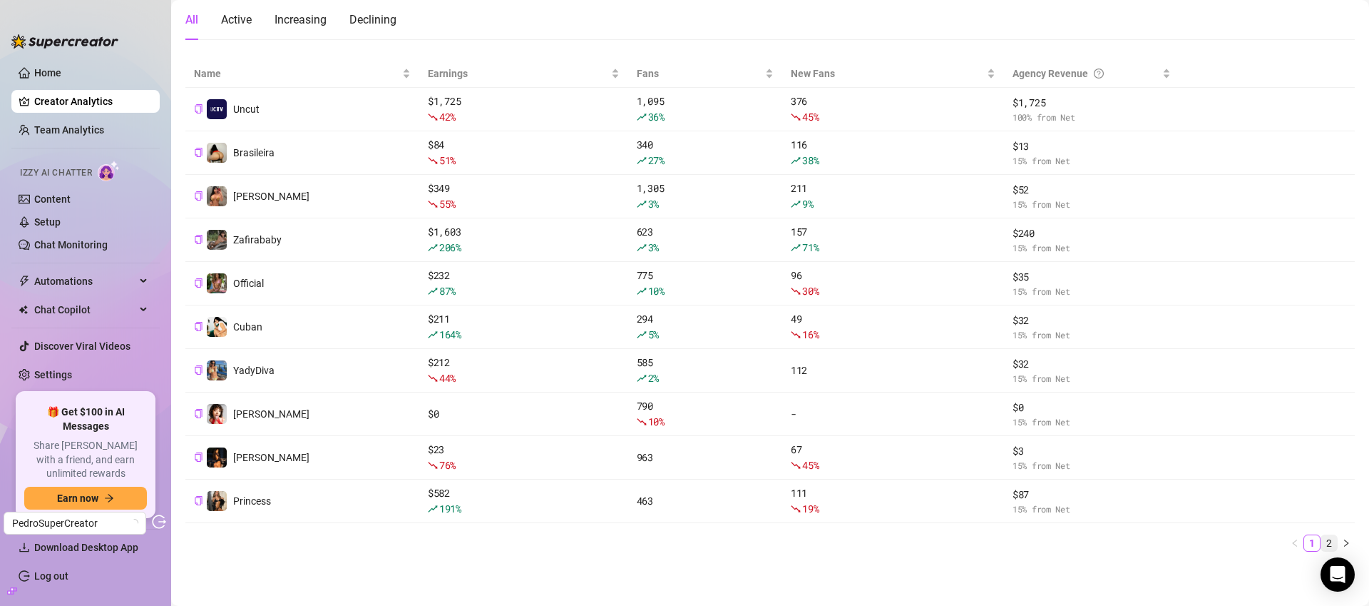
click at [1322, 538] on link "2" at bounding box center [1330, 543] width 16 height 16
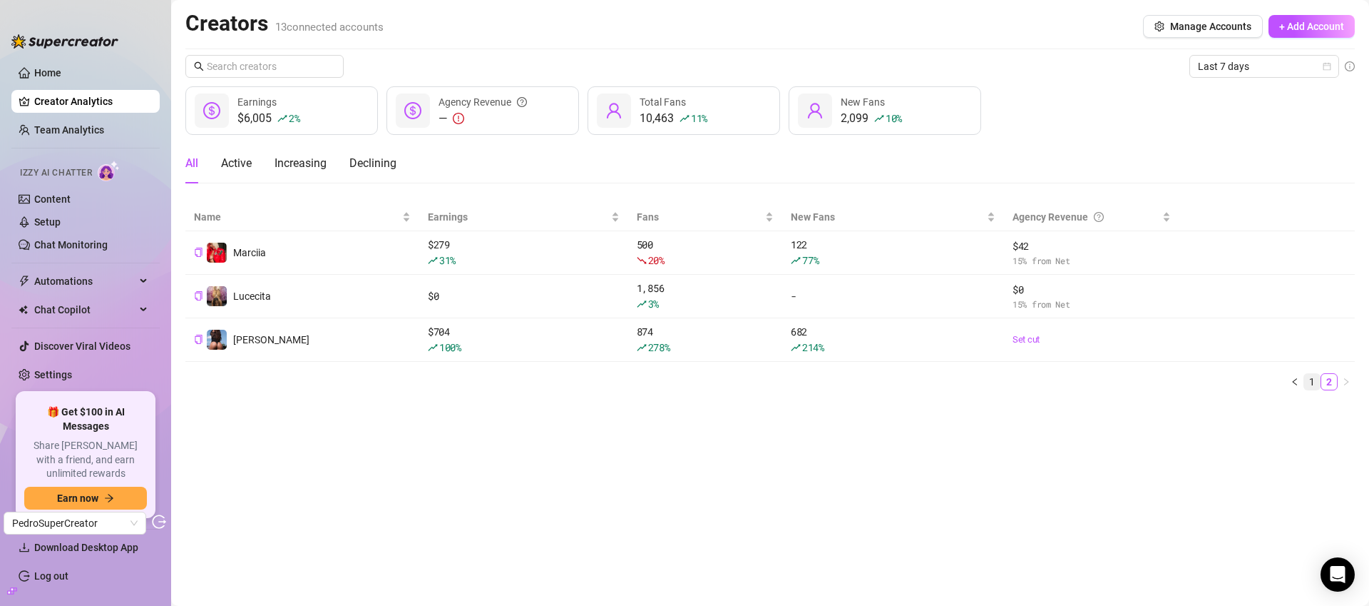
click at [1306, 380] on link "1" at bounding box center [1312, 382] width 16 height 16
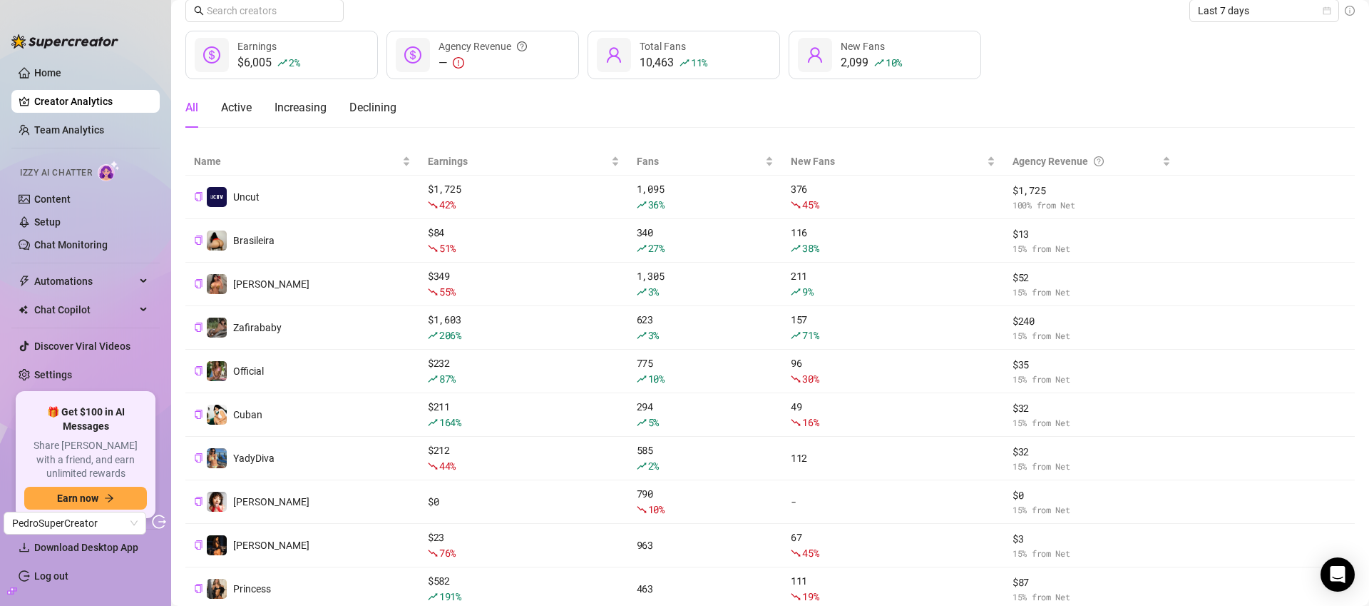
scroll to position [143, 0]
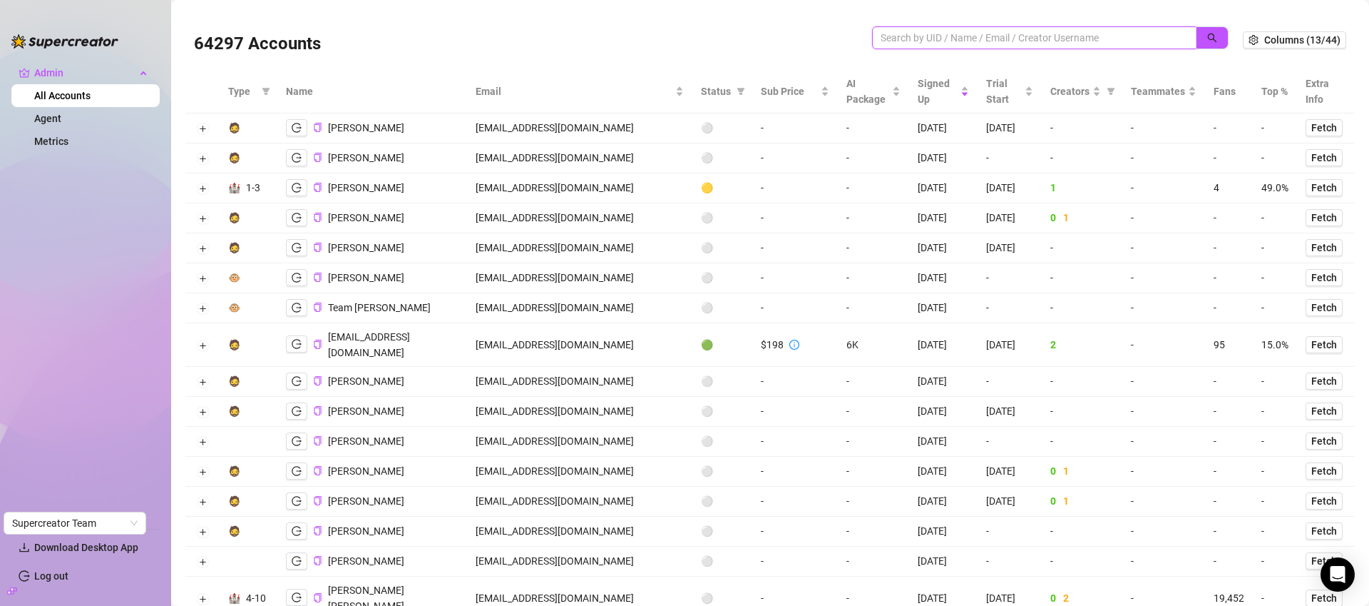
click at [1088, 35] on input "search" at bounding box center [1029, 38] width 296 height 16
paste input "[EMAIL_ADDRESS][DOMAIN_NAME]"
type input "[EMAIL_ADDRESS][DOMAIN_NAME]"
click at [1208, 35] on icon "search" at bounding box center [1212, 38] width 9 height 9
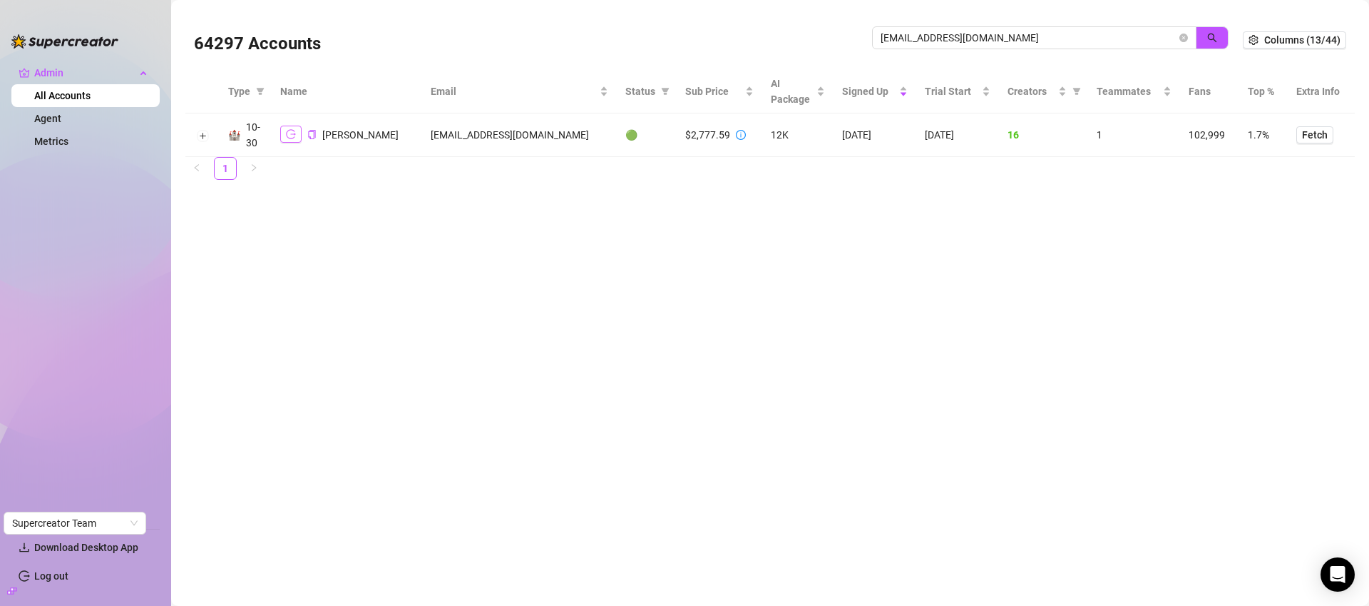
click at [292, 133] on icon "logout" at bounding box center [291, 134] width 10 height 10
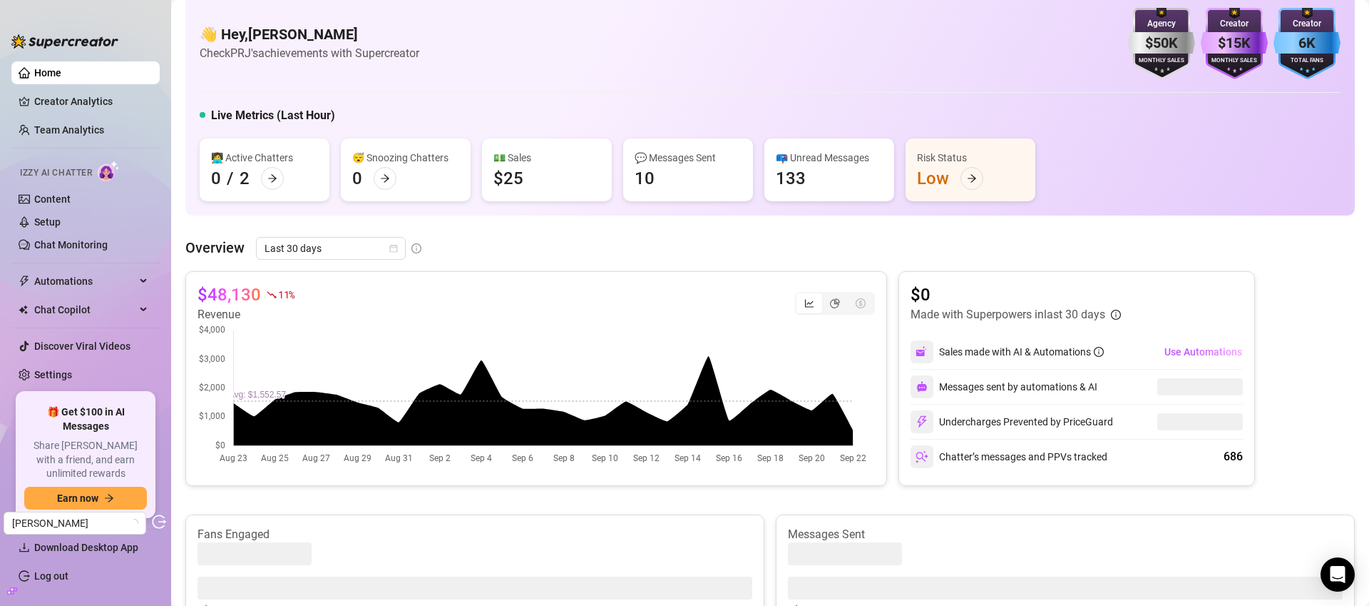
scroll to position [21, 0]
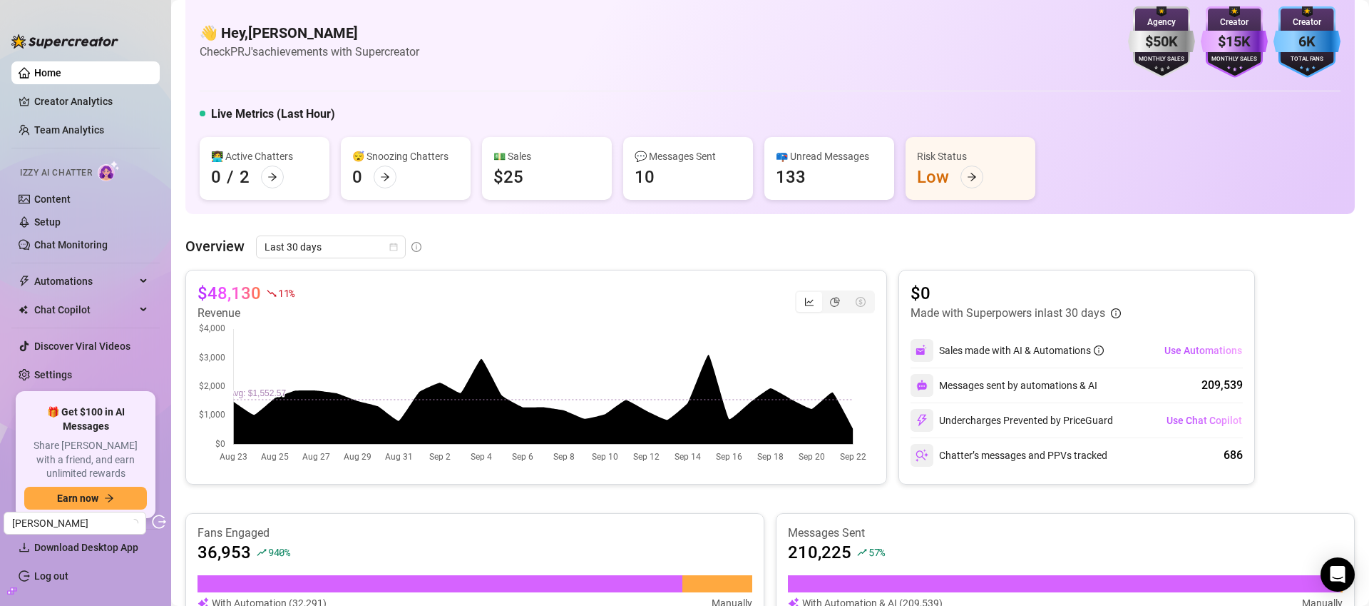
click at [73, 100] on link "Creator Analytics" at bounding box center [91, 101] width 114 height 23
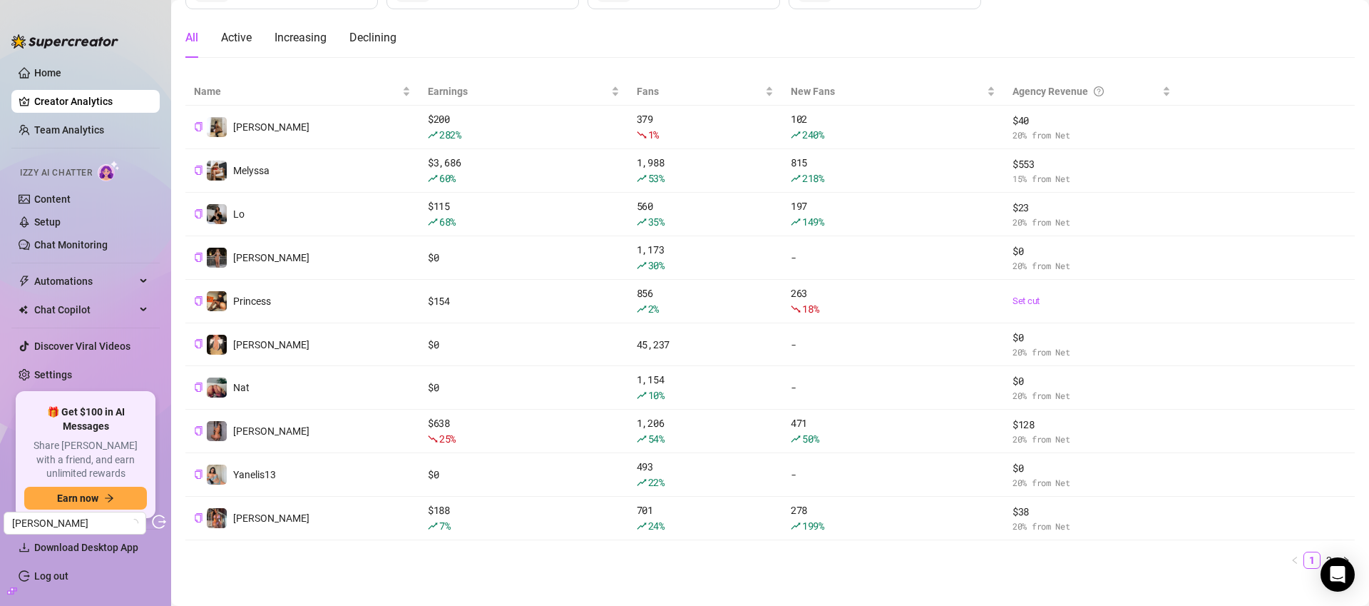
scroll to position [143, 0]
